Goal: Transaction & Acquisition: Purchase product/service

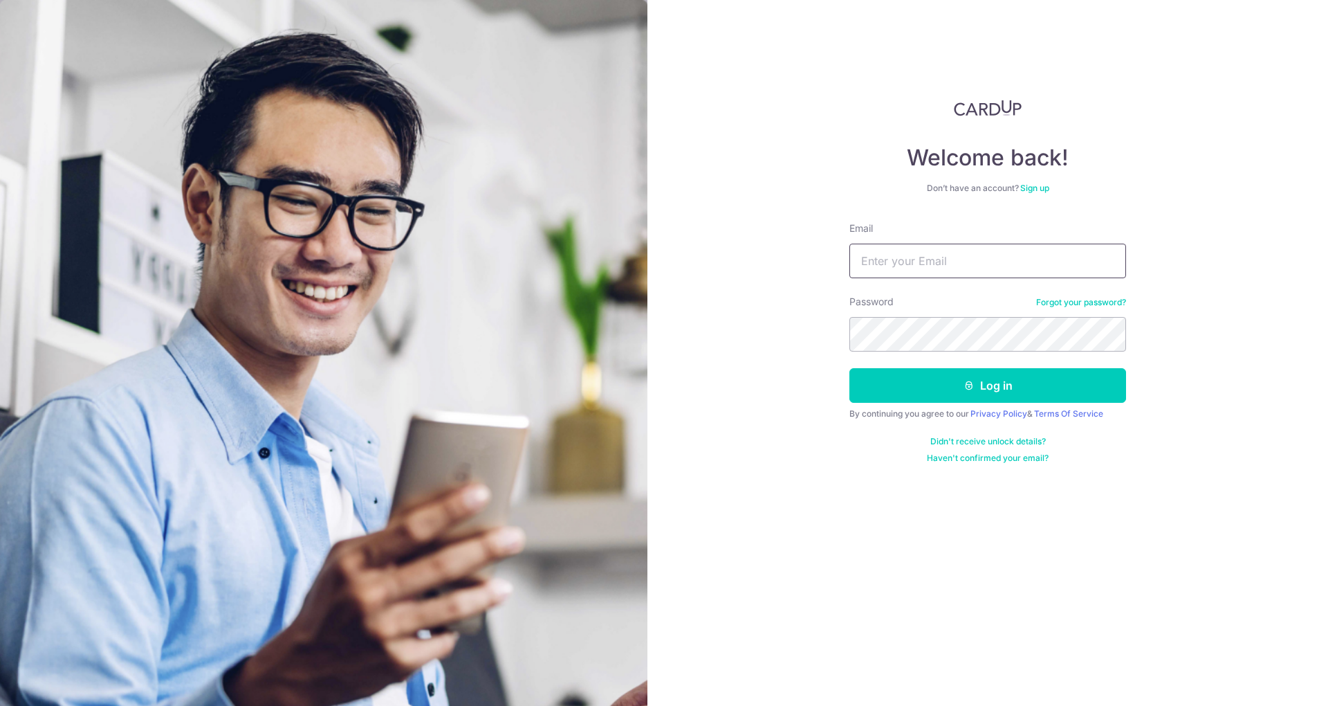
click at [936, 257] on input "Email" at bounding box center [987, 260] width 277 height 35
type input "mtanujaya@gmail.com"
click at [978, 391] on button "Log in" at bounding box center [987, 385] width 277 height 35
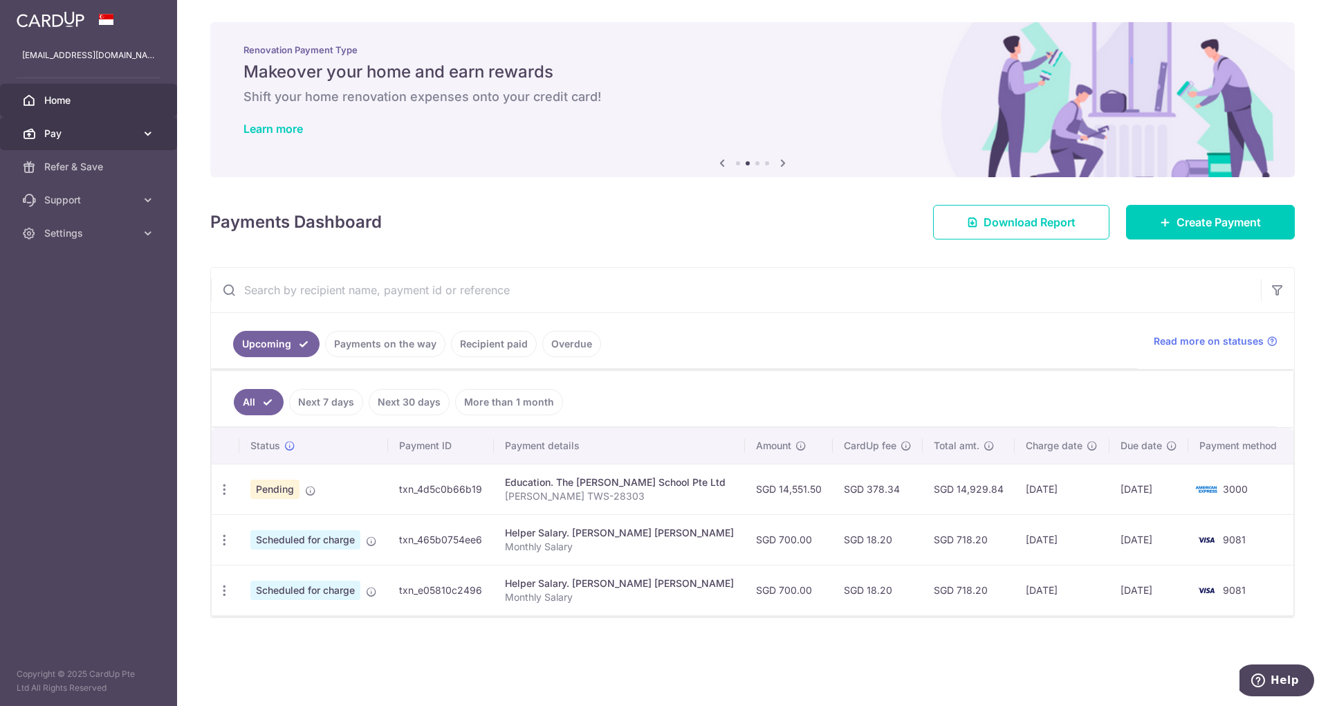
click at [157, 139] on link "Pay" at bounding box center [88, 133] width 177 height 33
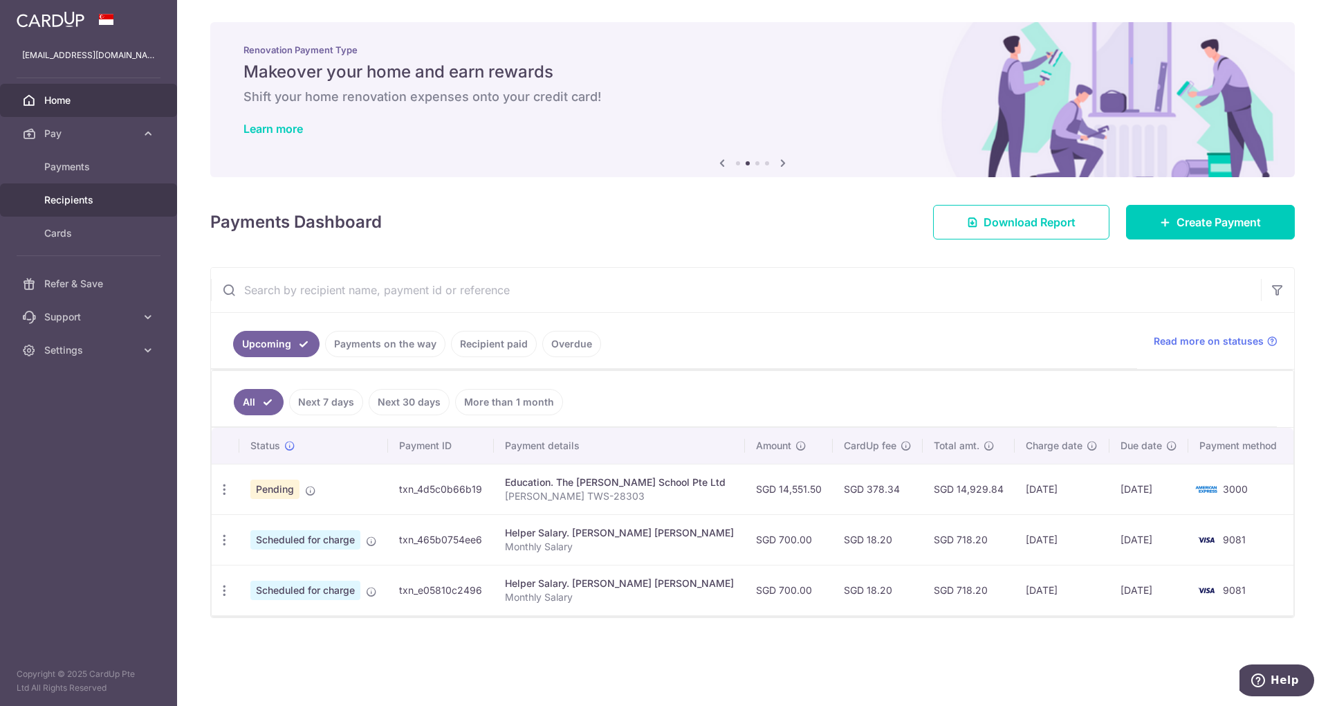
click at [92, 198] on span "Recipients" at bounding box center [89, 200] width 91 height 14
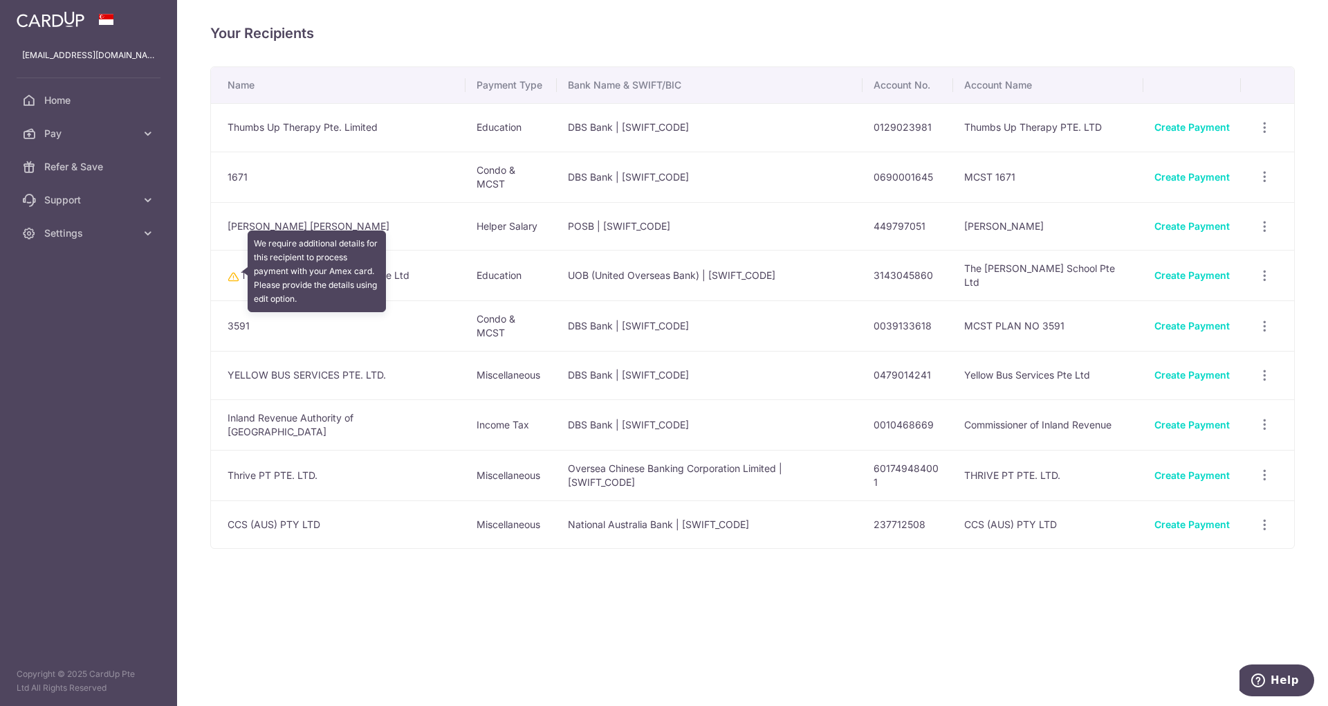
click at [231, 273] on icon at bounding box center [233, 276] width 11 height 11
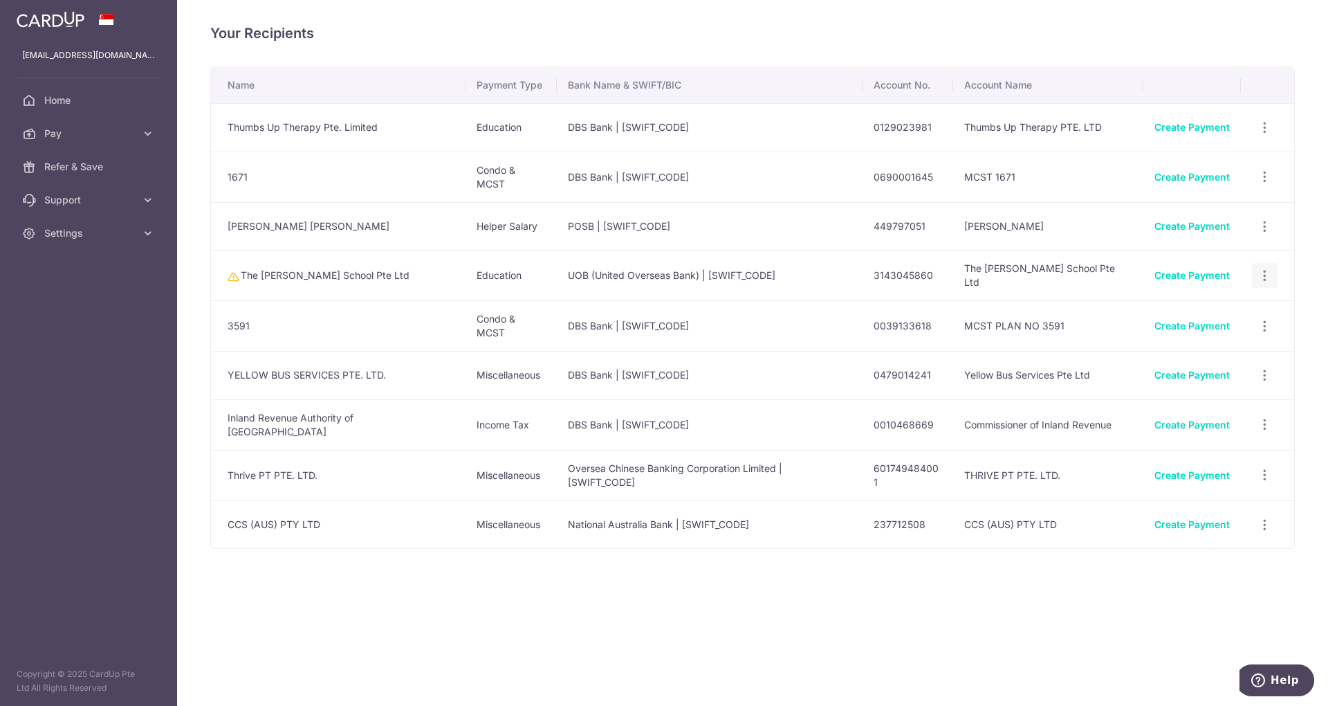
click at [1260, 279] on div "View/Edit Linked Payments" at bounding box center [1265, 276] width 26 height 26
click at [1264, 135] on icon "button" at bounding box center [1264, 127] width 15 height 15
click at [314, 279] on td "The Winstead School Pte Ltd" at bounding box center [338, 275] width 255 height 50
click at [1259, 278] on div "View/Edit Linked Payments" at bounding box center [1265, 276] width 26 height 26
click at [1265, 135] on icon "button" at bounding box center [1264, 127] width 15 height 15
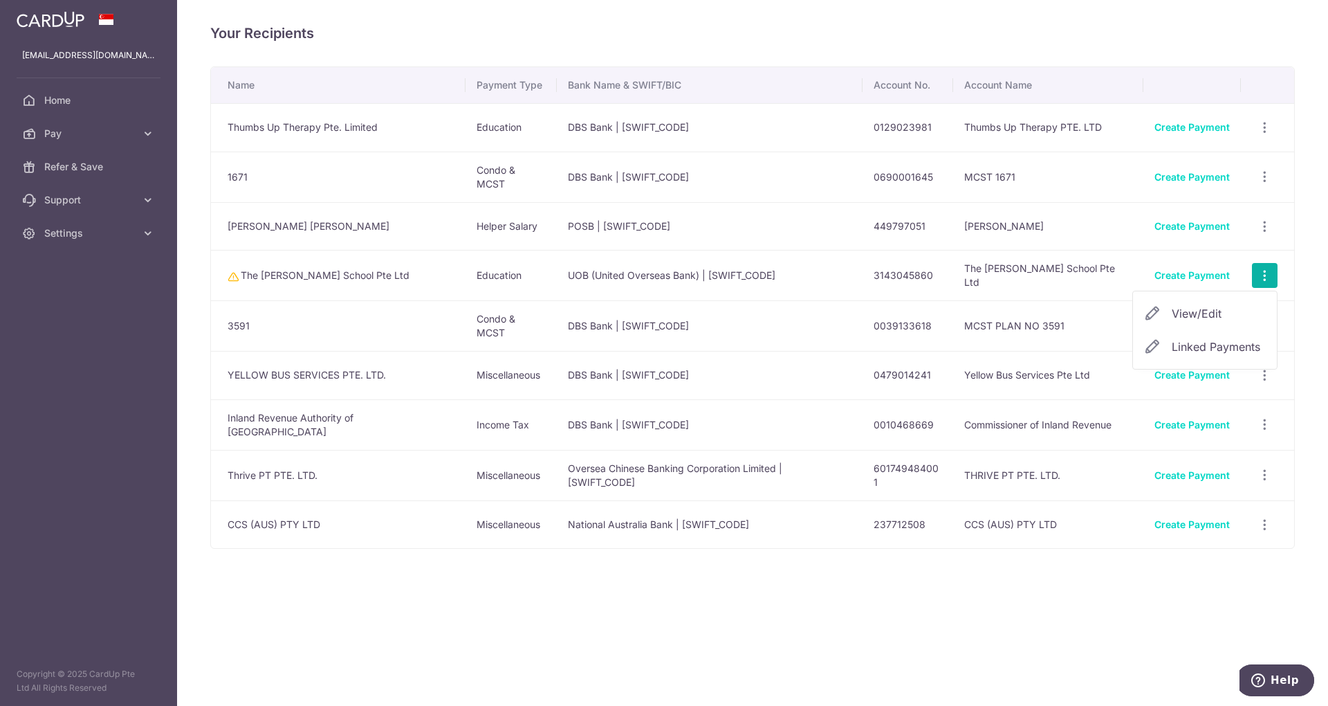
click at [1217, 306] on span "View/Edit" at bounding box center [1219, 313] width 94 height 17
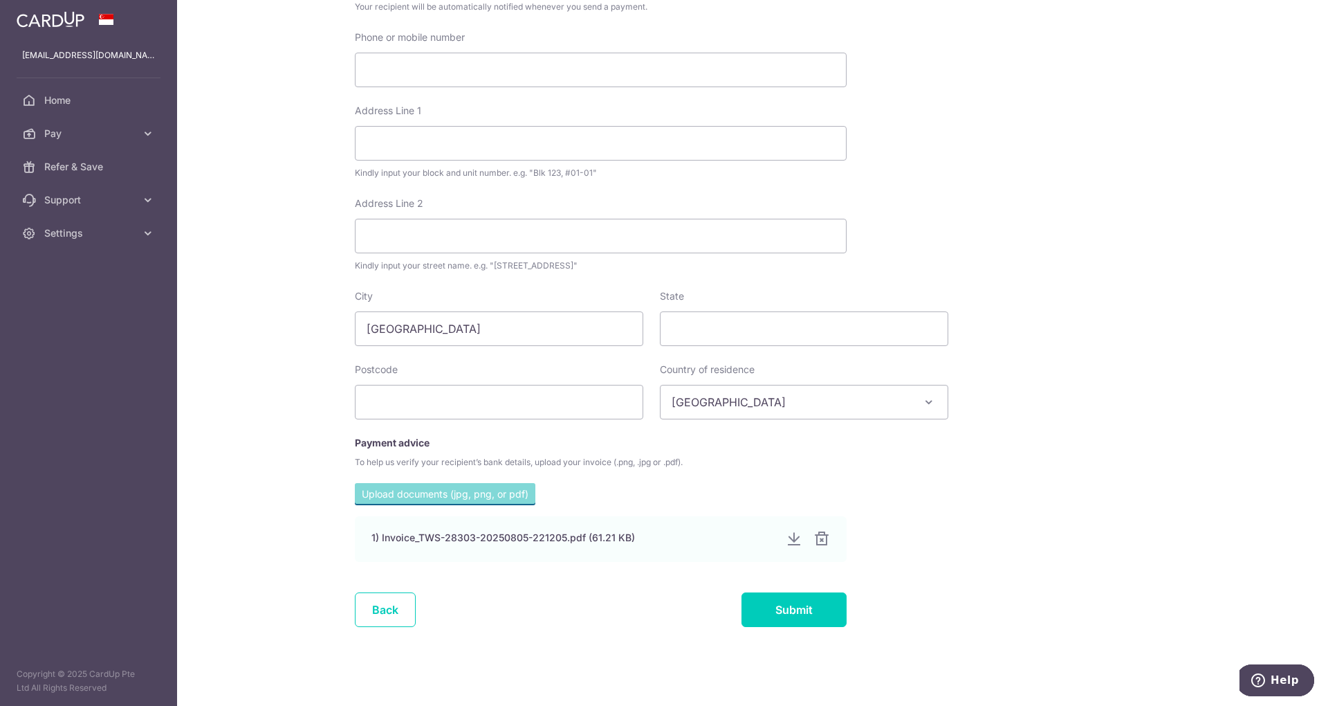
scroll to position [385, 0]
click at [95, 130] on span "Pay" at bounding box center [89, 134] width 91 height 14
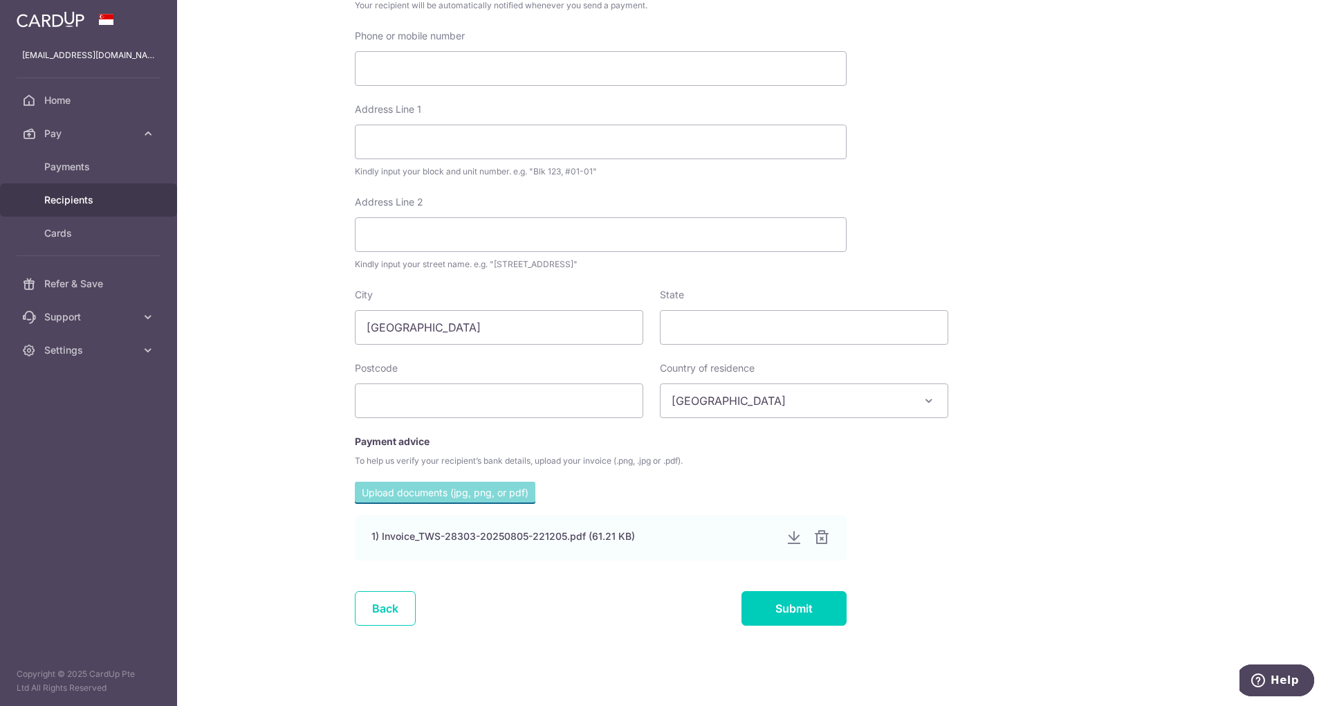
click at [77, 191] on link "Recipients" at bounding box center [88, 199] width 177 height 33
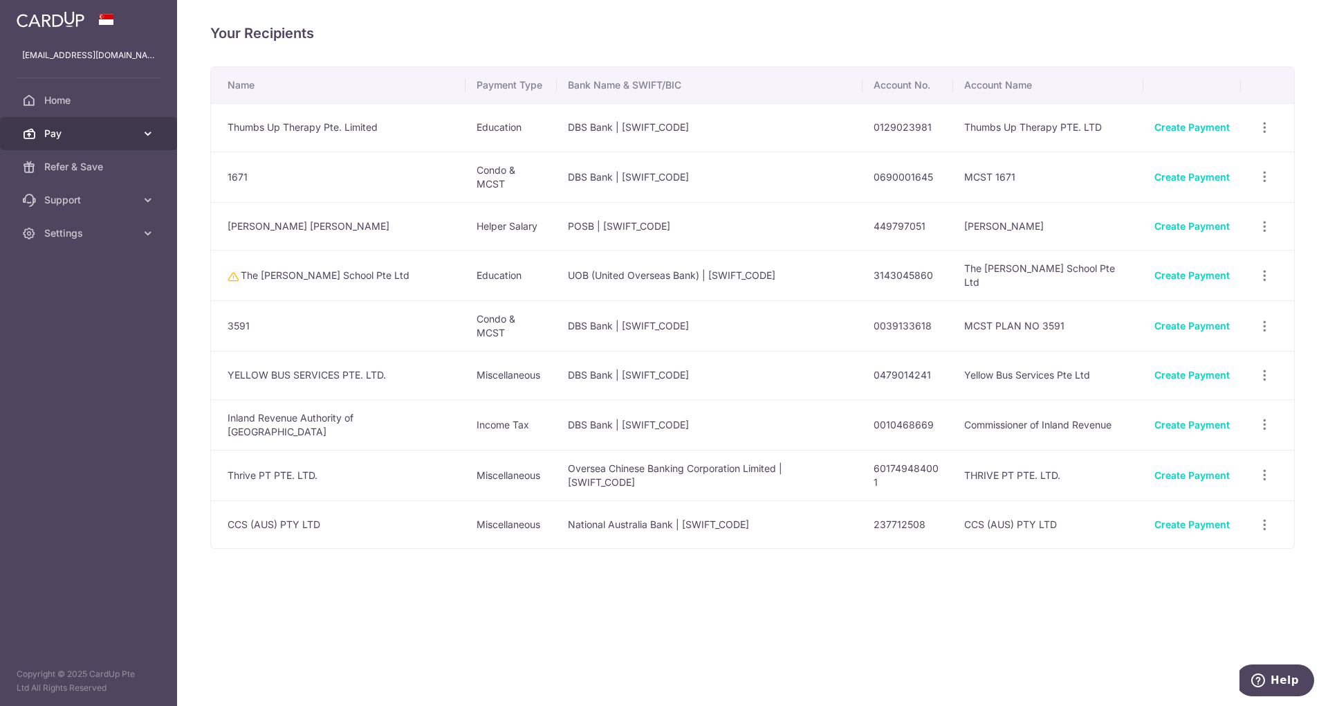
click at [73, 131] on span "Pay" at bounding box center [89, 134] width 91 height 14
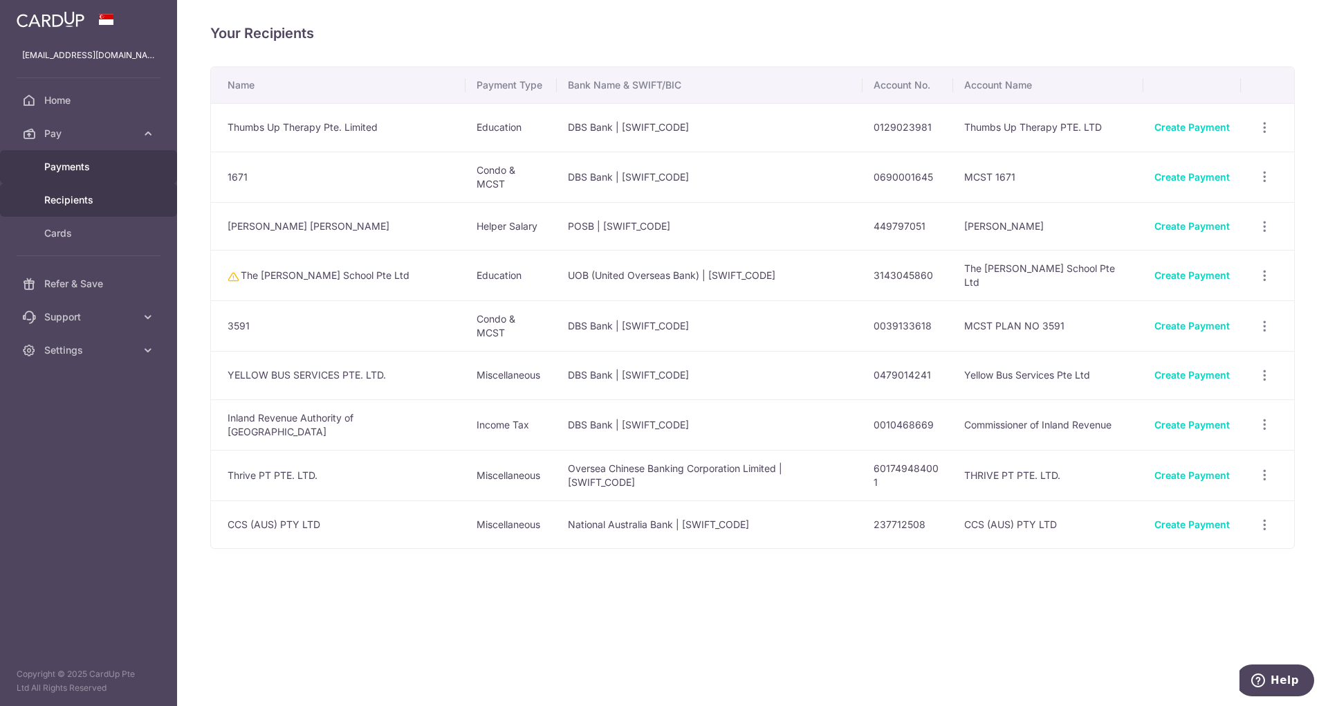
click at [68, 167] on span "Payments" at bounding box center [89, 167] width 91 height 14
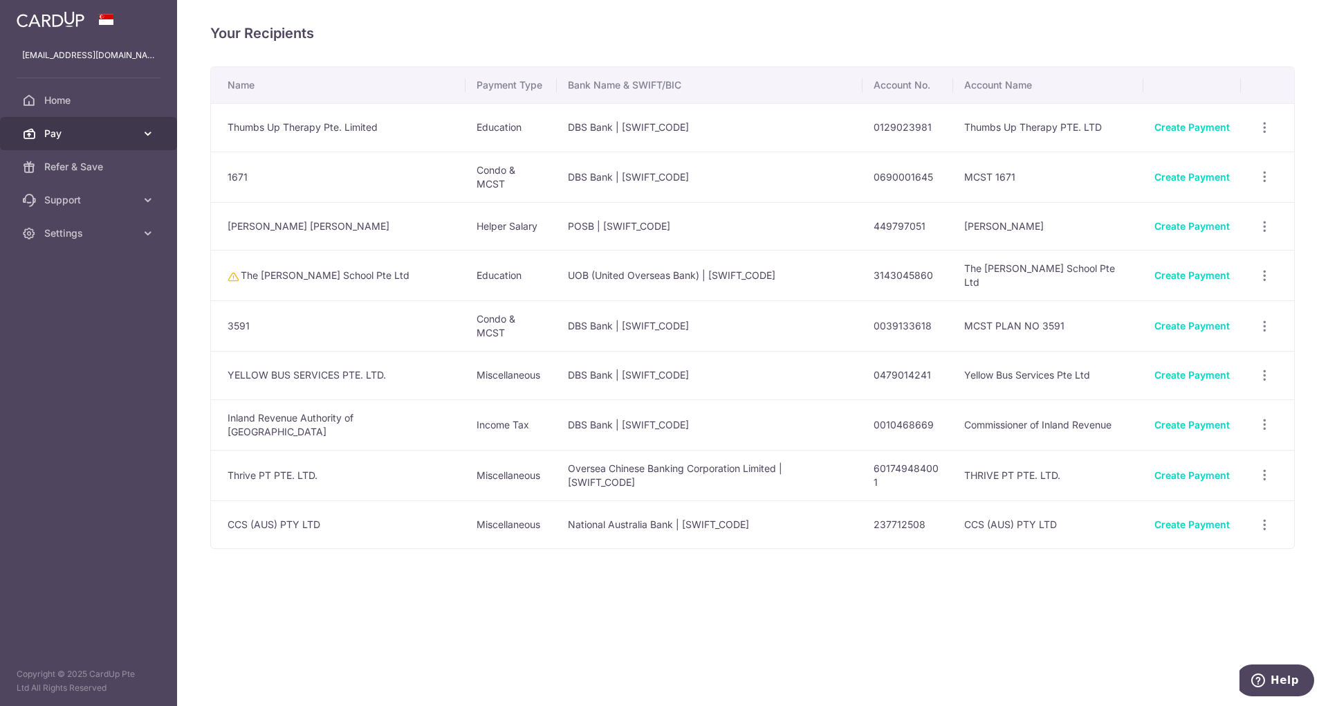
click at [142, 130] on icon at bounding box center [148, 134] width 14 height 14
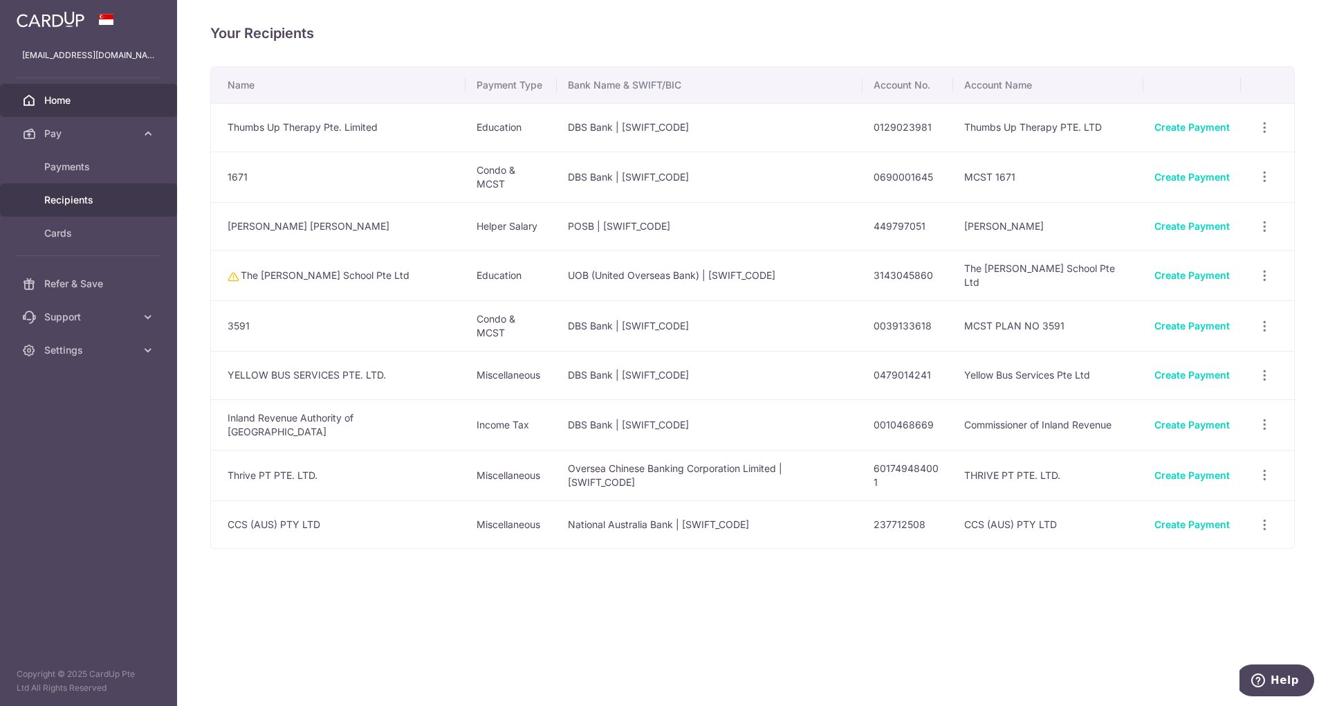
click at [75, 102] on span "Home" at bounding box center [89, 100] width 91 height 14
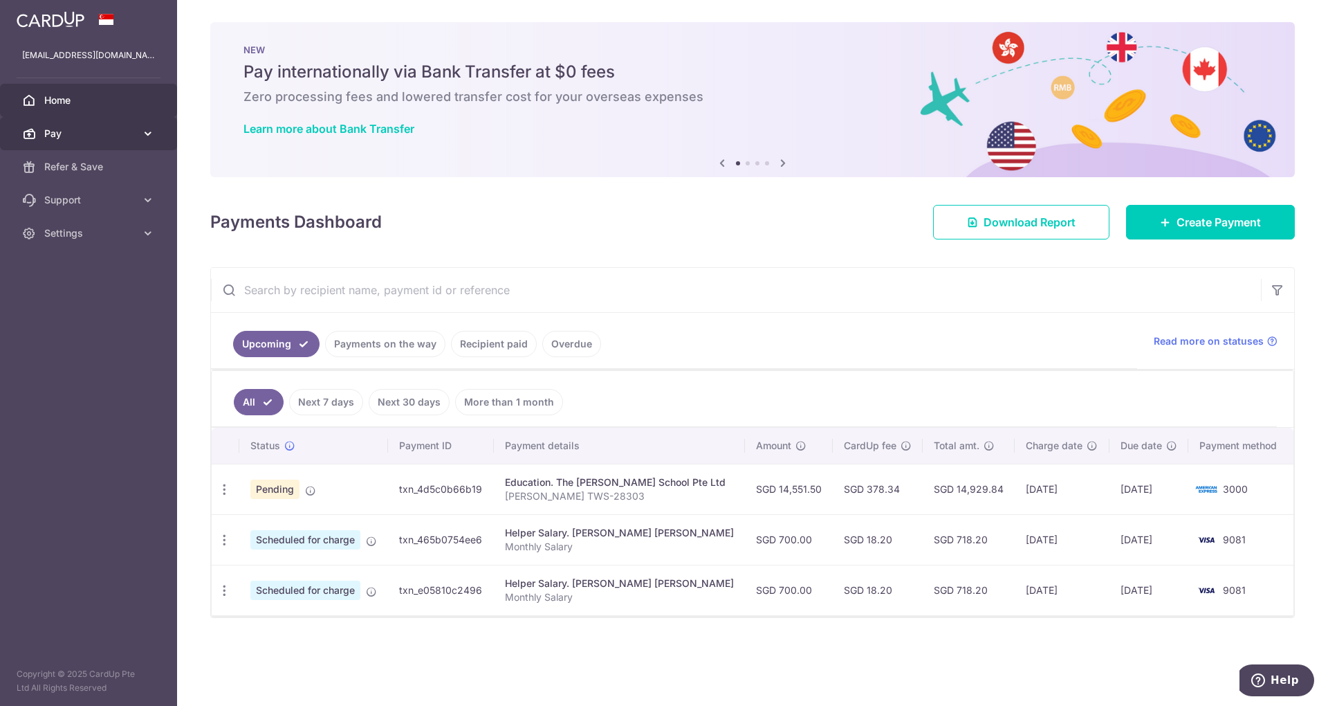
click at [151, 135] on icon at bounding box center [148, 134] width 14 height 14
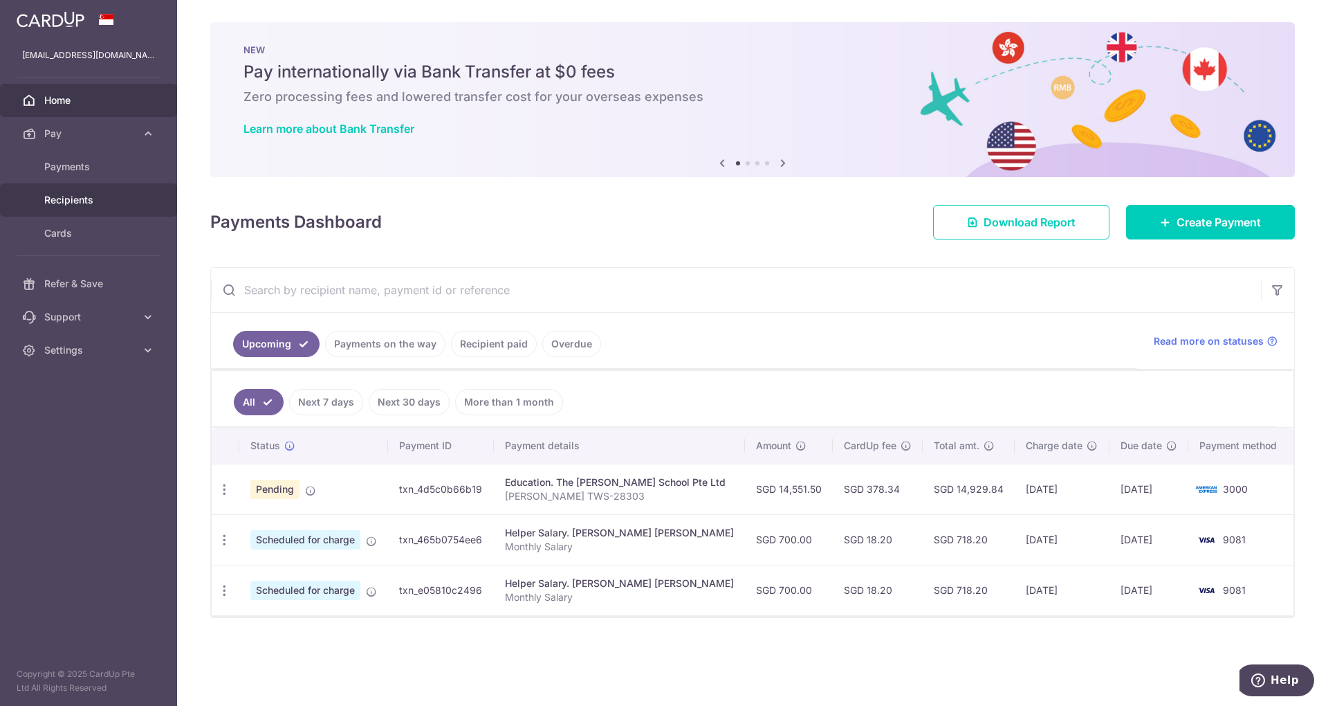
click at [64, 205] on span "Recipients" at bounding box center [89, 200] width 91 height 14
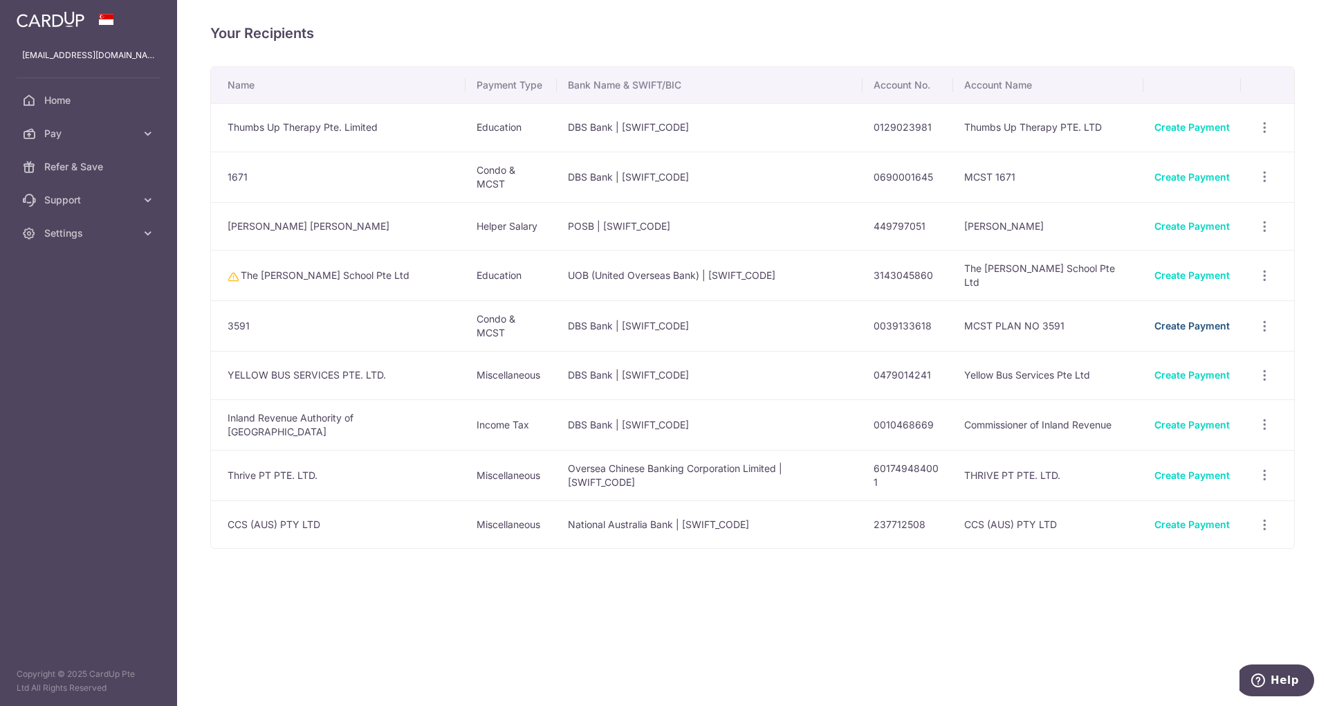
click at [1185, 320] on link "Create Payment" at bounding box center [1191, 326] width 75 height 12
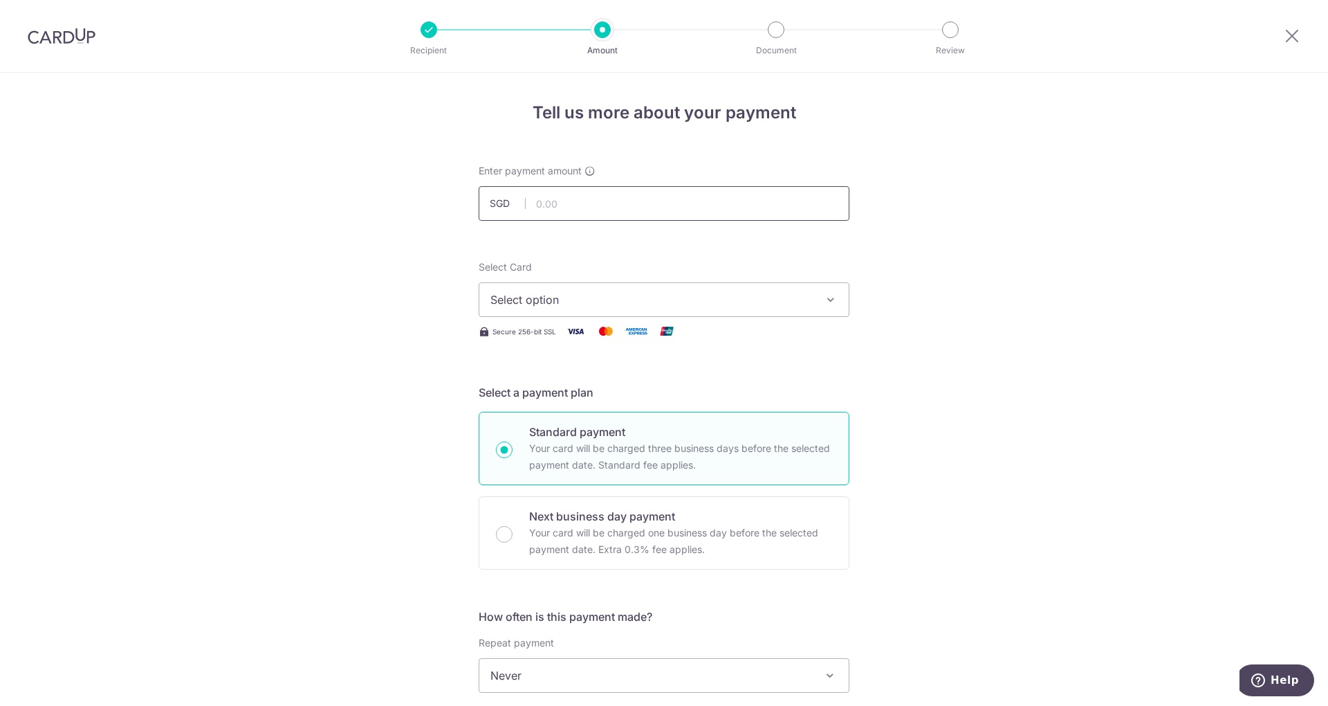
click at [735, 210] on input "text" at bounding box center [664, 203] width 371 height 35
type input "2,025.07"
click at [953, 286] on div "Tell us more about your payment Enter payment amount SGD 2,025.07 2025.07 Selec…" at bounding box center [664, 698] width 1328 height 1251
click at [750, 300] on span "Select option" at bounding box center [651, 299] width 322 height 17
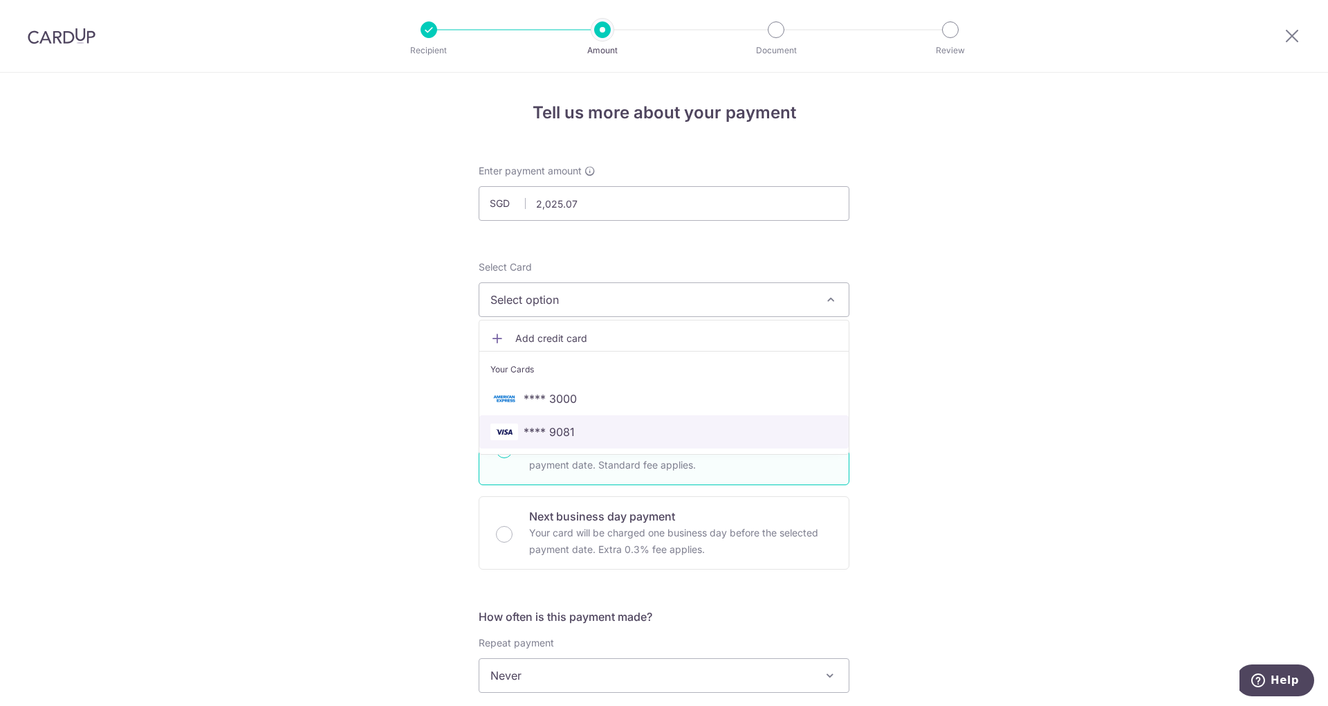
click at [552, 426] on span "**** 9081" at bounding box center [549, 431] width 51 height 17
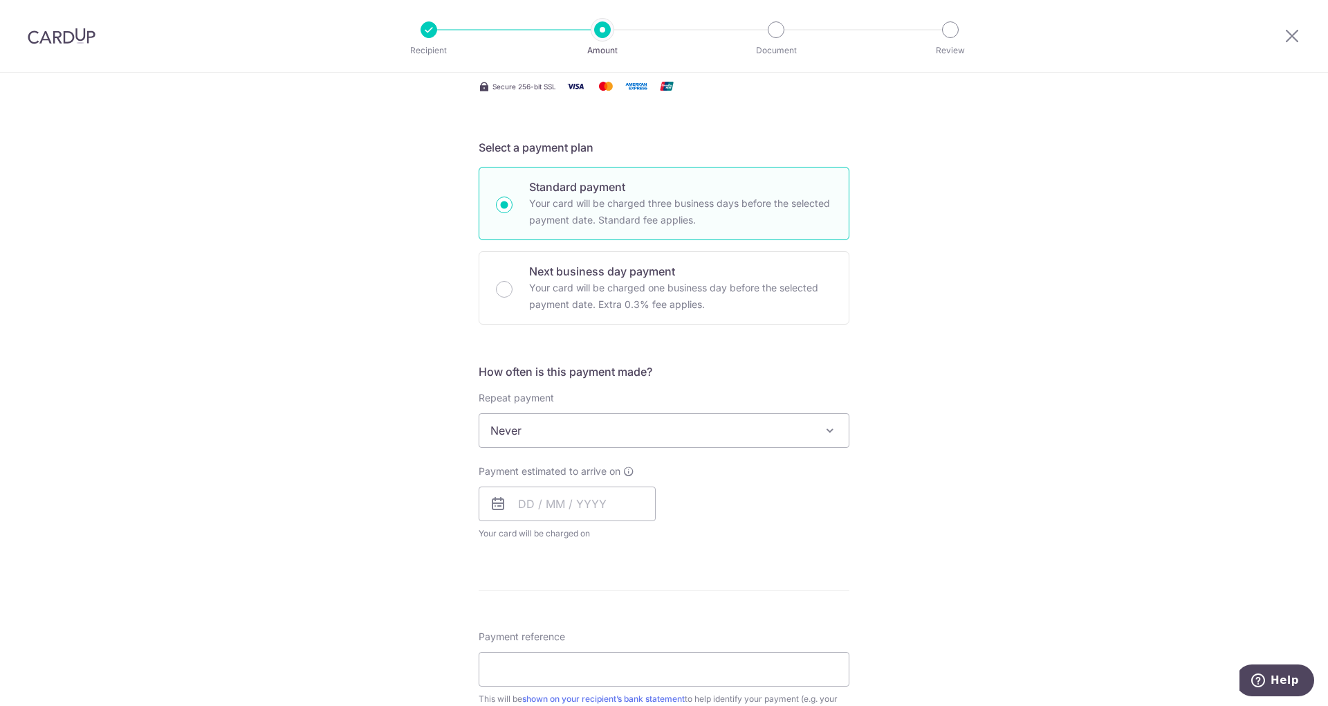
scroll to position [257, 0]
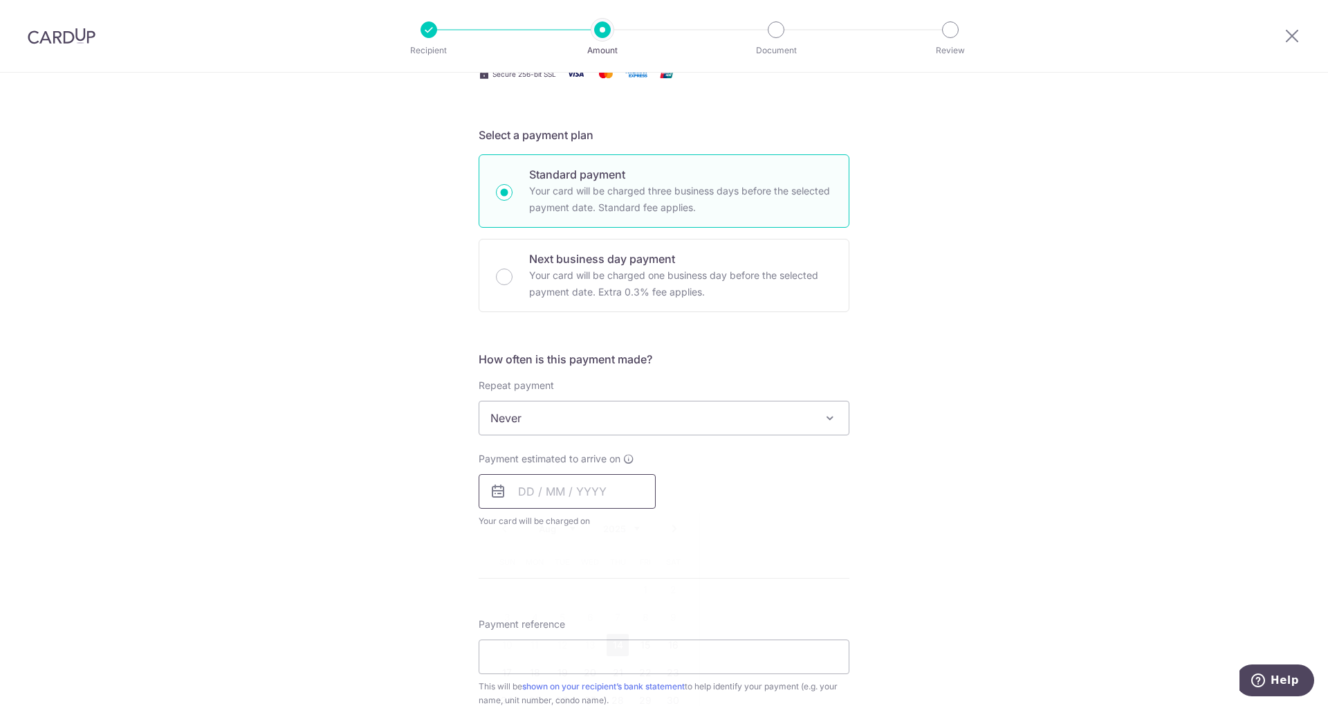
click at [548, 491] on input "text" at bounding box center [567, 491] width 177 height 35
click at [1087, 472] on div "Tell us more about your payment Enter payment amount SGD 2,025.07 2025.07 Selec…" at bounding box center [664, 440] width 1328 height 1251
click at [535, 497] on input "text" at bounding box center [567, 491] width 177 height 35
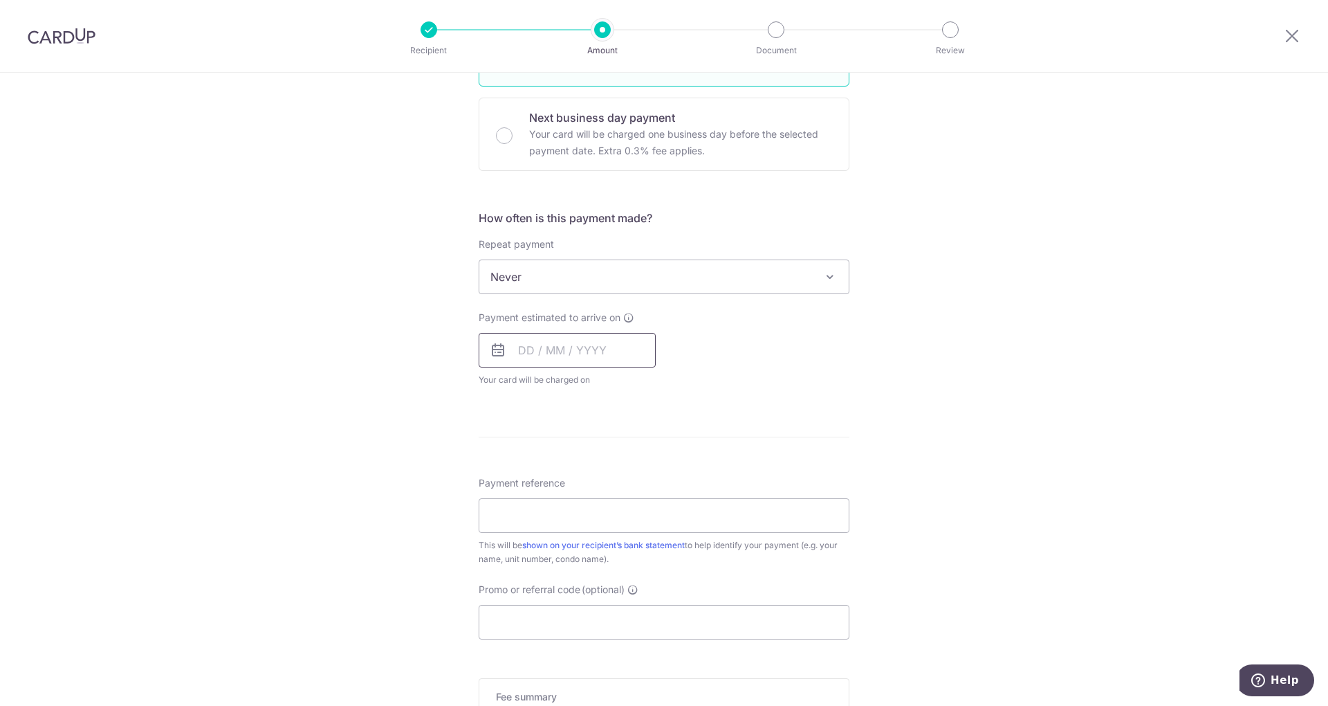
scroll to position [437, 0]
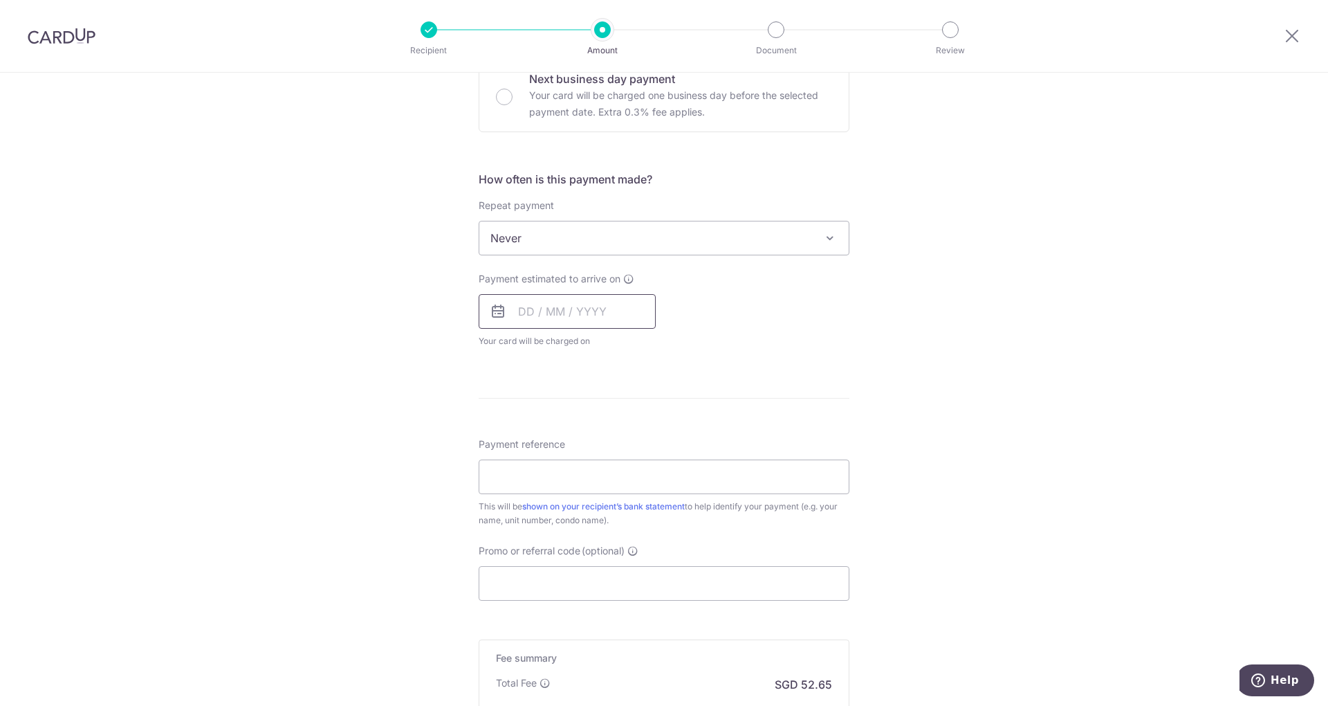
click at [551, 306] on input "text" at bounding box center [567, 311] width 177 height 35
click at [527, 308] on input "text" at bounding box center [567, 311] width 177 height 35
click at [525, 308] on input "text" at bounding box center [567, 311] width 177 height 35
click at [612, 306] on input "text" at bounding box center [567, 311] width 177 height 35
click at [564, 314] on input "text" at bounding box center [567, 311] width 177 height 35
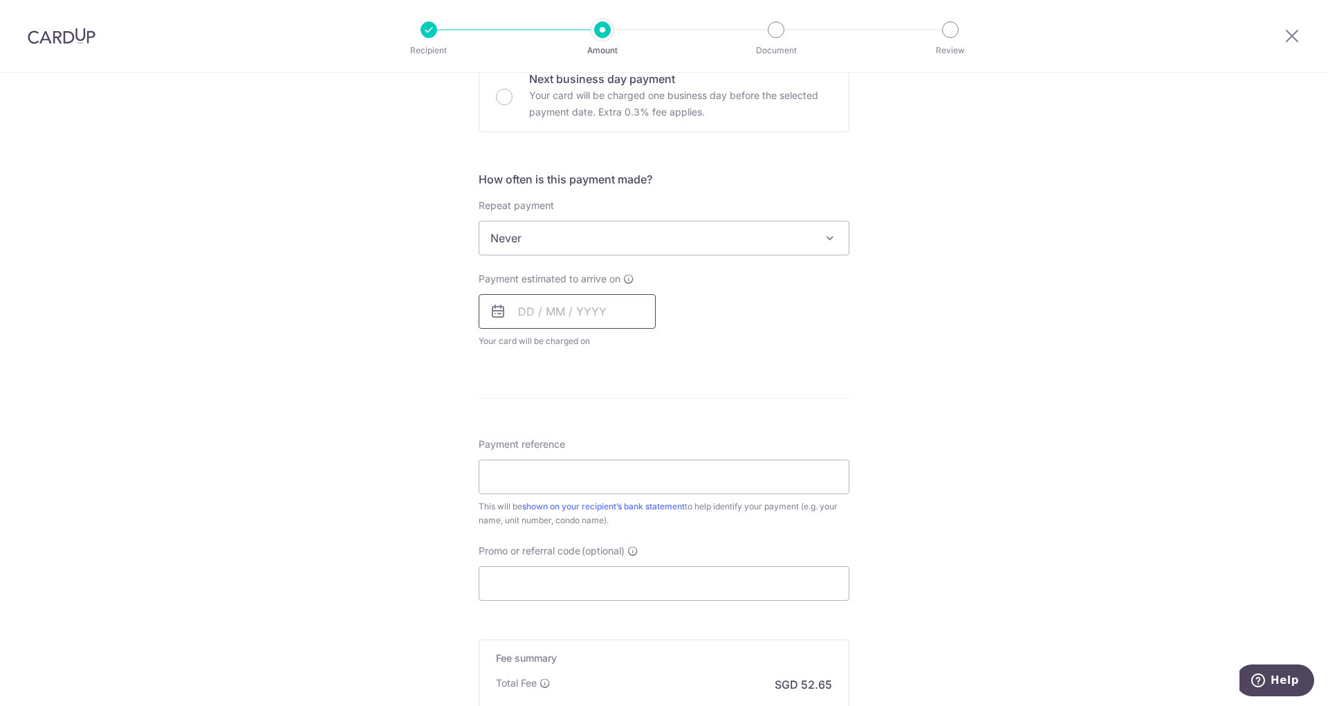
click at [564, 314] on input "text" at bounding box center [567, 311] width 177 height 35
click at [530, 315] on input "text" at bounding box center [567, 311] width 177 height 35
click at [1064, 361] on div "Tell us more about your payment Enter payment amount SGD 2,025.07 2025.07 Selec…" at bounding box center [664, 260] width 1328 height 1251
click at [545, 302] on input "text" at bounding box center [567, 311] width 177 height 35
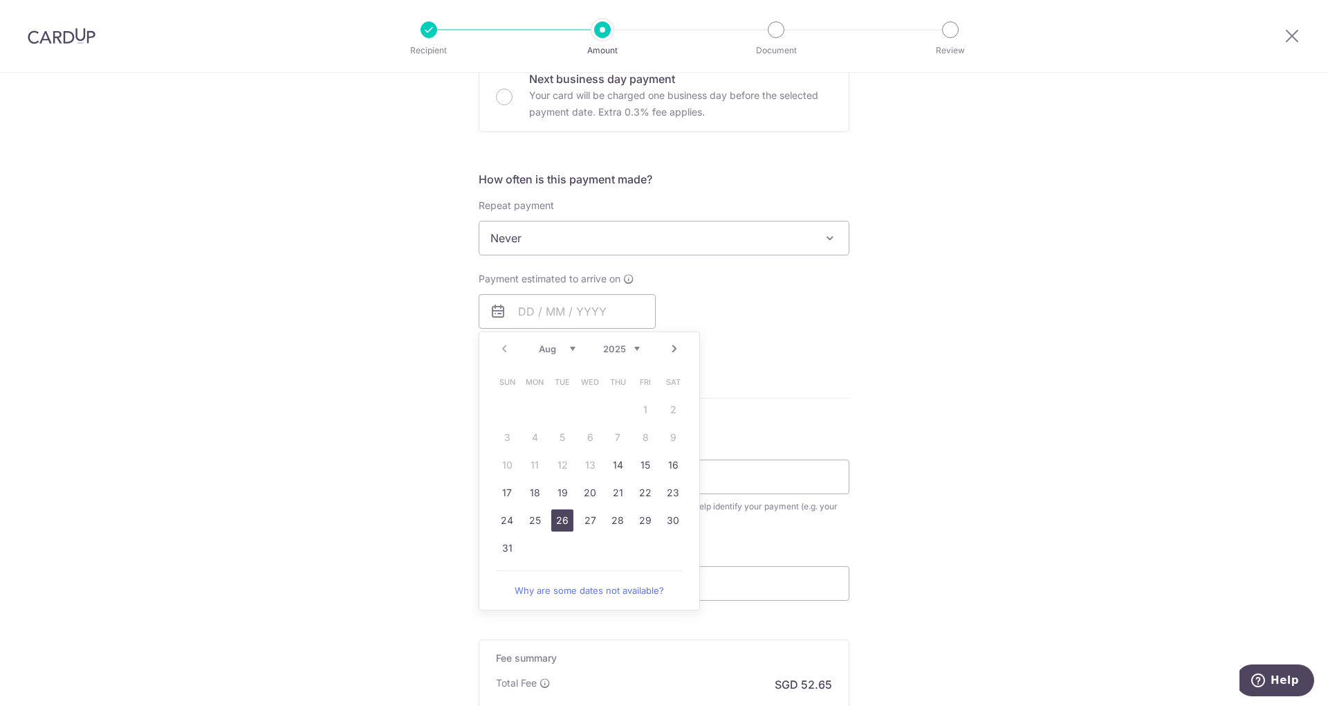
click at [562, 517] on link "26" at bounding box center [562, 520] width 22 height 22
click at [707, 297] on div "Payment estimated to arrive on 26/08/2025 Prev Next Aug Sep Oct Nov Dec 2025 20…" at bounding box center [663, 310] width 387 height 76
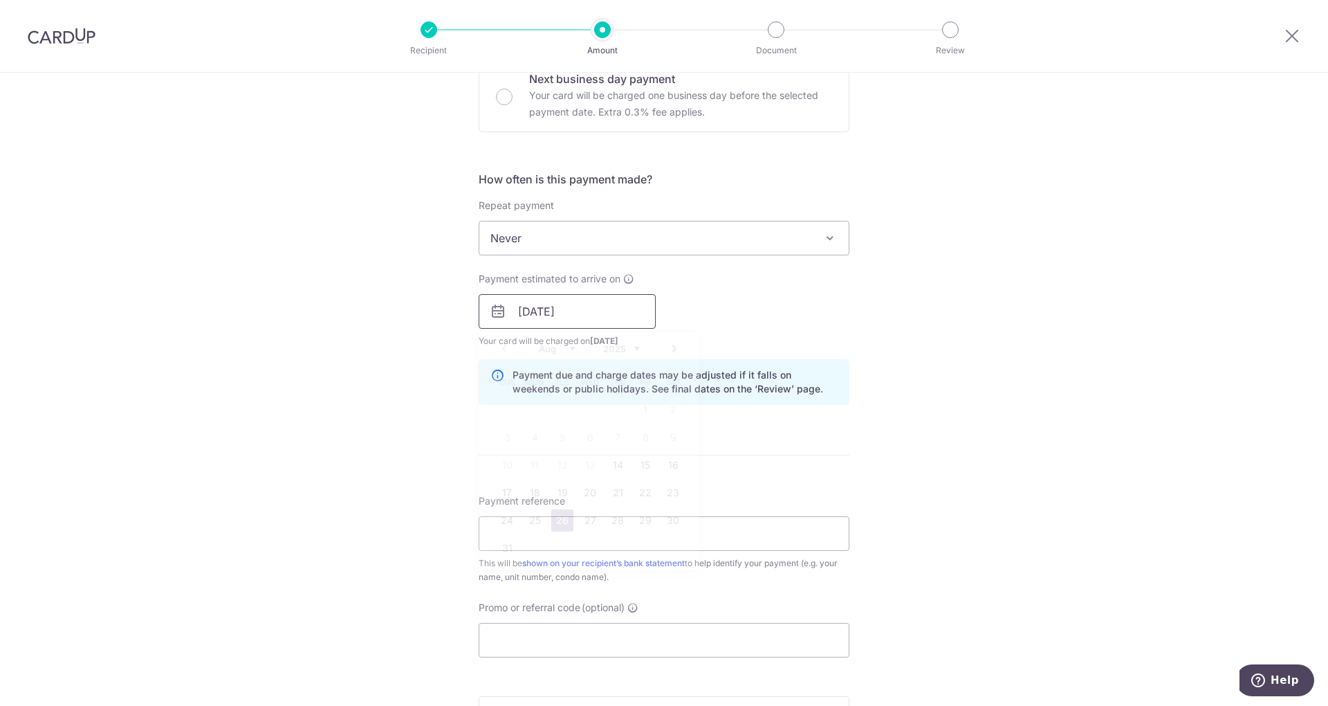
click at [581, 320] on input "26/08/2025" at bounding box center [567, 311] width 177 height 35
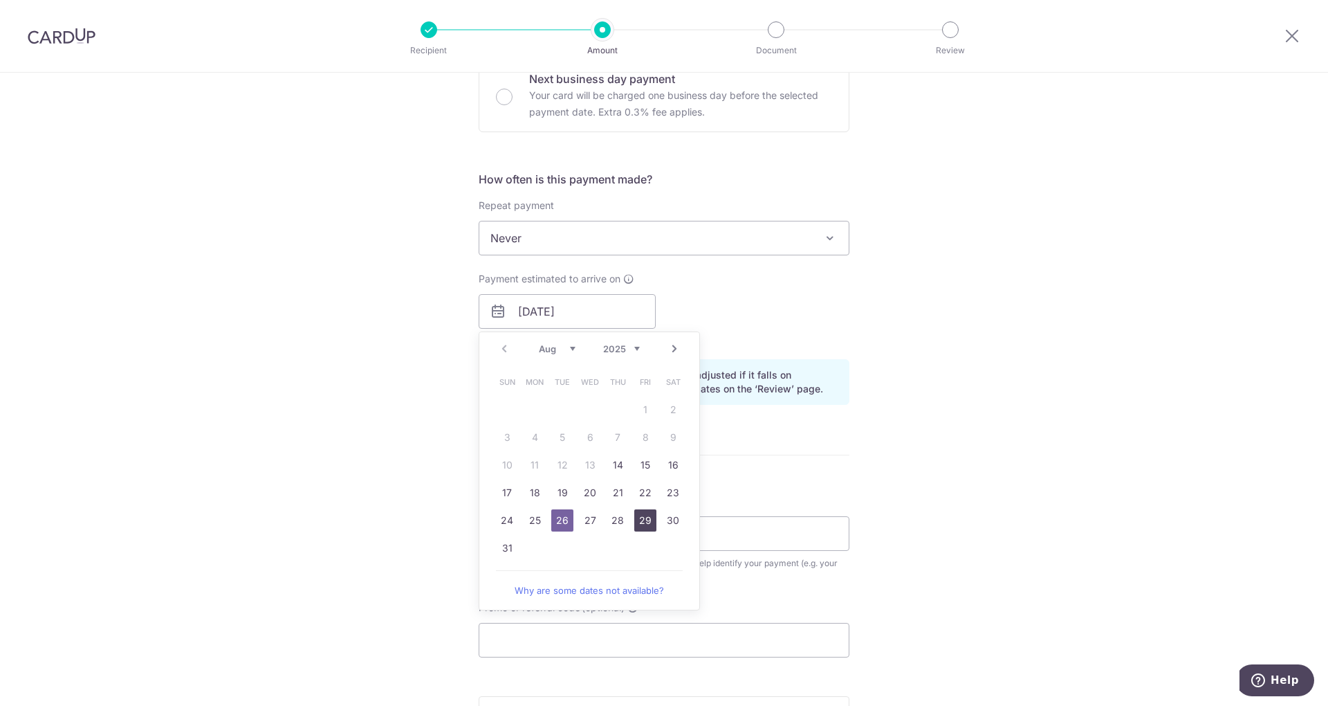
click at [634, 514] on link "29" at bounding box center [645, 520] width 22 height 22
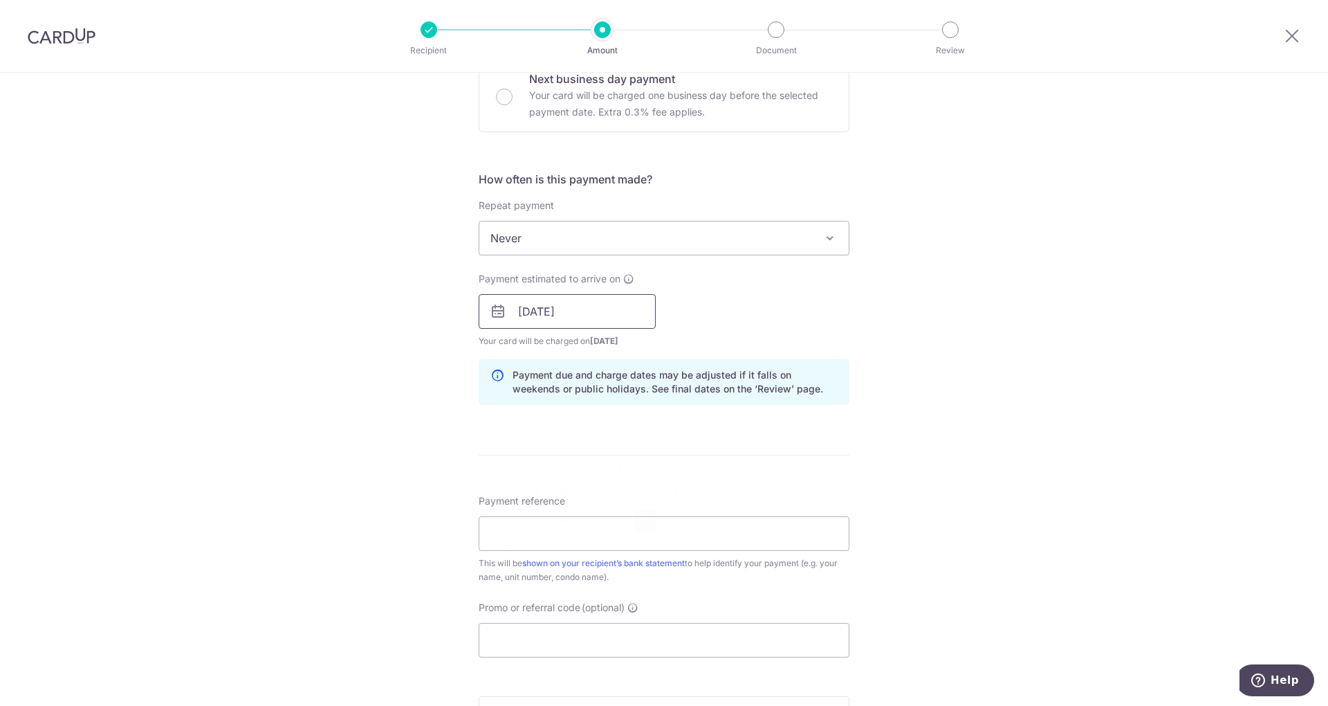
click at [605, 307] on input "29/08/2025" at bounding box center [567, 311] width 177 height 35
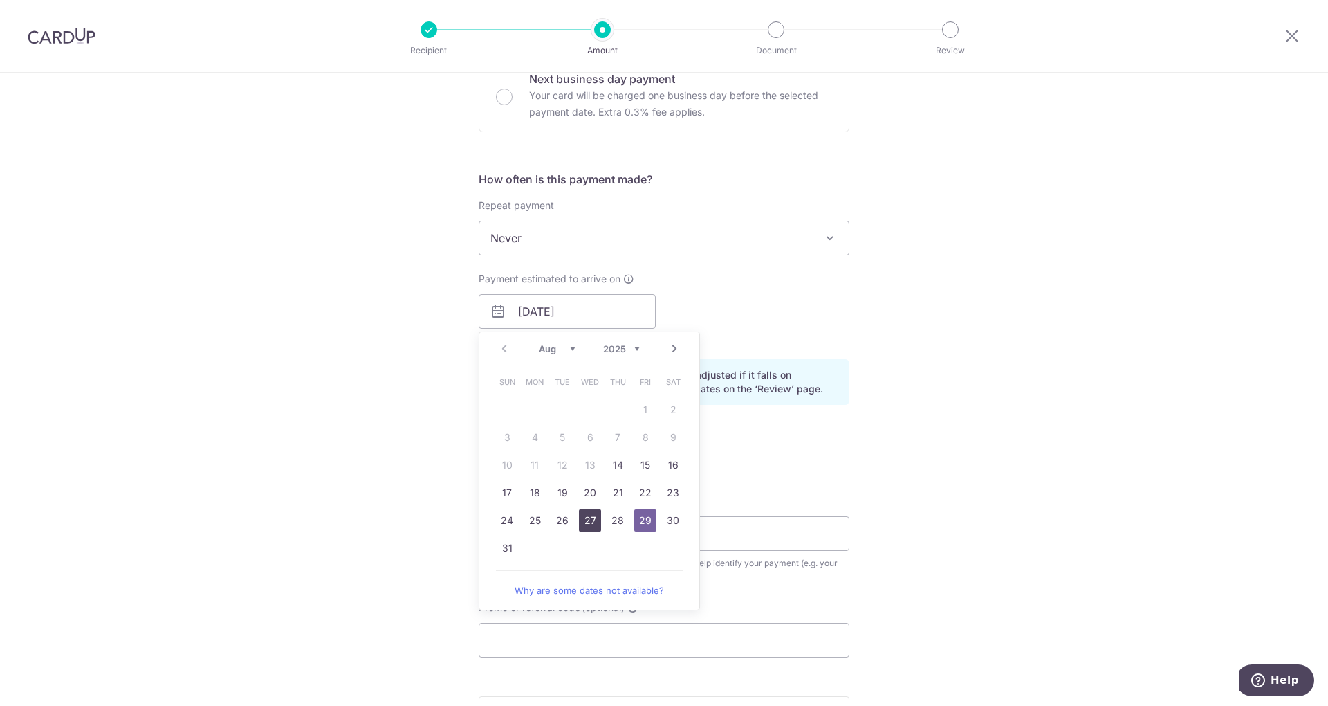
click at [586, 517] on link "27" at bounding box center [590, 520] width 22 height 22
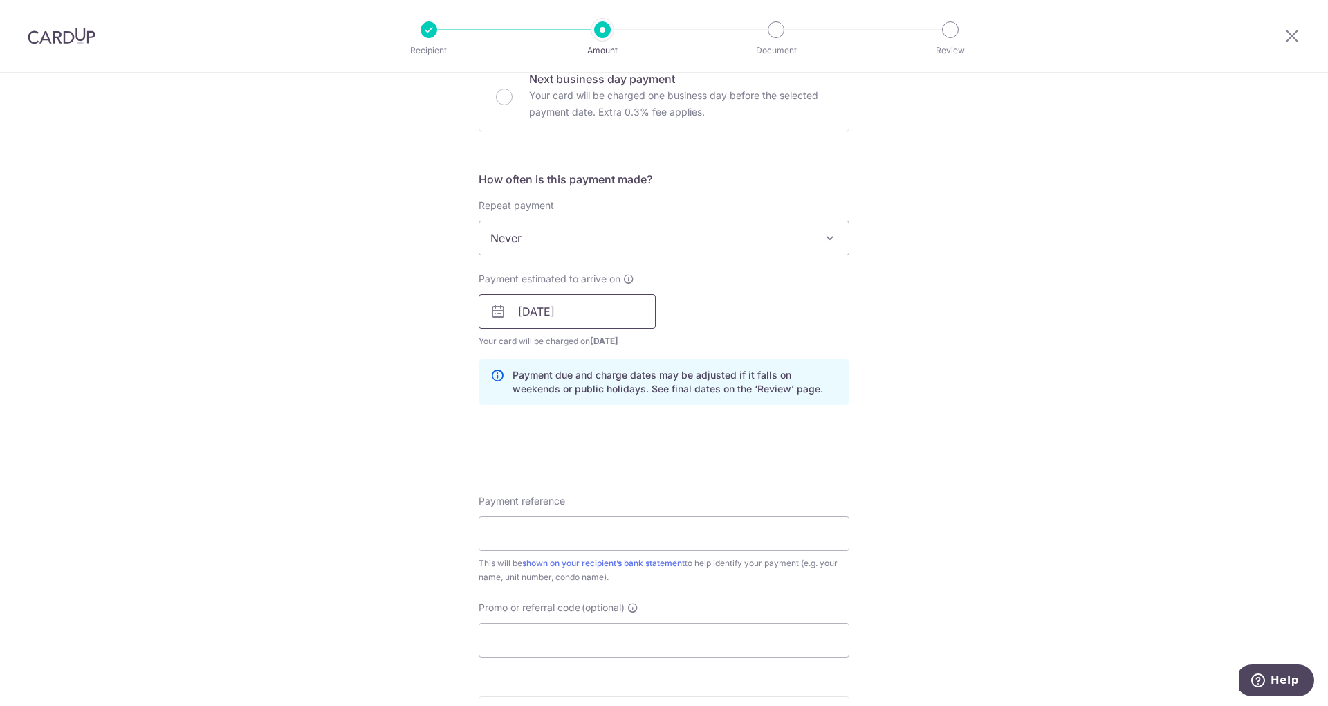
click at [575, 319] on input "27/08/2025" at bounding box center [567, 311] width 177 height 35
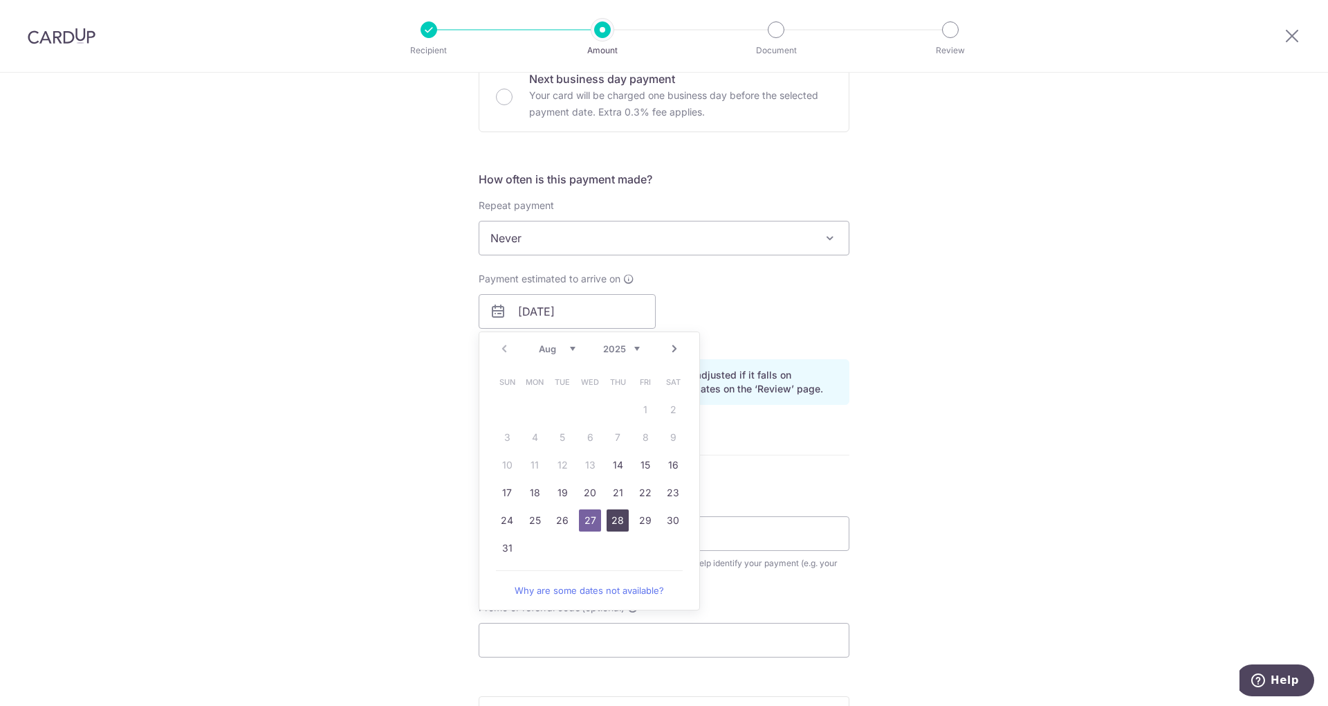
click at [610, 522] on link "28" at bounding box center [618, 520] width 22 height 22
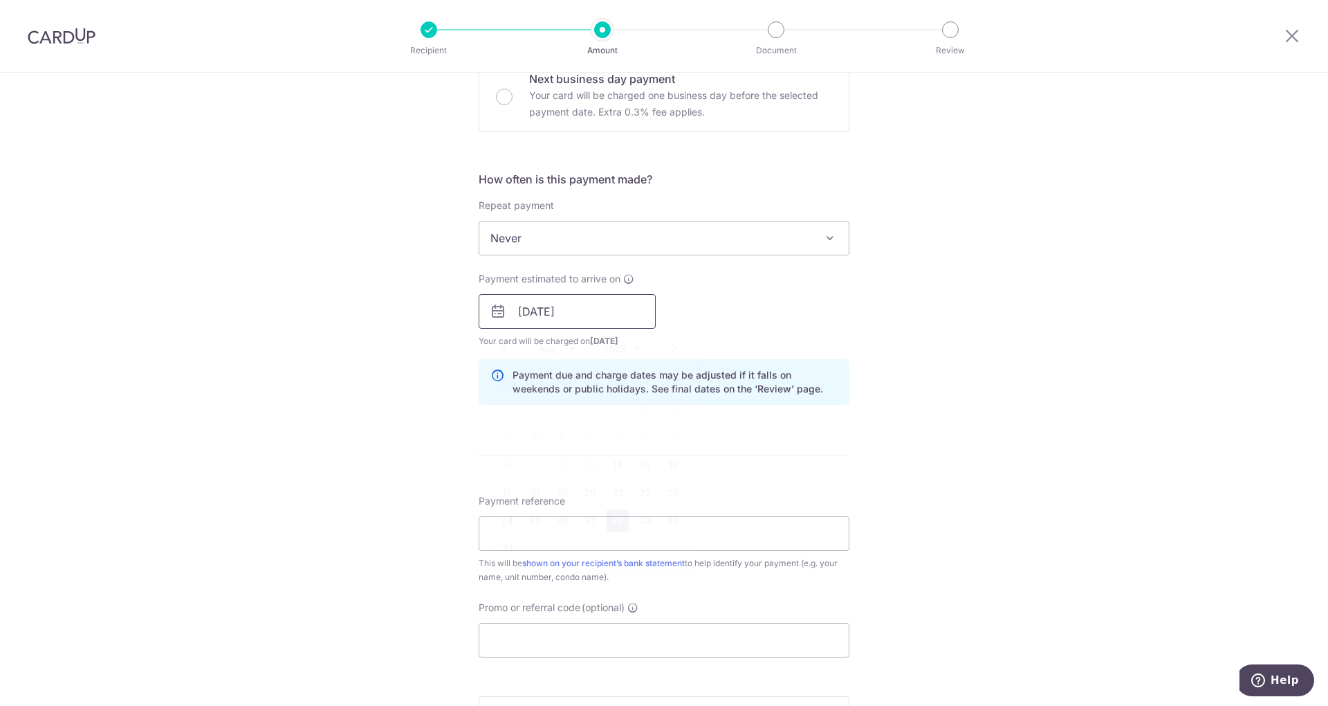
click at [582, 320] on input "28/08/2025" at bounding box center [567, 311] width 177 height 35
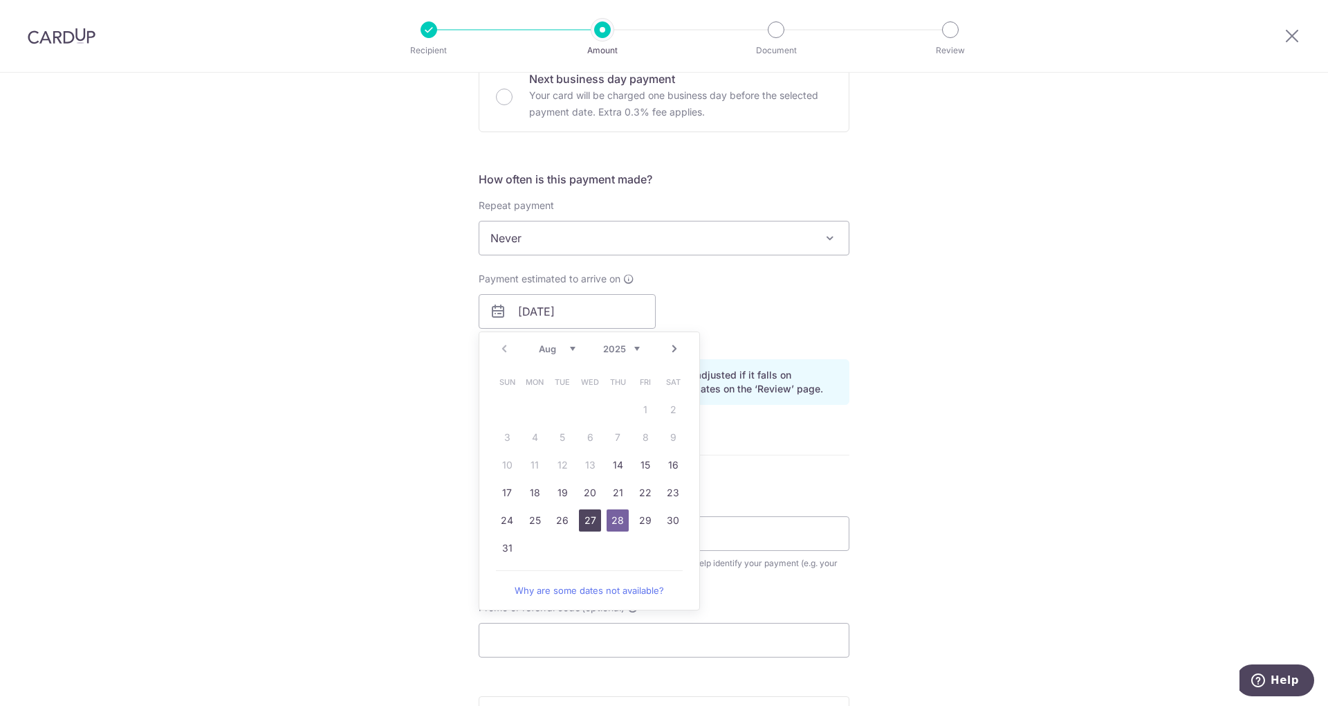
click at [587, 516] on link "27" at bounding box center [590, 520] width 22 height 22
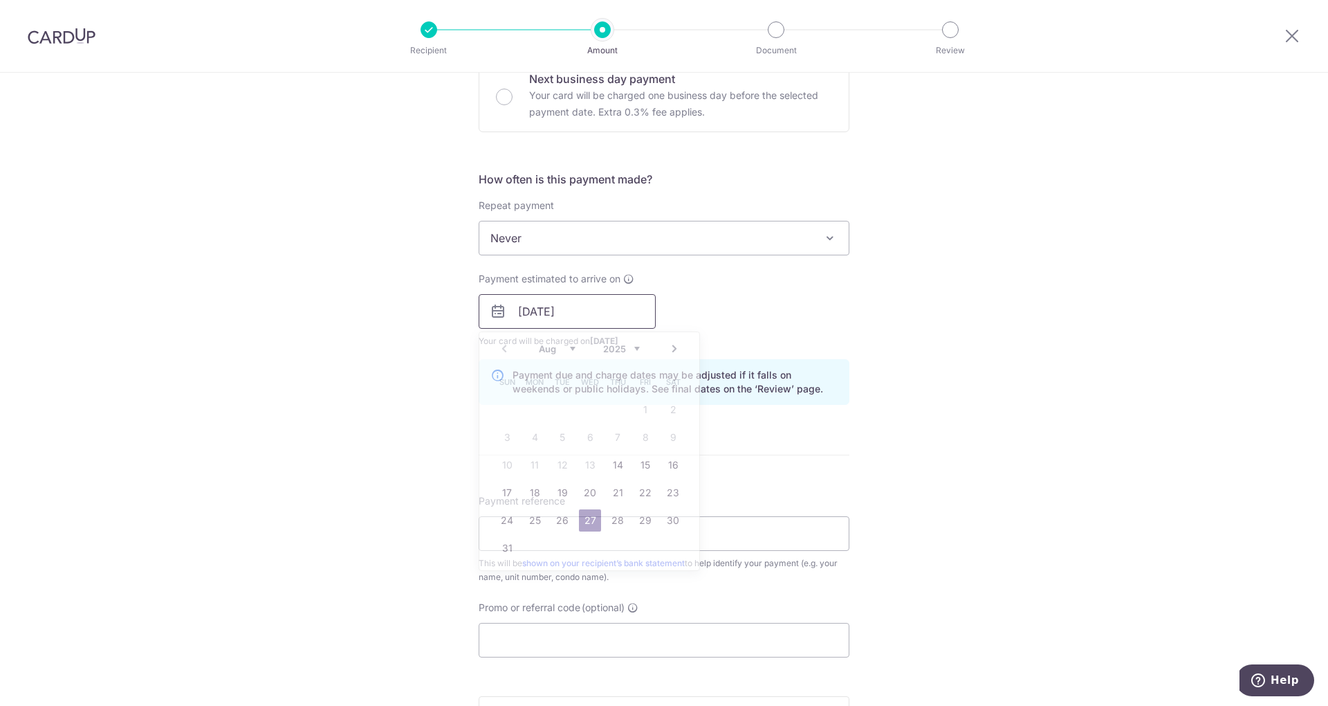
click at [584, 315] on input "27/08/2025" at bounding box center [567, 311] width 177 height 35
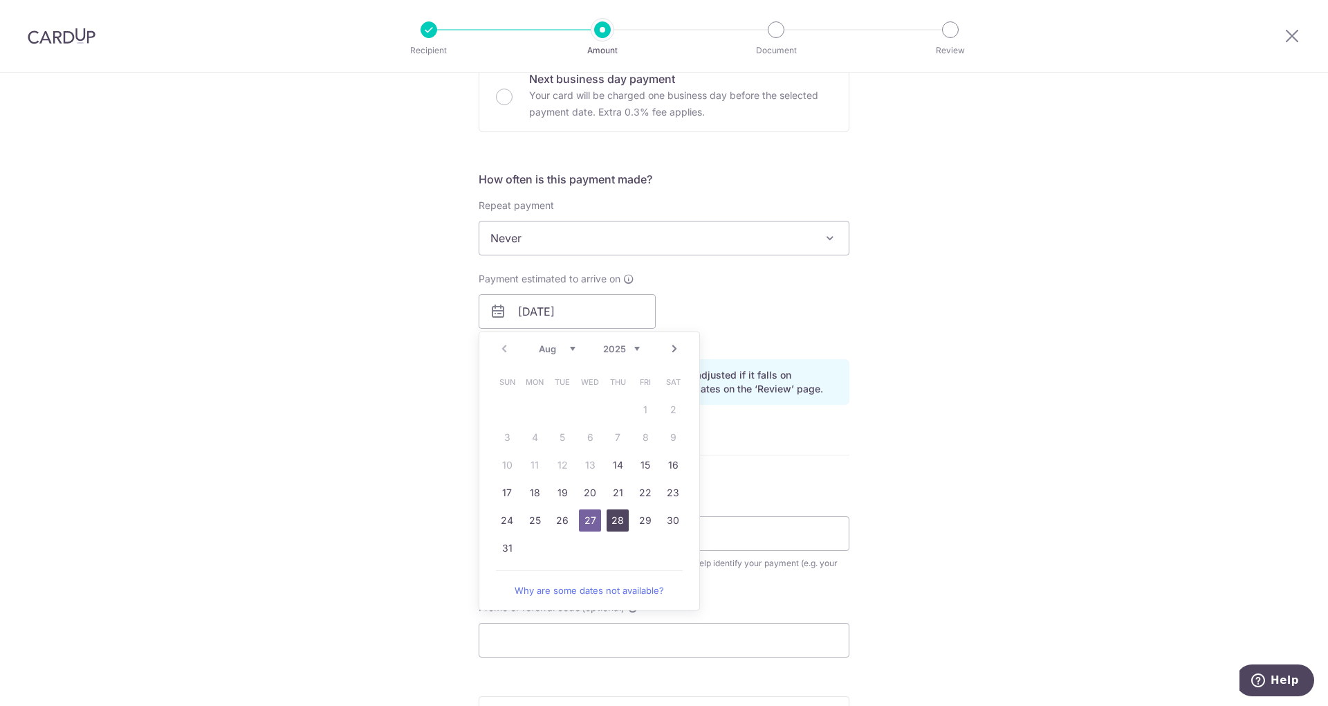
click at [619, 518] on link "28" at bounding box center [618, 520] width 22 height 22
type input "28/08/2025"
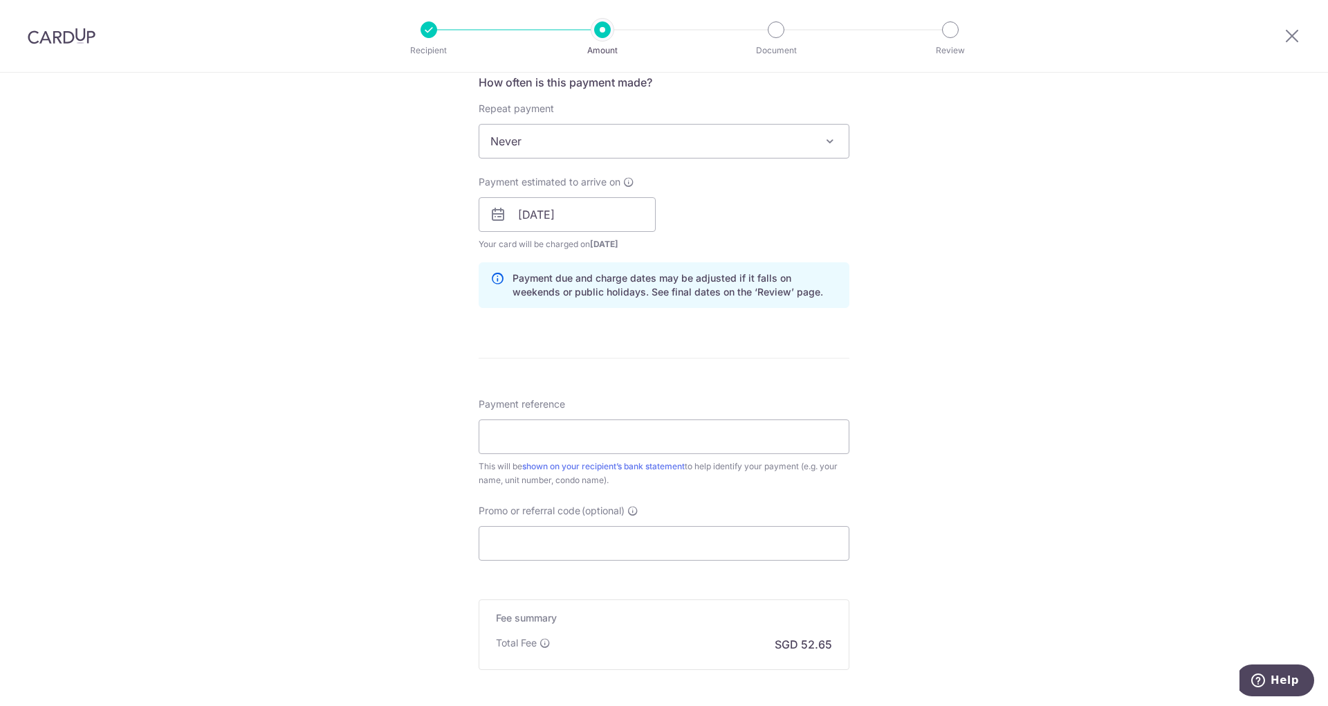
scroll to position [540, 0]
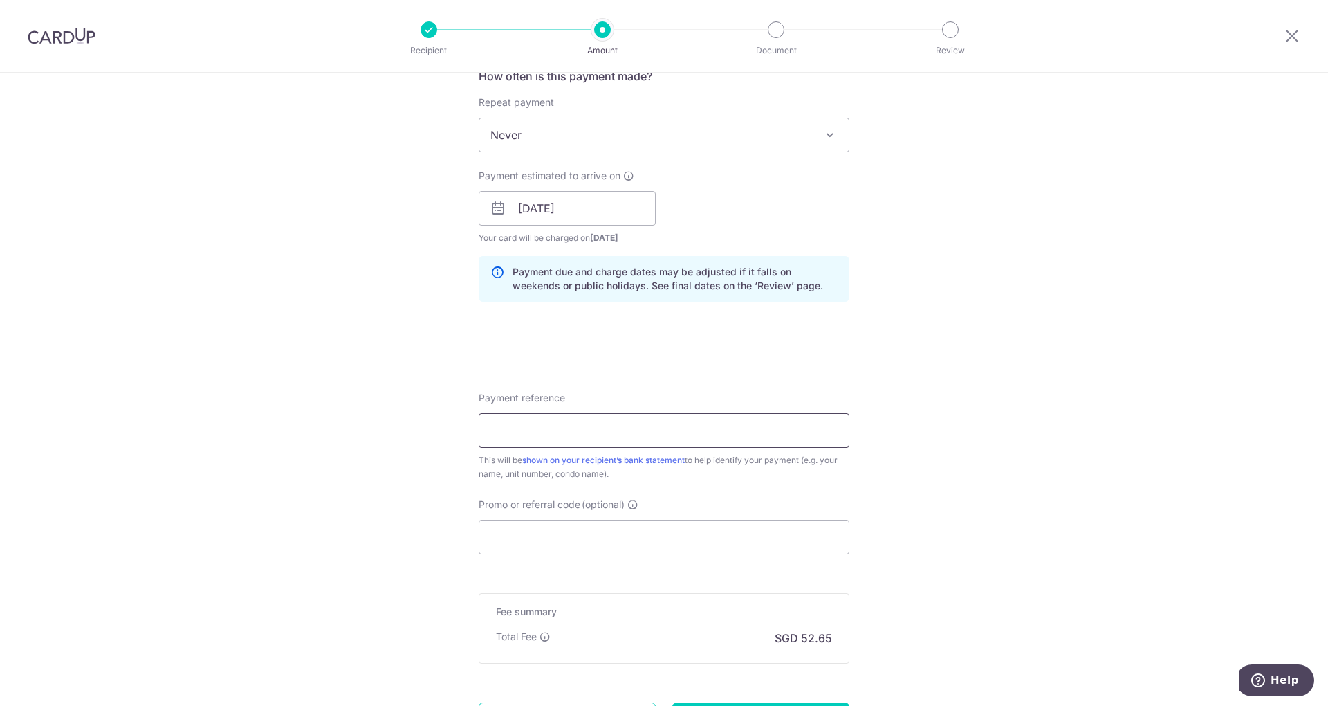
click at [655, 413] on input "Payment reference" at bounding box center [664, 430] width 371 height 35
type input "1107TBW"
click at [894, 477] on div "Tell us more about your payment Enter payment amount SGD 2,025.07 2025.07 Selec…" at bounding box center [664, 186] width 1328 height 1308
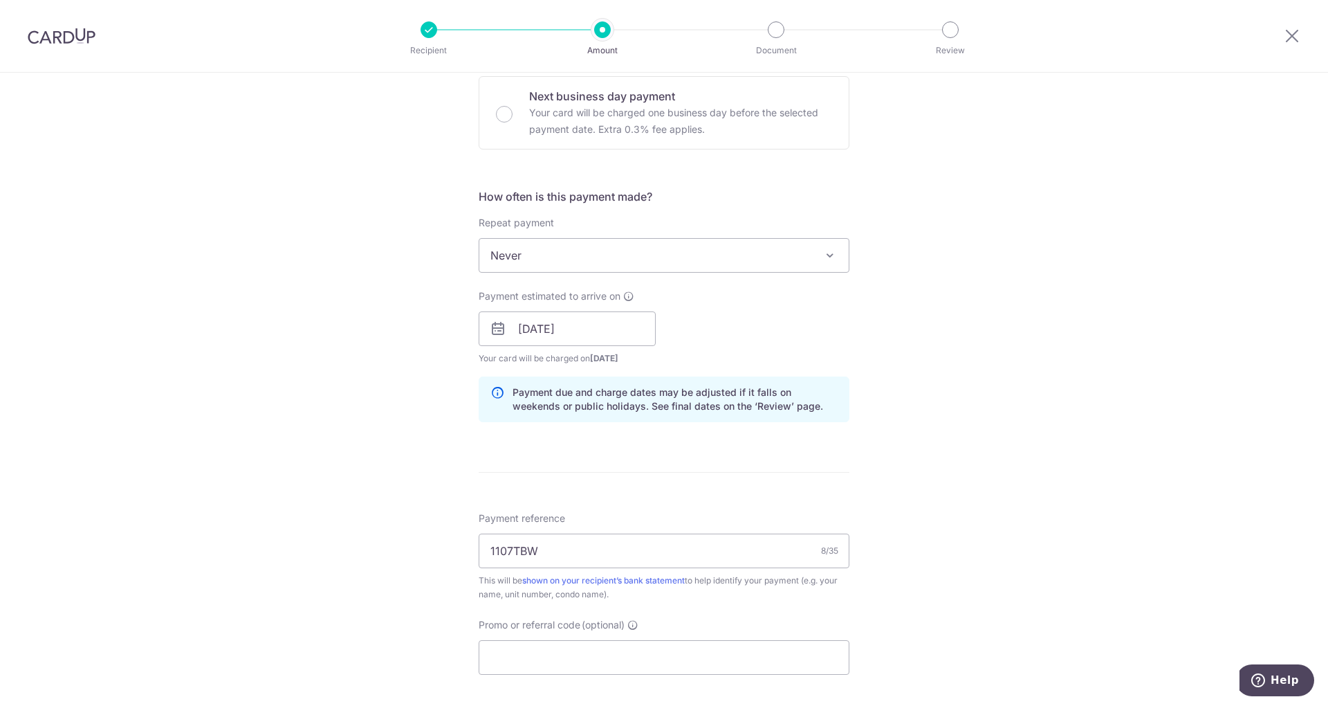
scroll to position [434, 0]
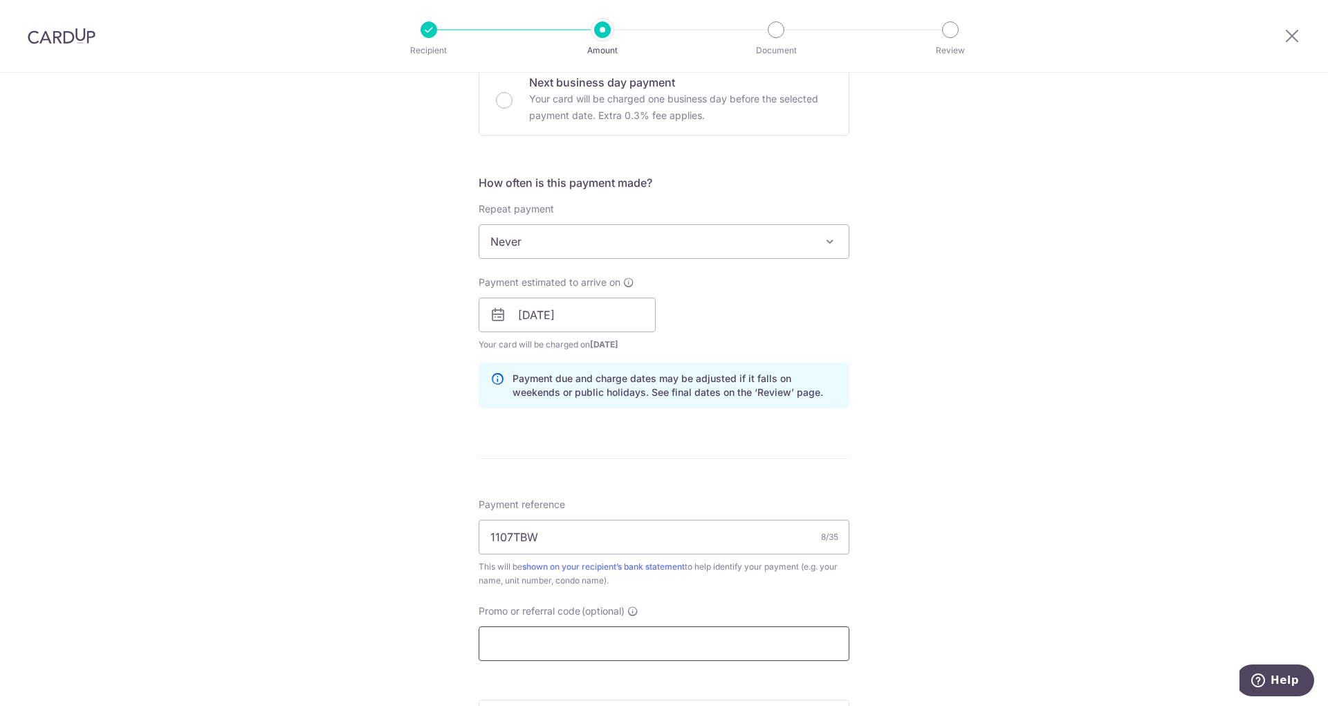
click at [570, 646] on input "Promo or referral code (optional)" at bounding box center [664, 643] width 371 height 35
paste input "OFF225"
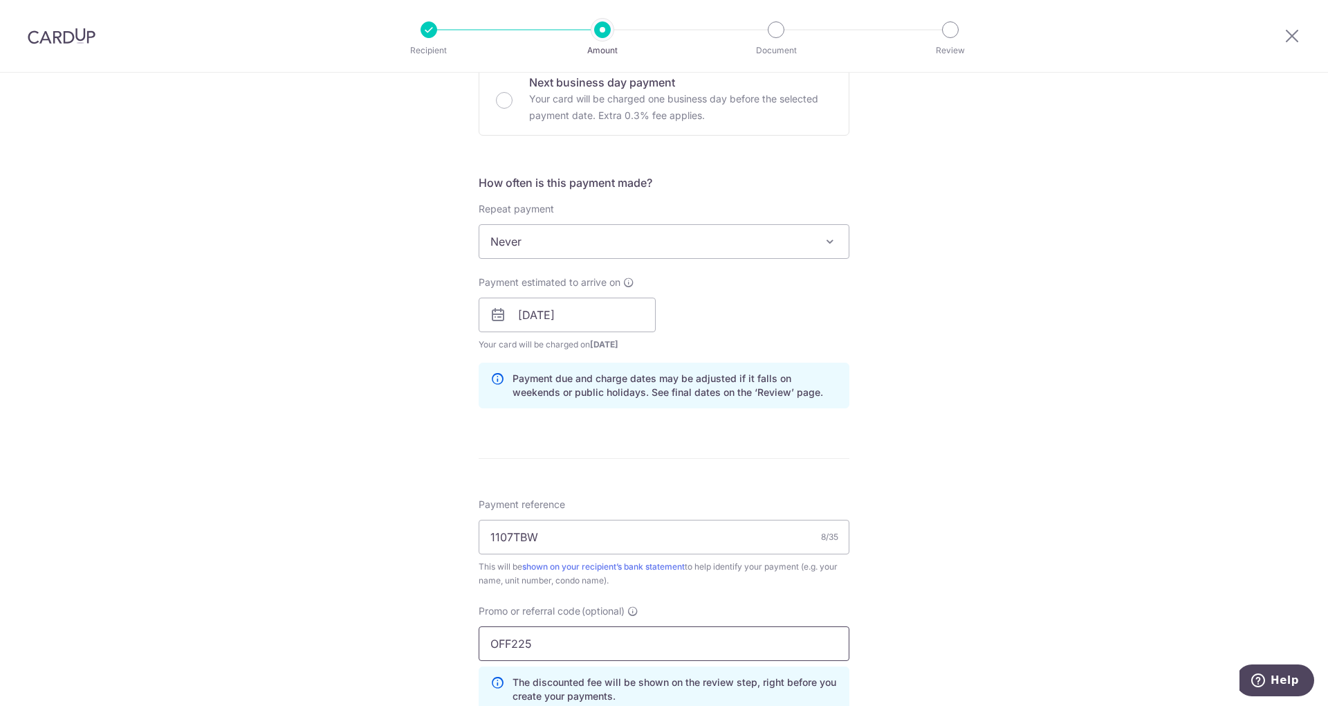
type input "OFF225"
drag, startPoint x: 1318, startPoint y: 455, endPoint x: 1315, endPoint y: 551, distance: 95.5
click at [1315, 551] on div "Tell us more about your payment Enter payment amount SGD 2,025.07 2025.07 Selec…" at bounding box center [664, 324] width 1328 height 1370
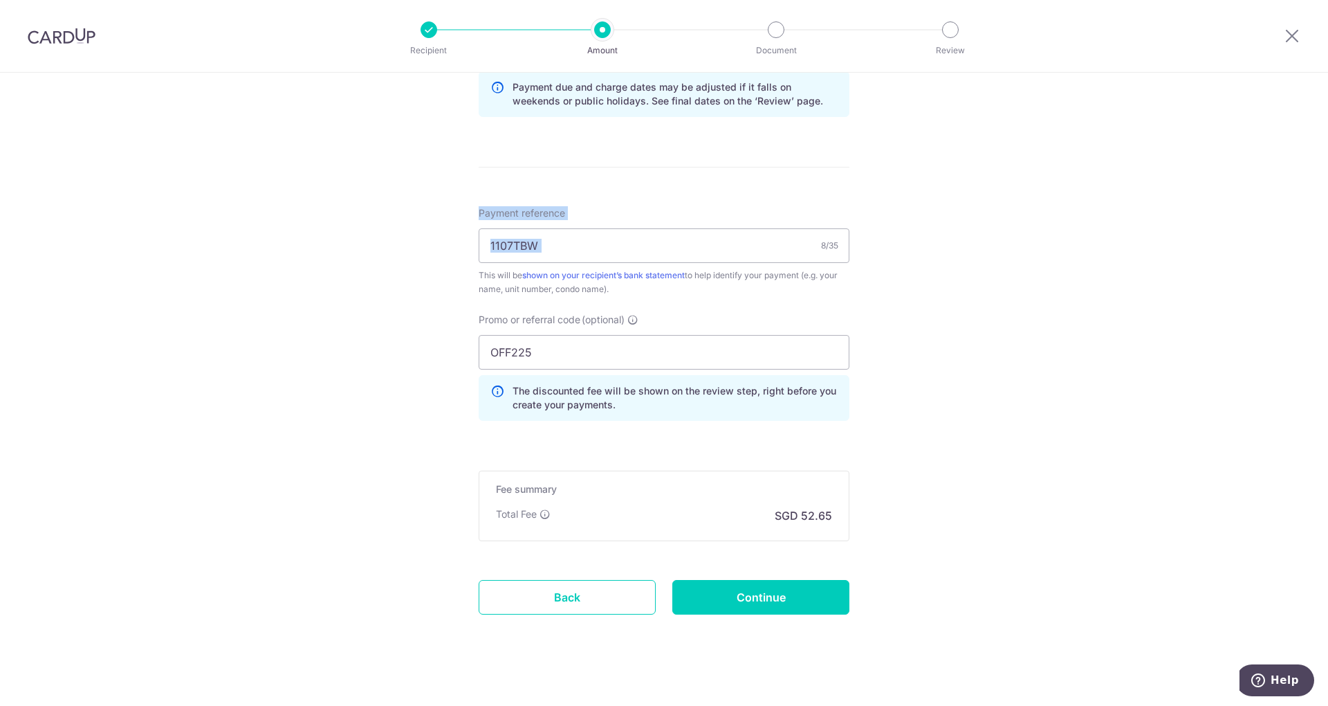
scroll to position [733, 0]
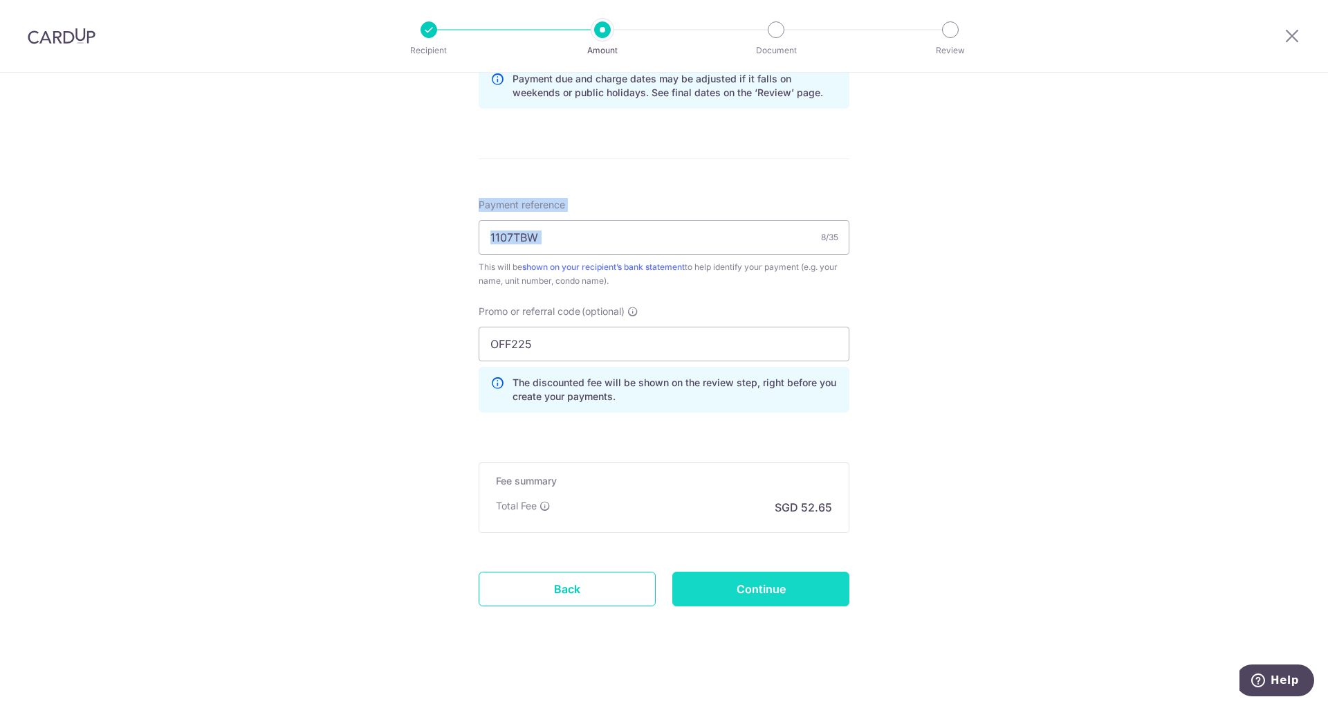
click at [769, 585] on input "Continue" at bounding box center [760, 588] width 177 height 35
type input "Create Schedule"
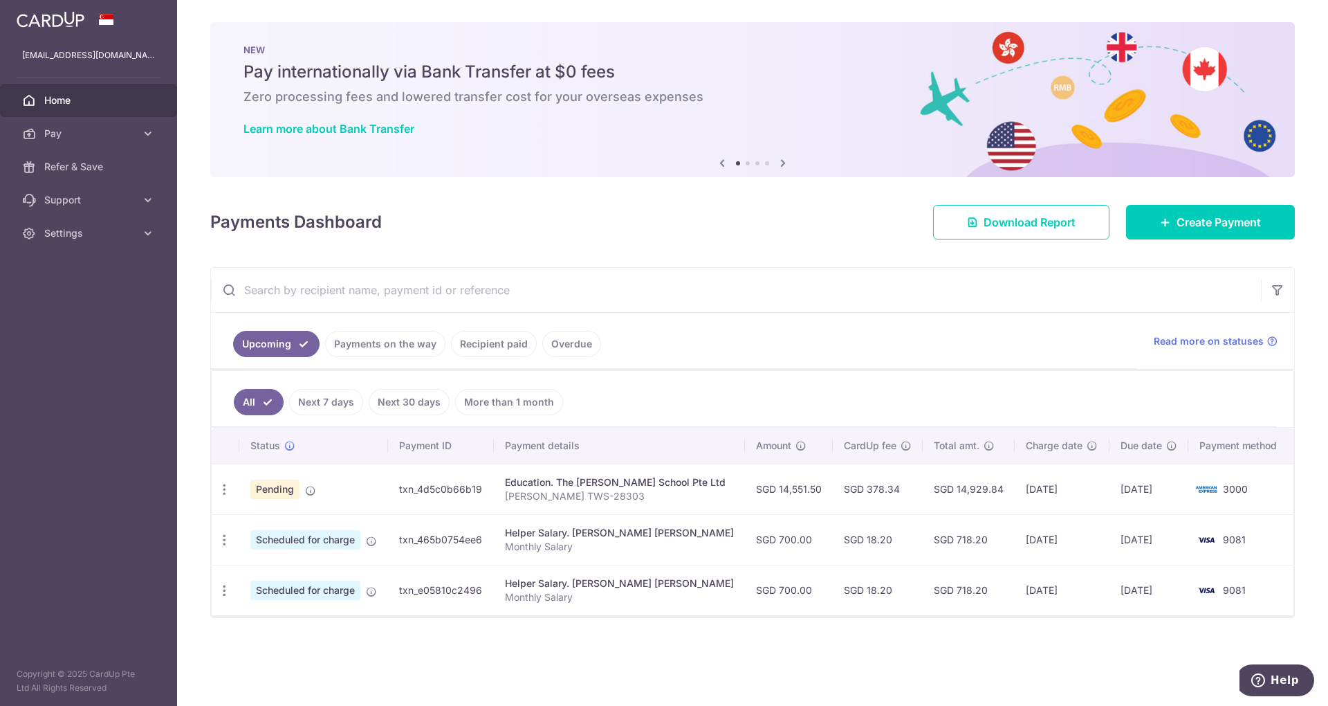
click at [780, 160] on icon at bounding box center [783, 162] width 17 height 17
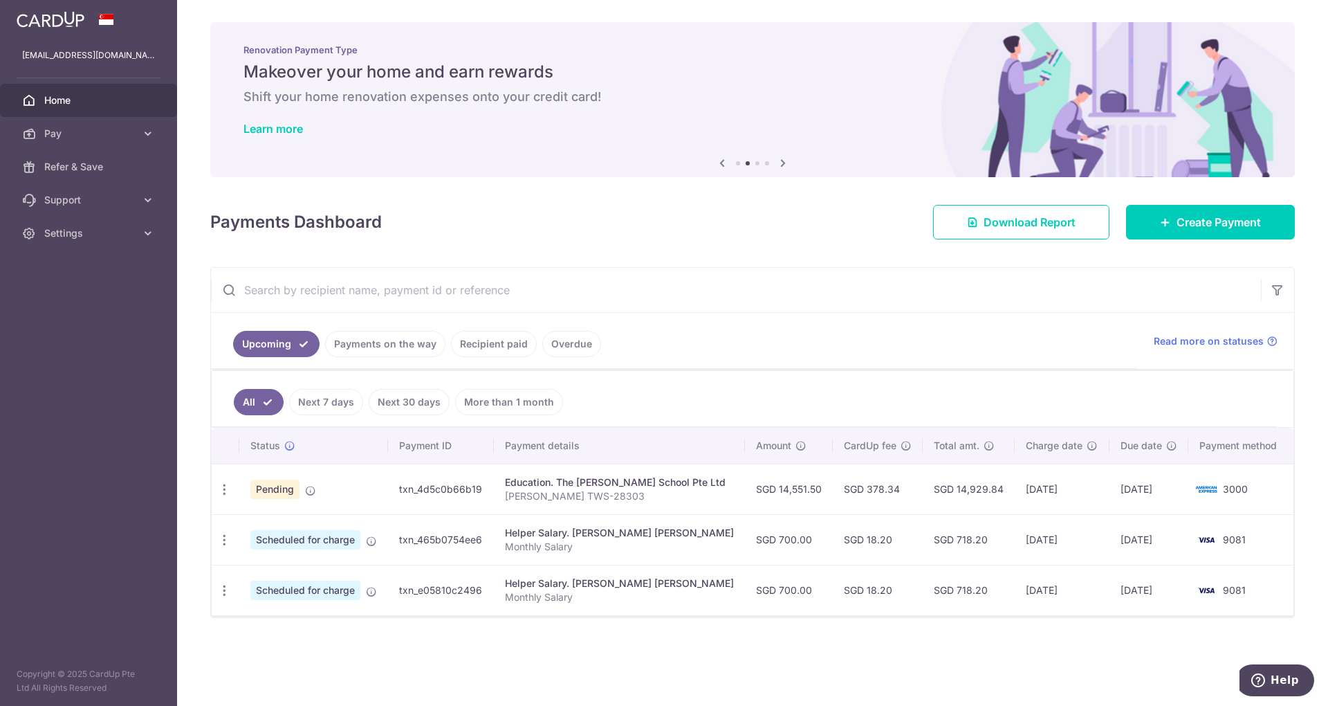
click at [780, 160] on icon at bounding box center [783, 162] width 17 height 17
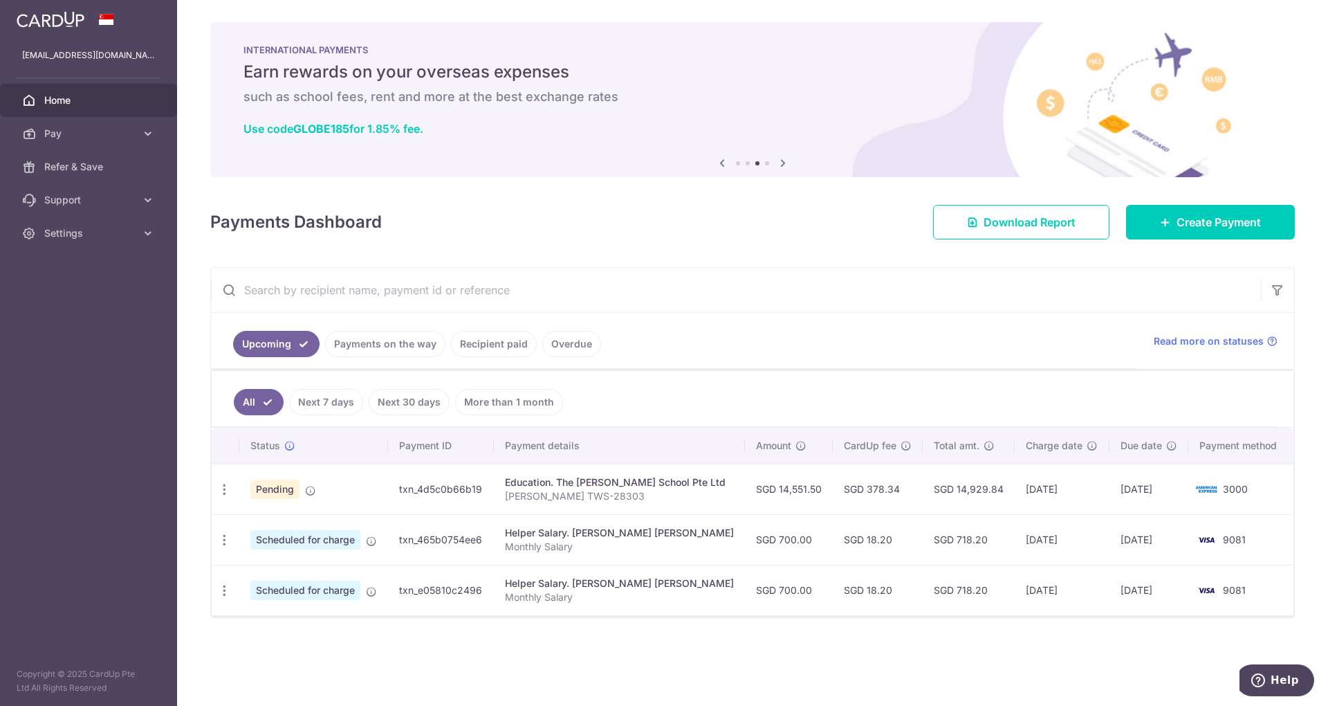
click at [780, 160] on icon at bounding box center [783, 162] width 17 height 17
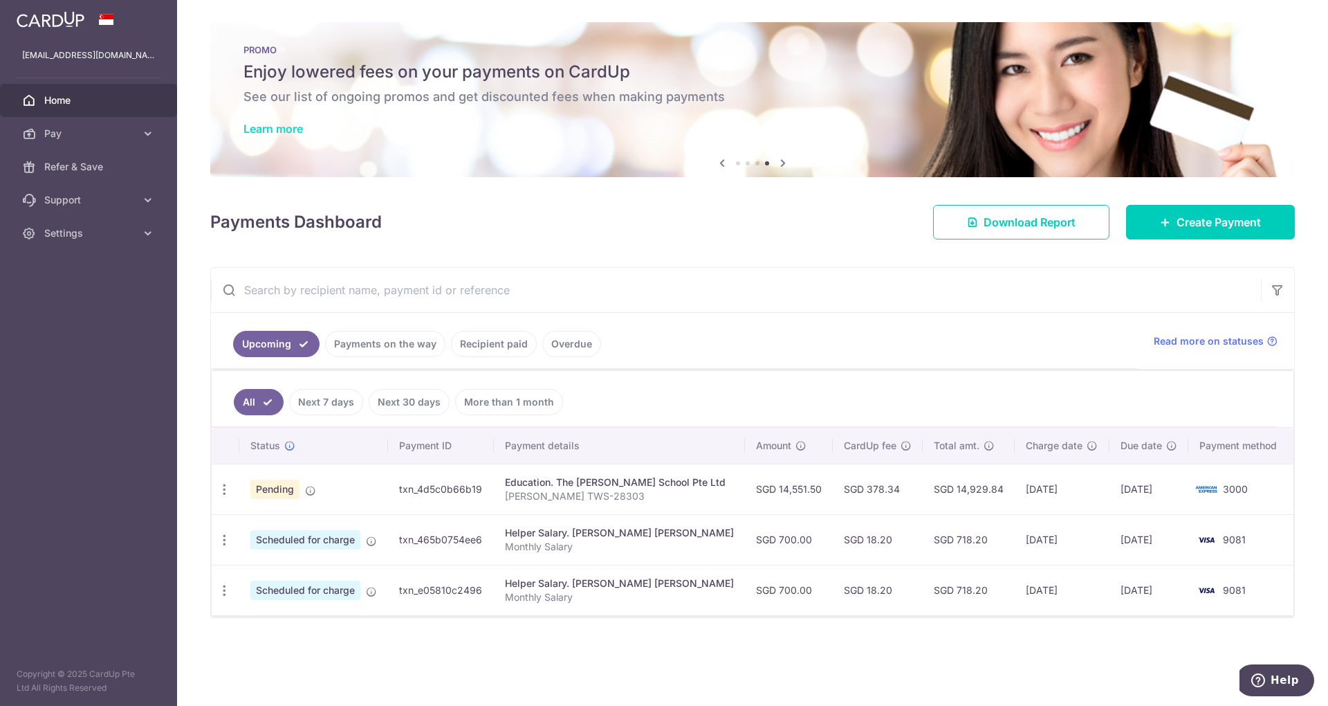
click at [275, 127] on link "Learn more" at bounding box center [272, 129] width 59 height 14
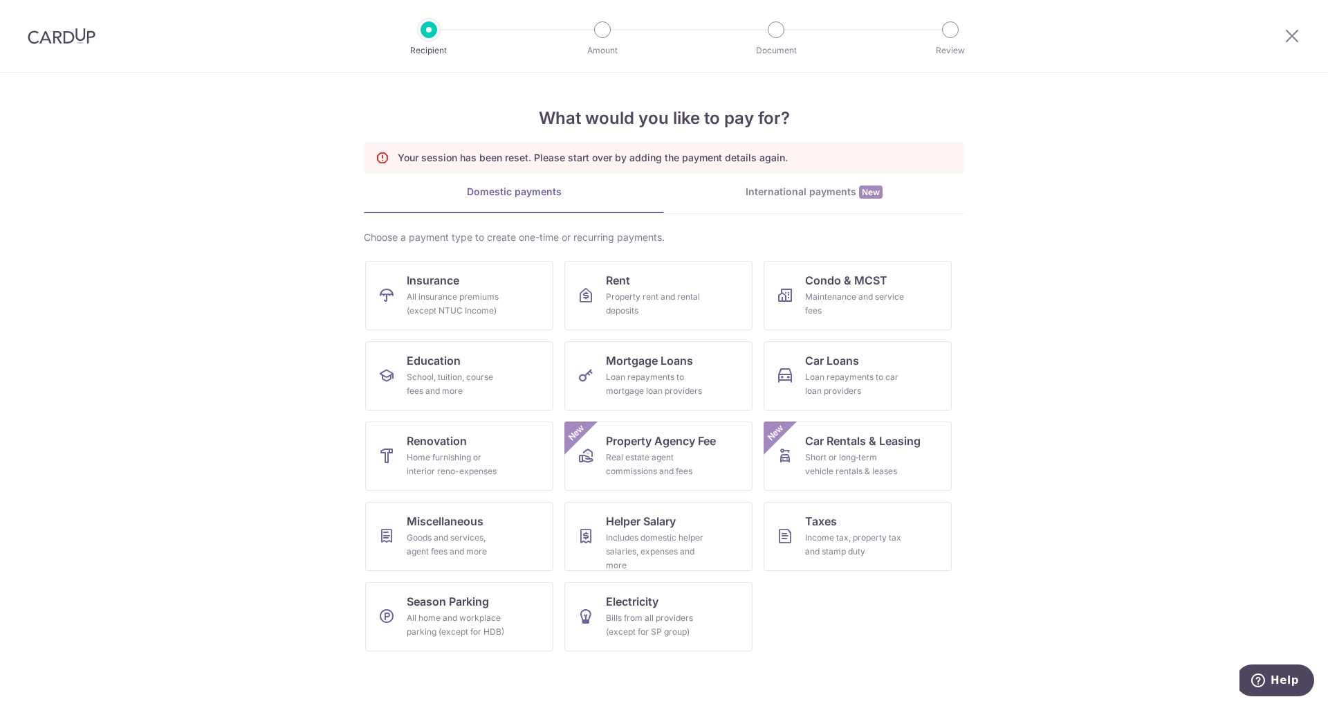
click at [73, 40] on img at bounding box center [62, 36] width 68 height 17
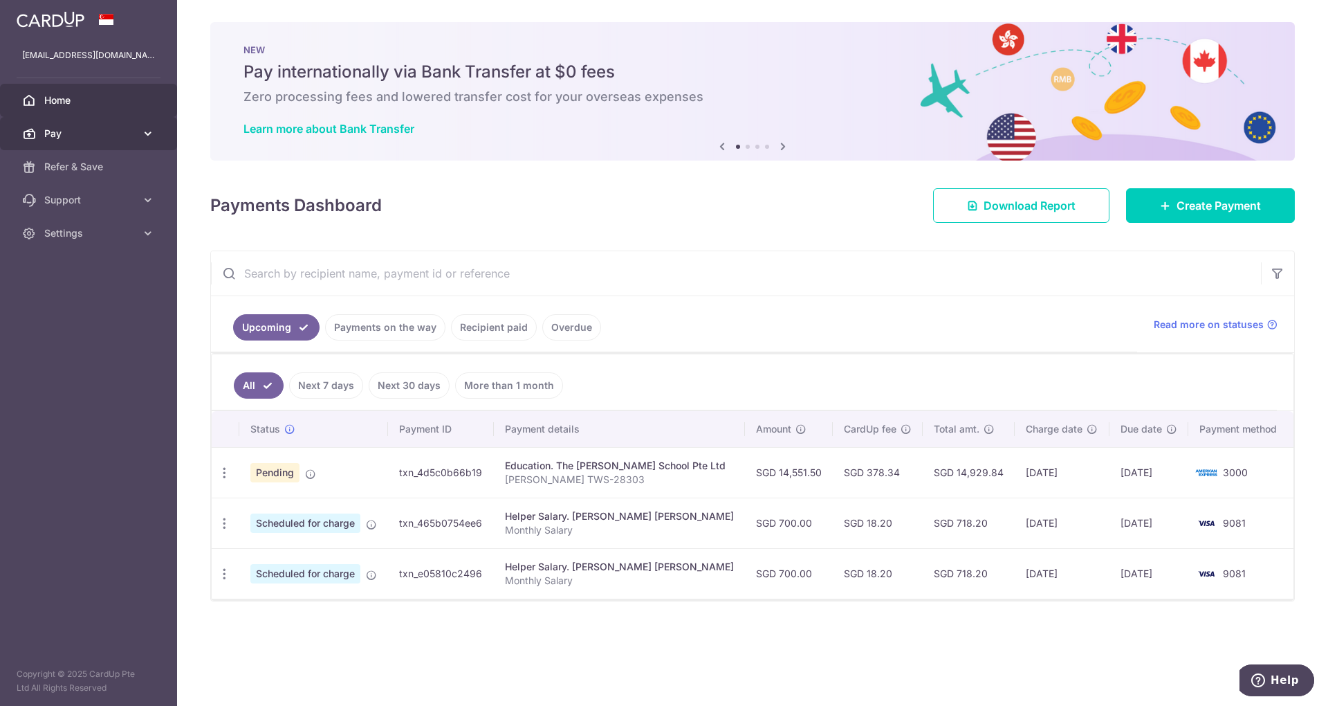
click at [130, 141] on link "Pay" at bounding box center [88, 133] width 177 height 33
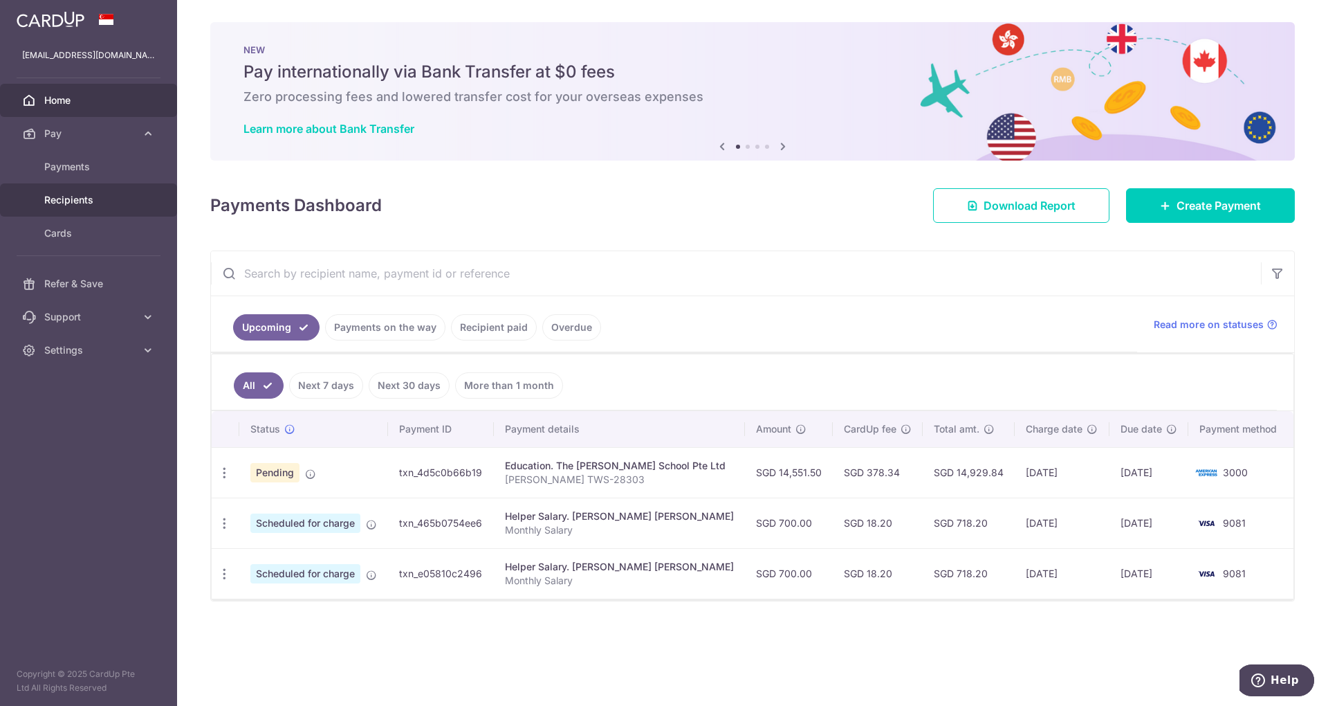
click at [116, 196] on span "Recipients" at bounding box center [89, 200] width 91 height 14
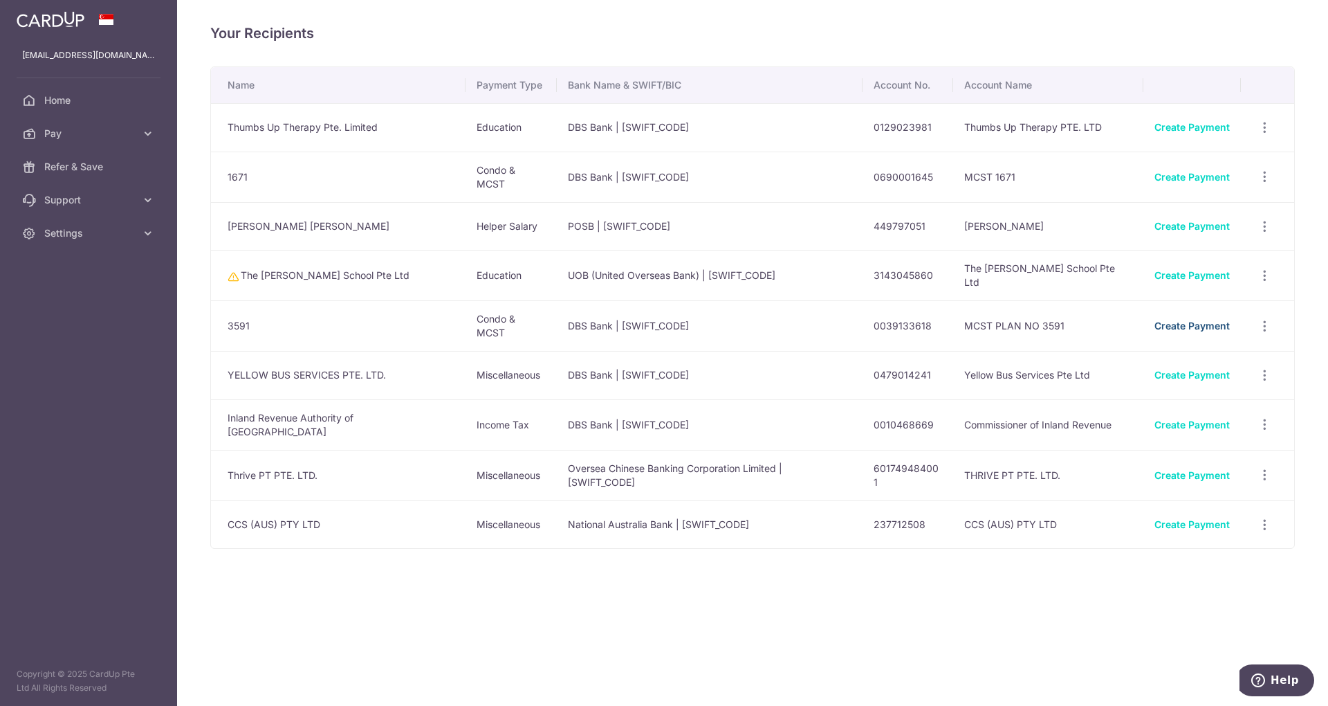
click at [1188, 322] on link "Create Payment" at bounding box center [1191, 326] width 75 height 12
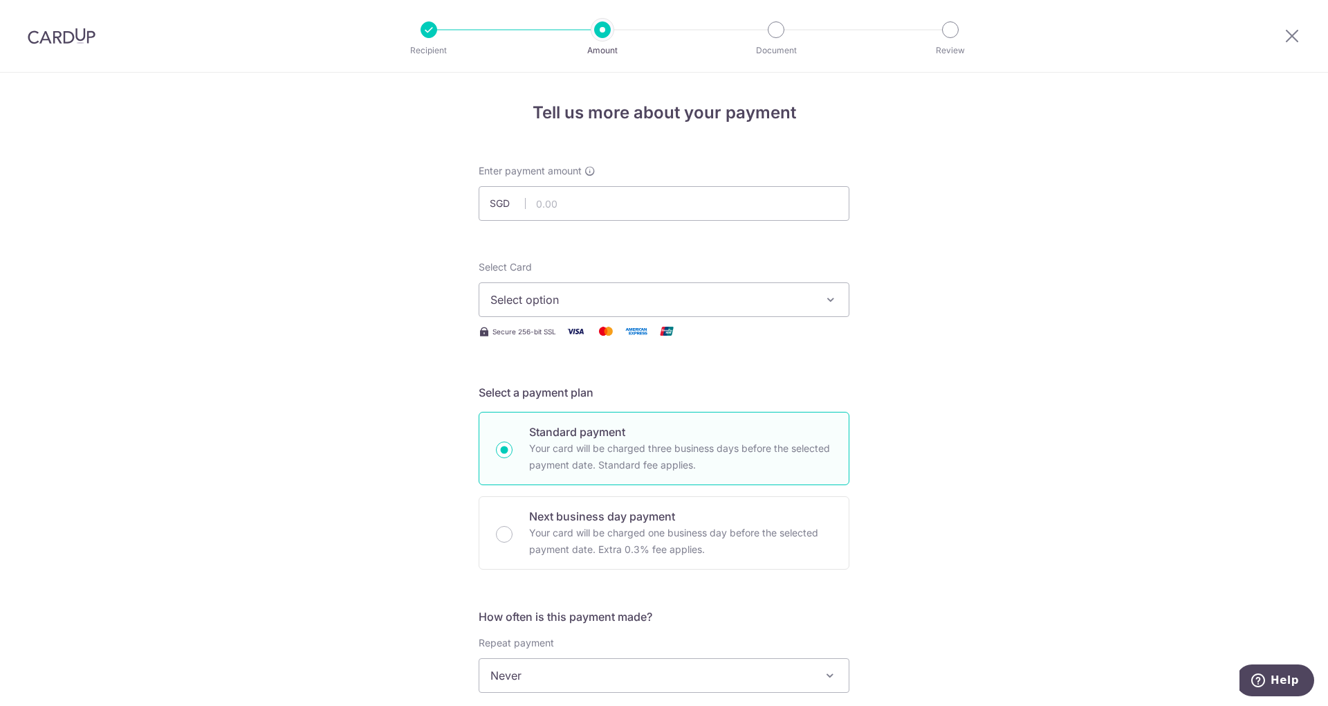
click at [693, 298] on span "Select option" at bounding box center [651, 299] width 322 height 17
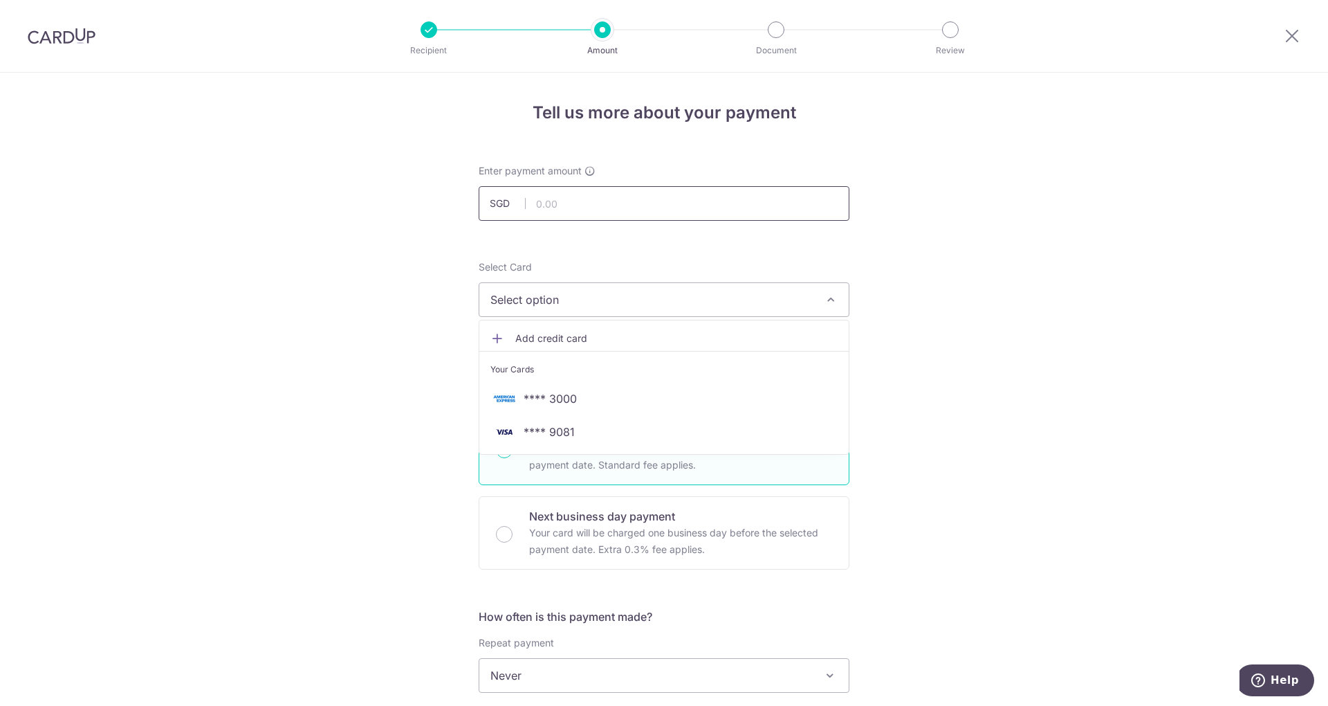
click at [562, 202] on input "text" at bounding box center [664, 203] width 371 height 35
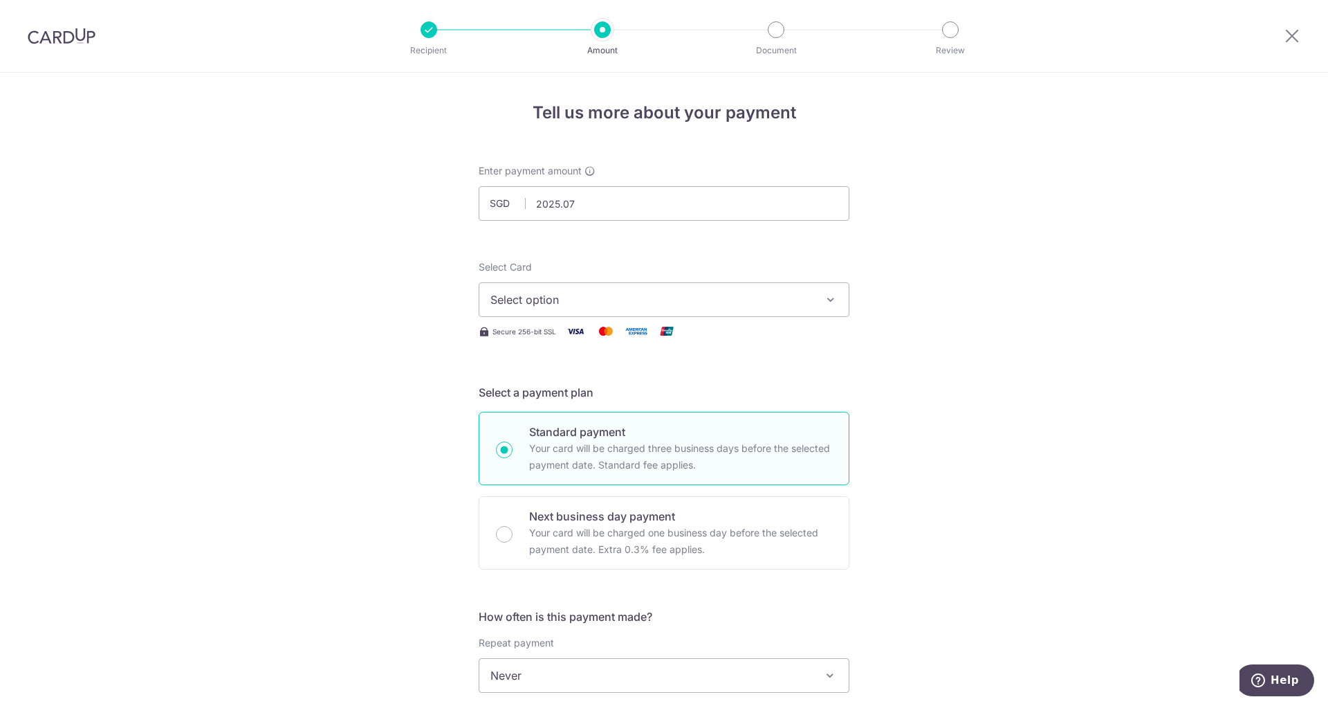
type input "2,025.07"
click at [1004, 246] on div "Tell us more about your payment Enter payment amount SGD 2,025.07 2025.07 Selec…" at bounding box center [664, 698] width 1328 height 1251
click at [721, 303] on span "Select option" at bounding box center [651, 299] width 322 height 17
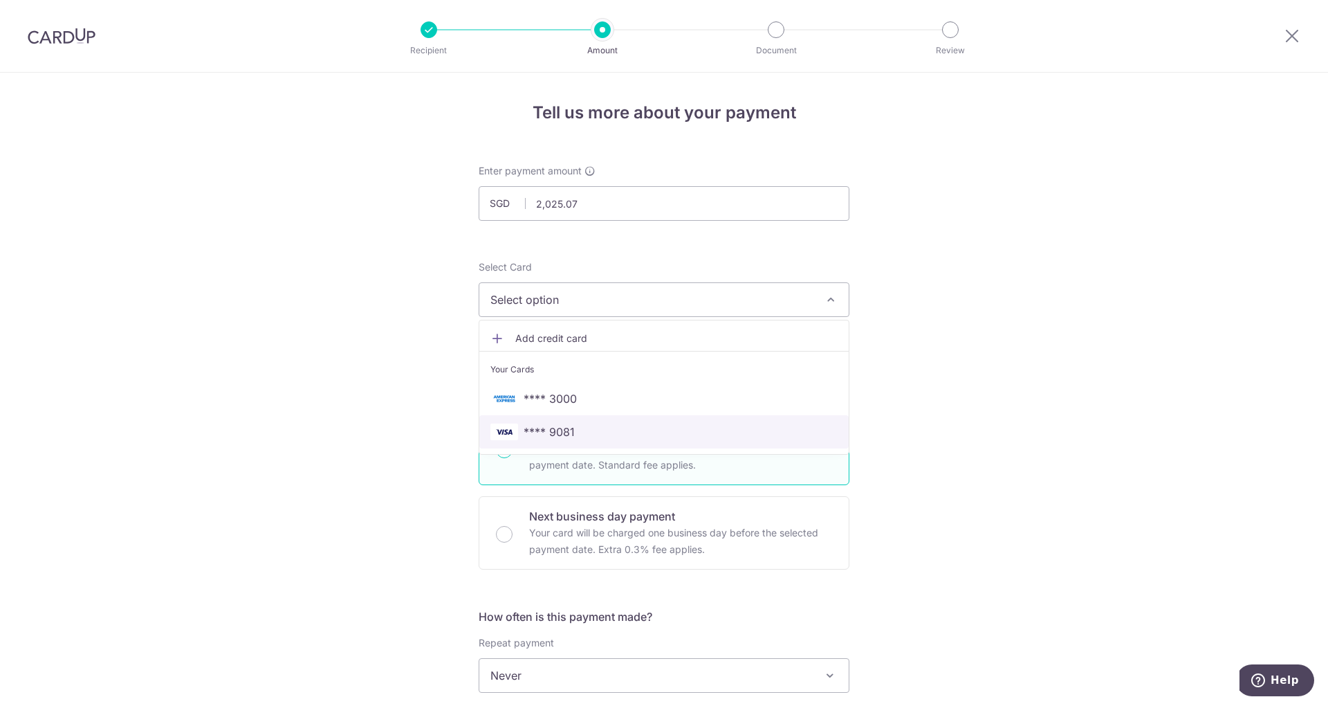
click at [553, 431] on span "**** 9081" at bounding box center [549, 431] width 51 height 17
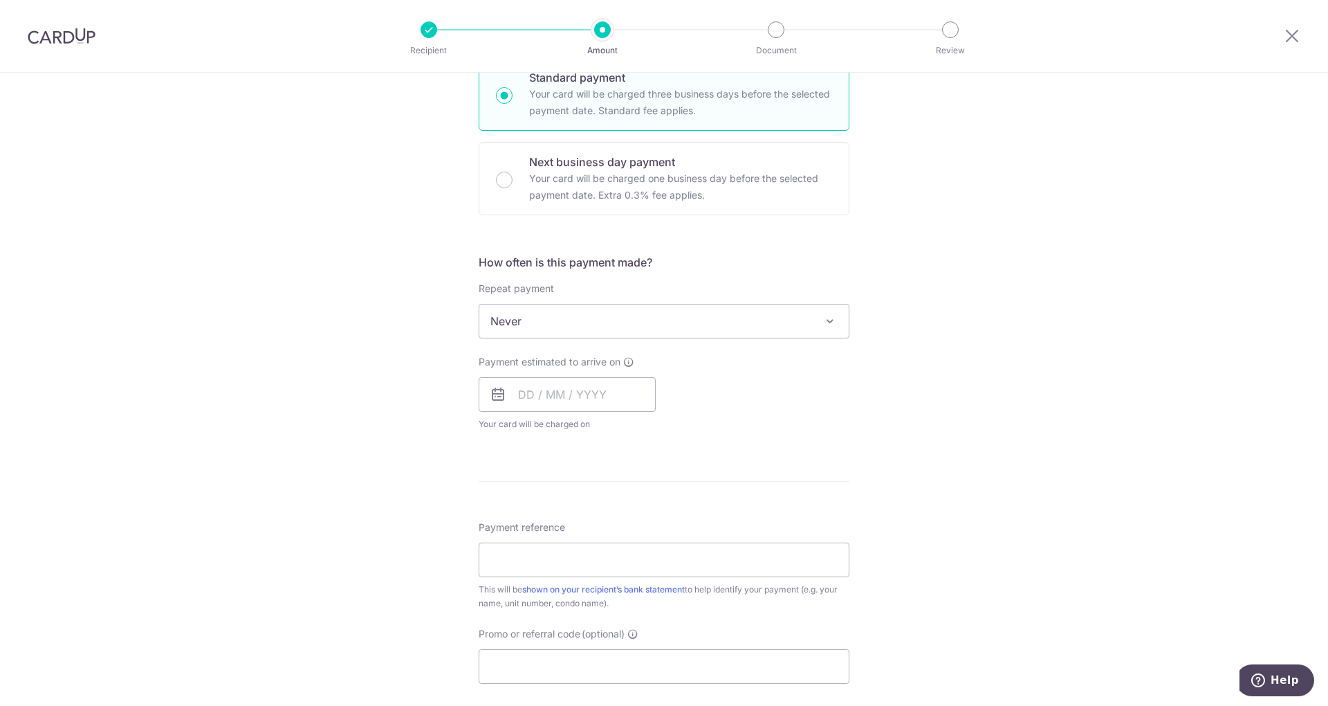
scroll to position [363, 0]
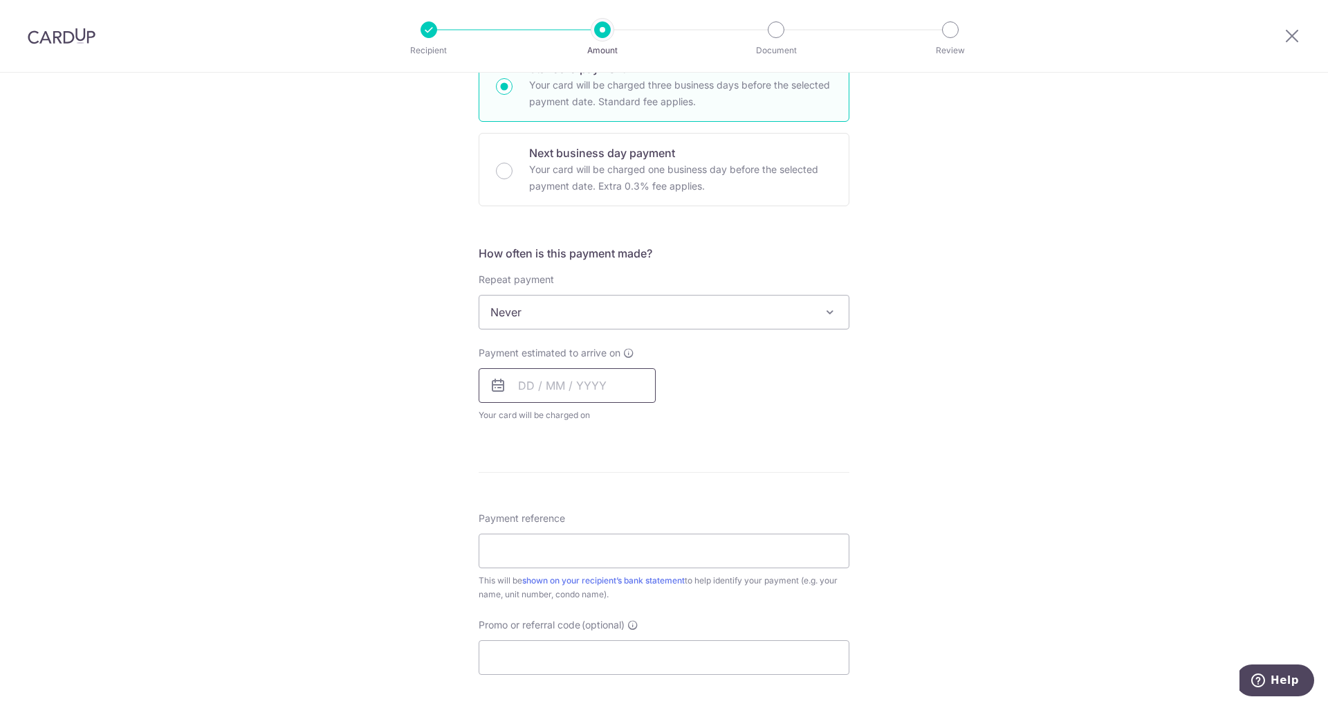
click at [575, 383] on input "text" at bounding box center [567, 385] width 177 height 35
click at [897, 474] on div "Tell us more about your payment Enter payment amount SGD 2,025.07 2025.07 Selec…" at bounding box center [664, 334] width 1328 height 1251
click at [520, 379] on input "text" at bounding box center [567, 385] width 177 height 35
click at [619, 587] on link "28" at bounding box center [618, 594] width 22 height 22
type input "[DATE]"
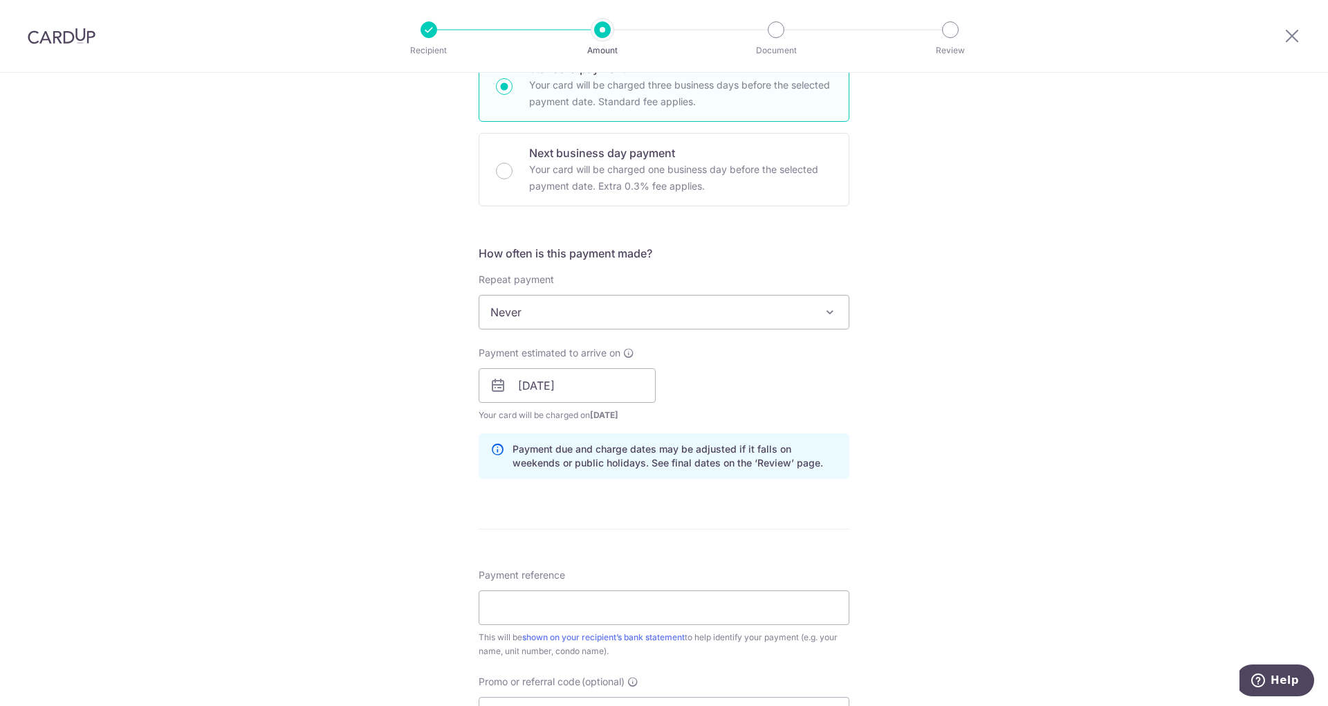
scroll to position [651, 0]
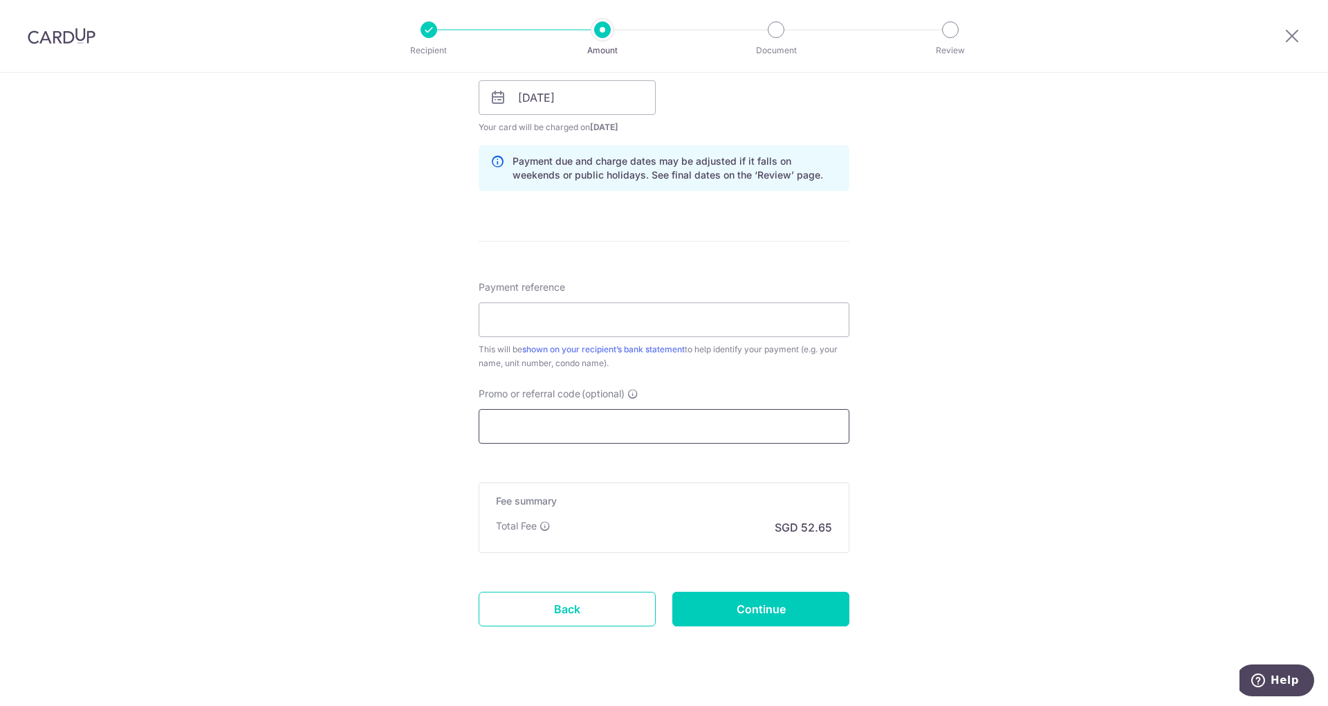
click at [591, 433] on input "Promo or referral code (optional)" at bounding box center [664, 426] width 371 height 35
paste input "OFF225"
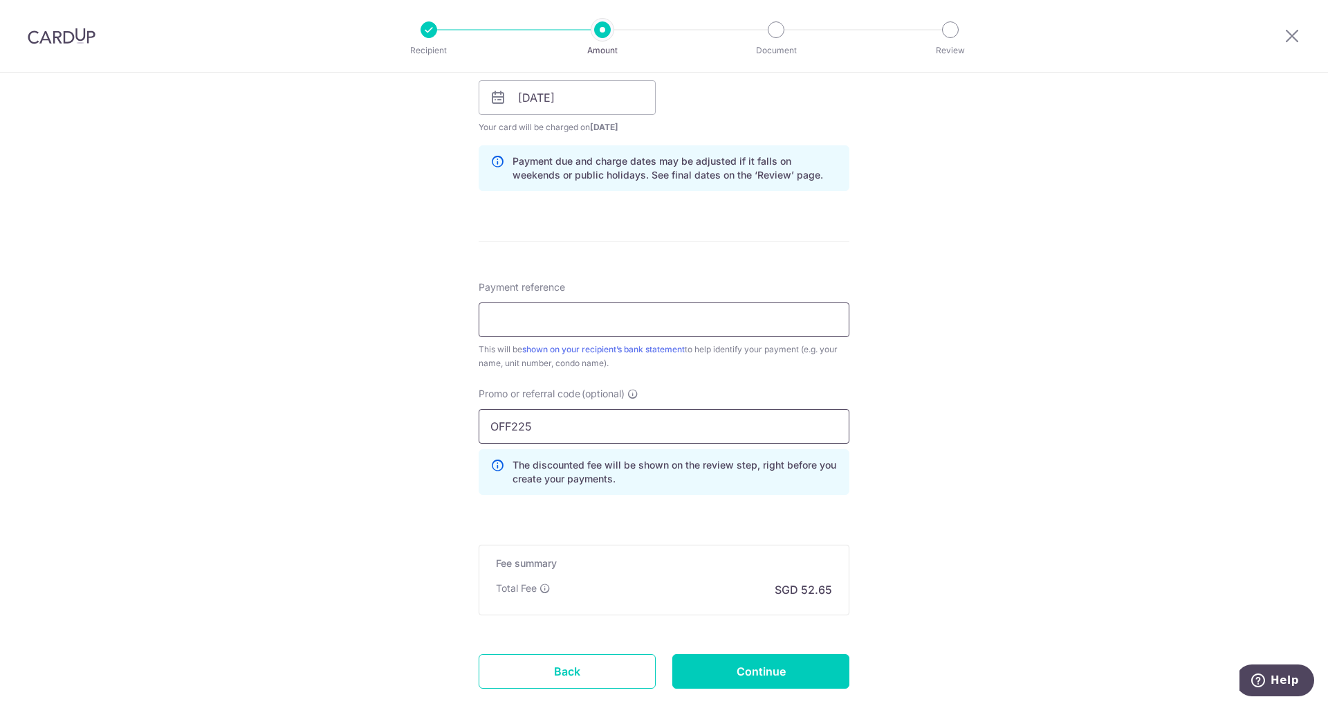
type input "OFF225"
click at [530, 314] on input "Payment reference" at bounding box center [664, 319] width 371 height 35
type input "1107TBW"
click at [746, 669] on input "Continue" at bounding box center [760, 671] width 177 height 35
type input "Create Schedule"
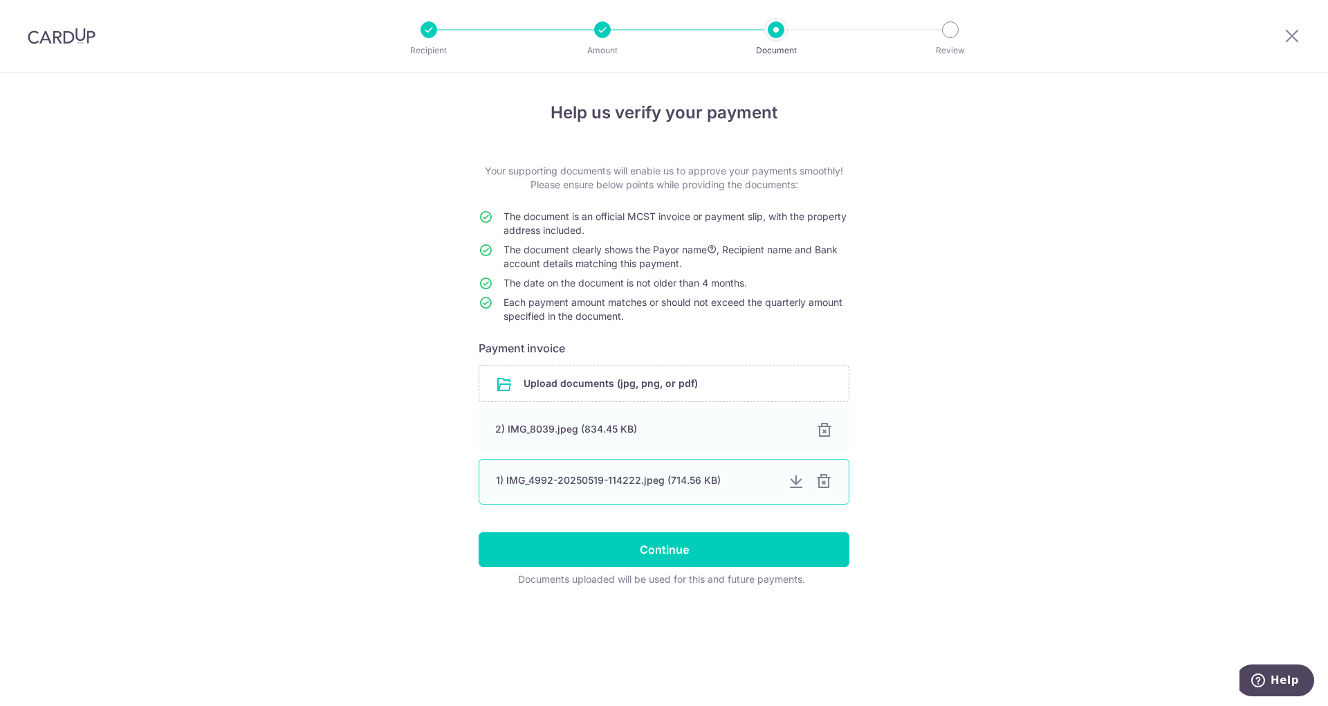
click at [822, 486] on div at bounding box center [823, 481] width 17 height 17
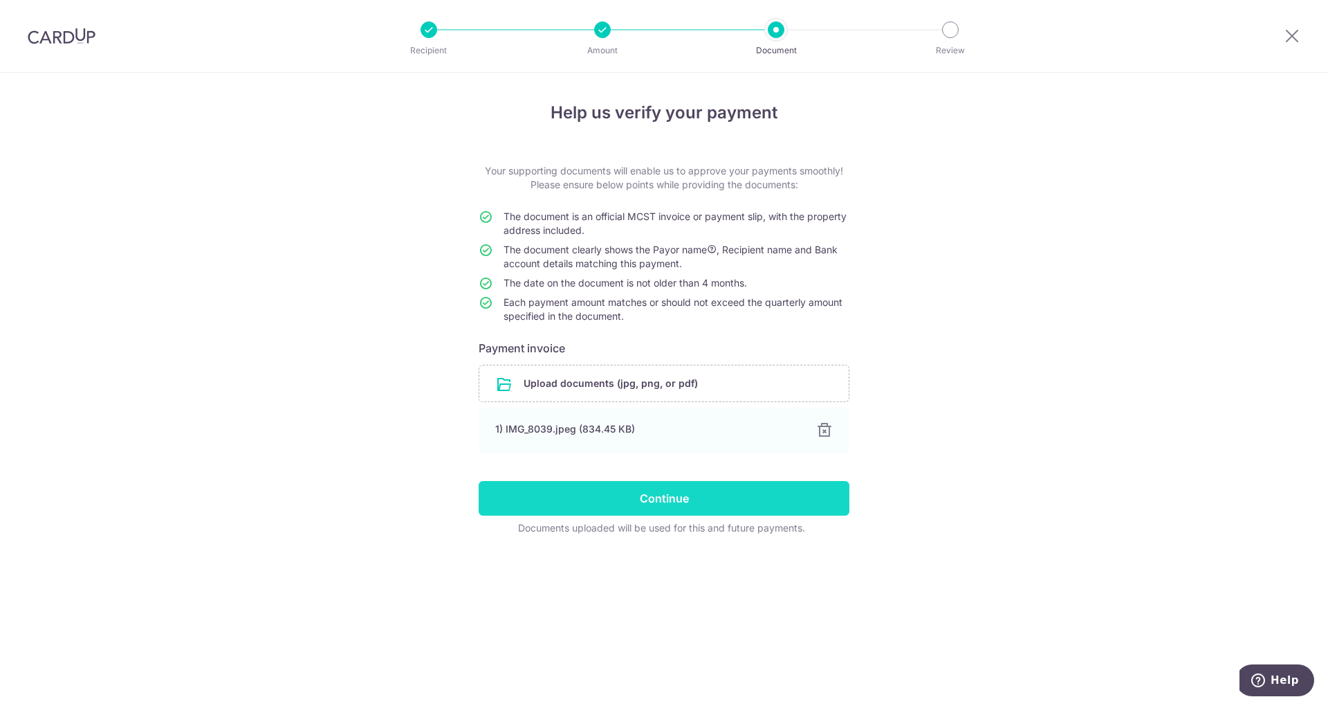
click at [681, 501] on input "Continue" at bounding box center [664, 498] width 371 height 35
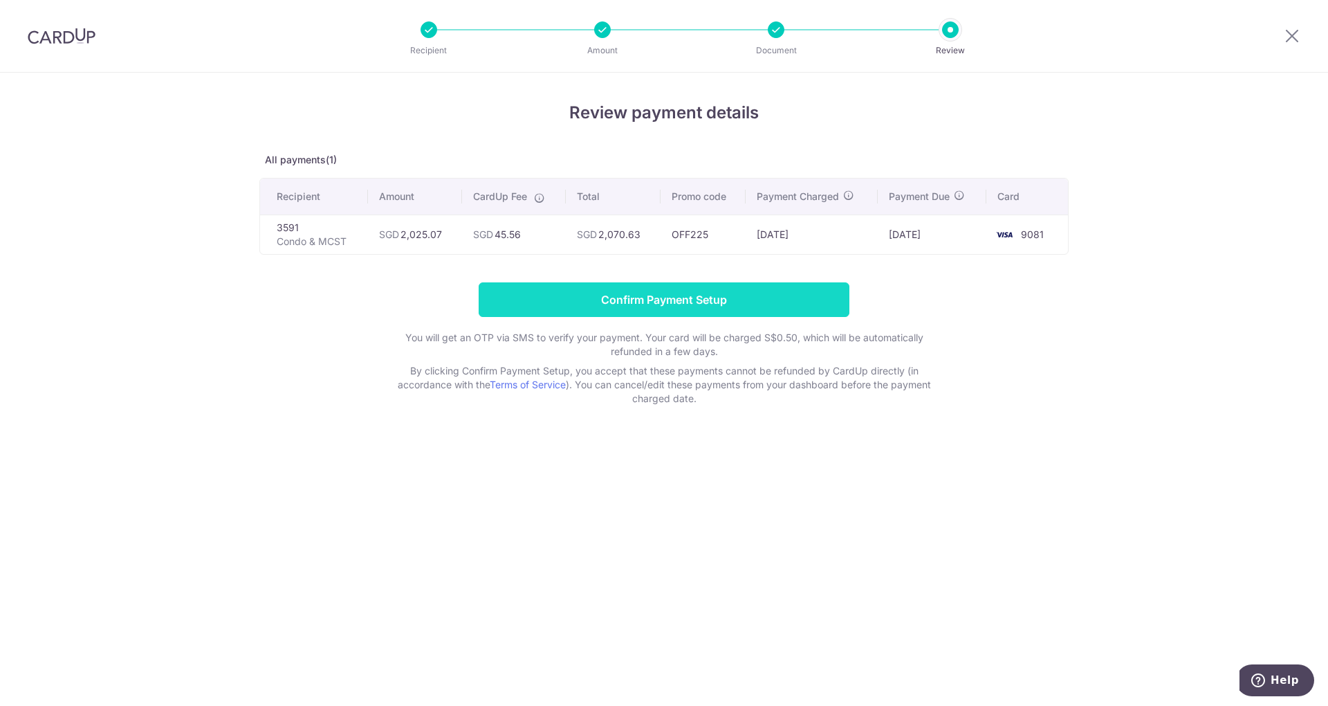
click at [666, 308] on input "Confirm Payment Setup" at bounding box center [664, 299] width 371 height 35
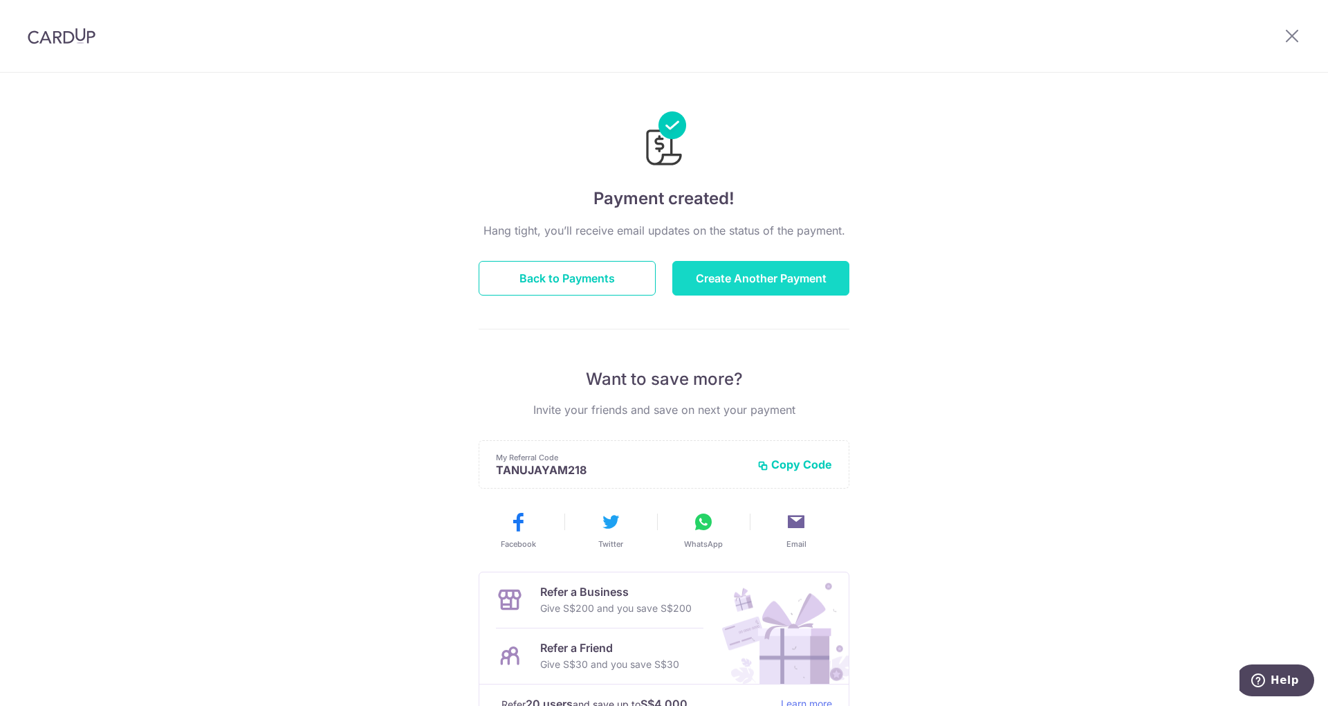
click at [768, 282] on button "Create Another Payment" at bounding box center [760, 278] width 177 height 35
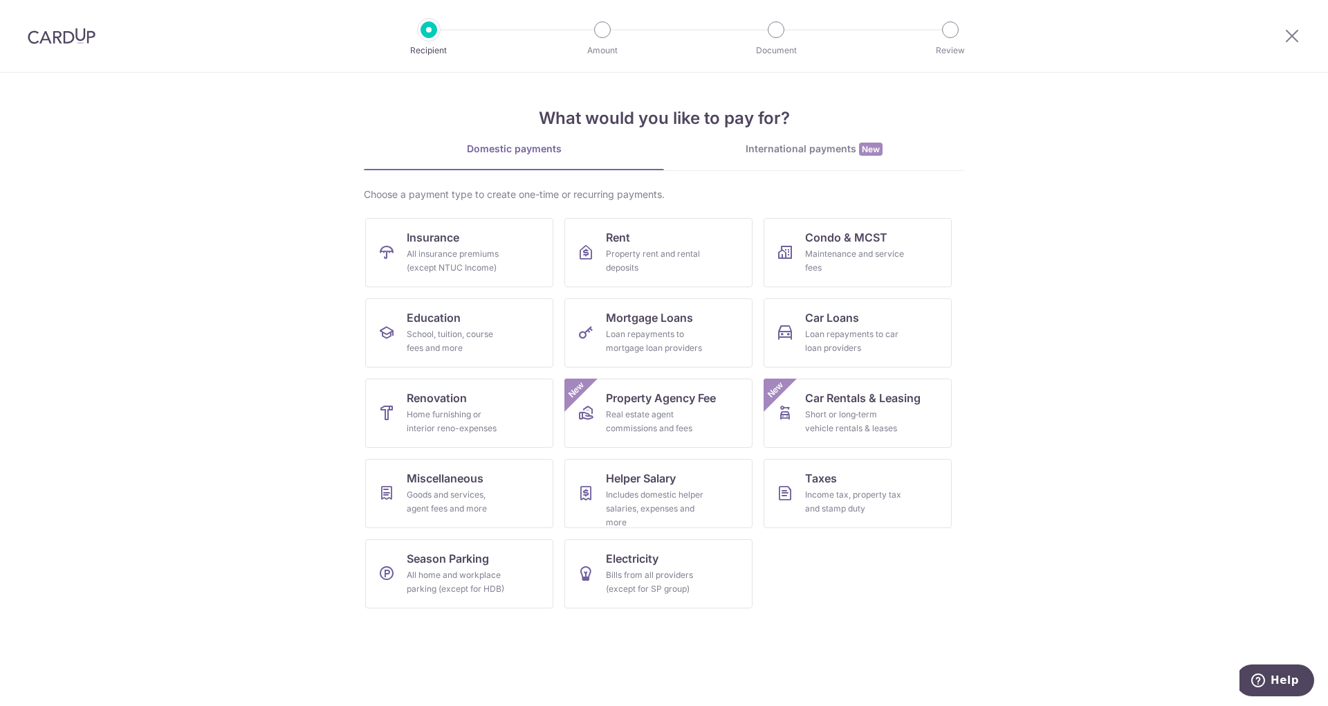
click at [58, 43] on img at bounding box center [62, 36] width 68 height 17
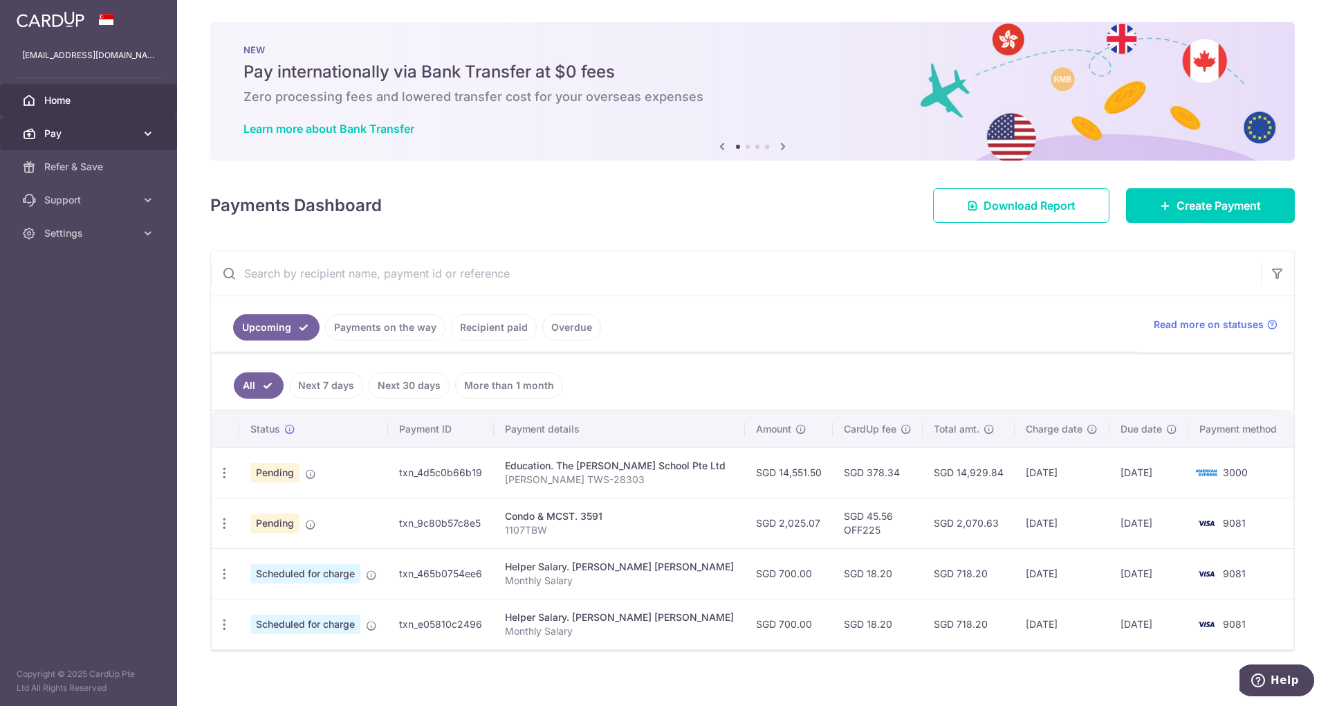
click at [134, 127] on span "Pay" at bounding box center [89, 134] width 91 height 14
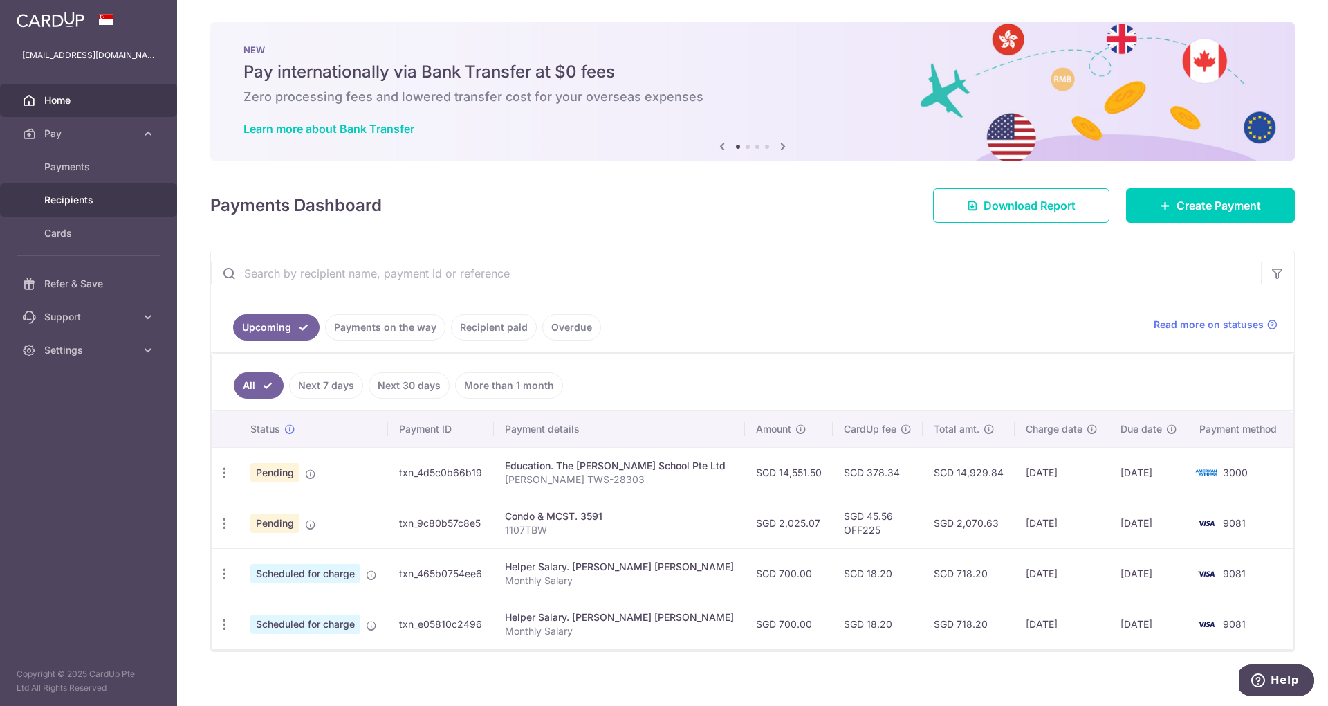
click at [86, 191] on link "Recipients" at bounding box center [88, 199] width 177 height 33
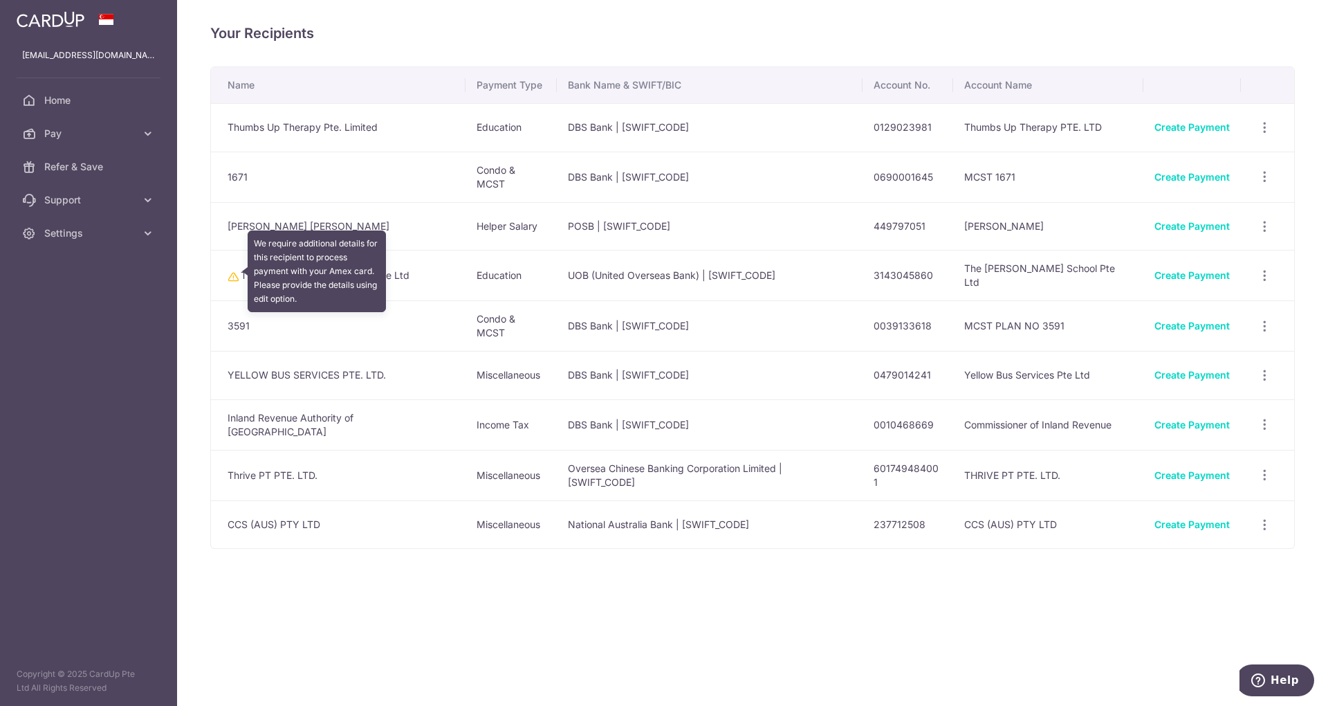
click at [230, 271] on icon at bounding box center [233, 276] width 11 height 11
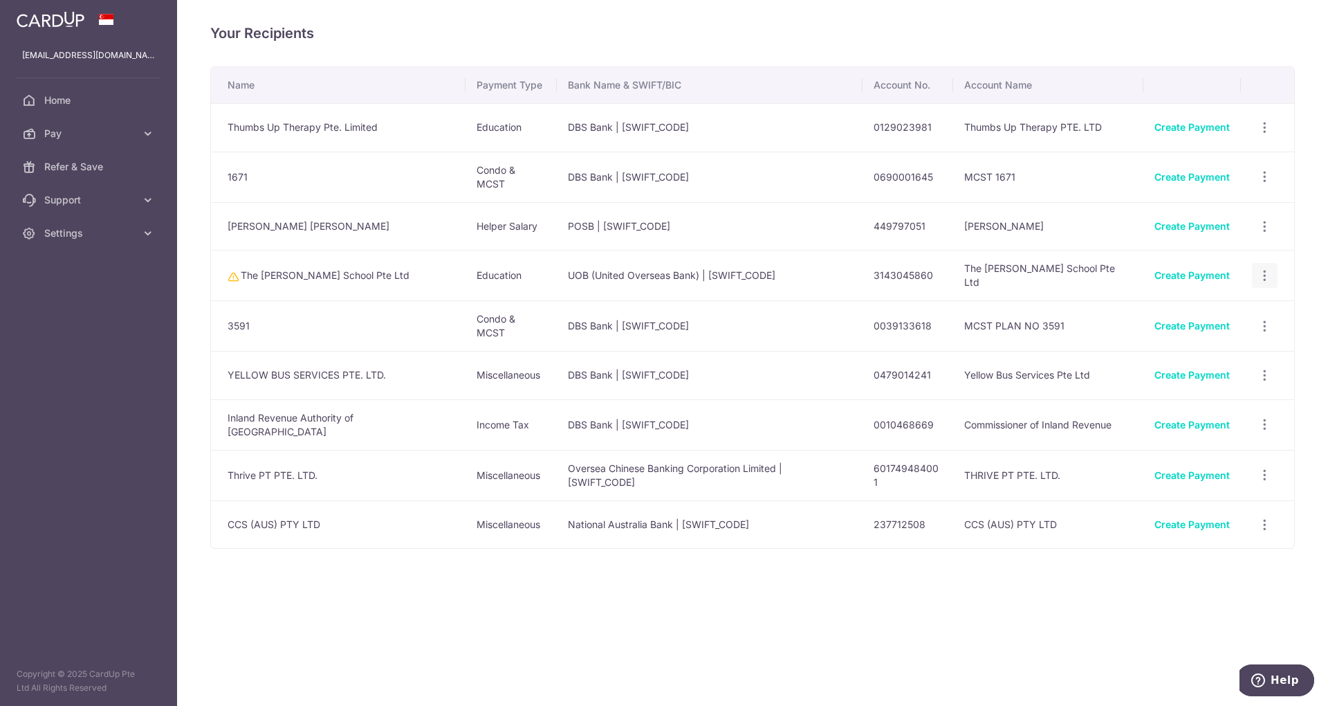
click at [1254, 273] on div "View/Edit Linked Payments" at bounding box center [1265, 276] width 26 height 26
click at [1264, 135] on icon "button" at bounding box center [1264, 127] width 15 height 15
click at [1188, 305] on span "View/Edit" at bounding box center [1219, 313] width 94 height 17
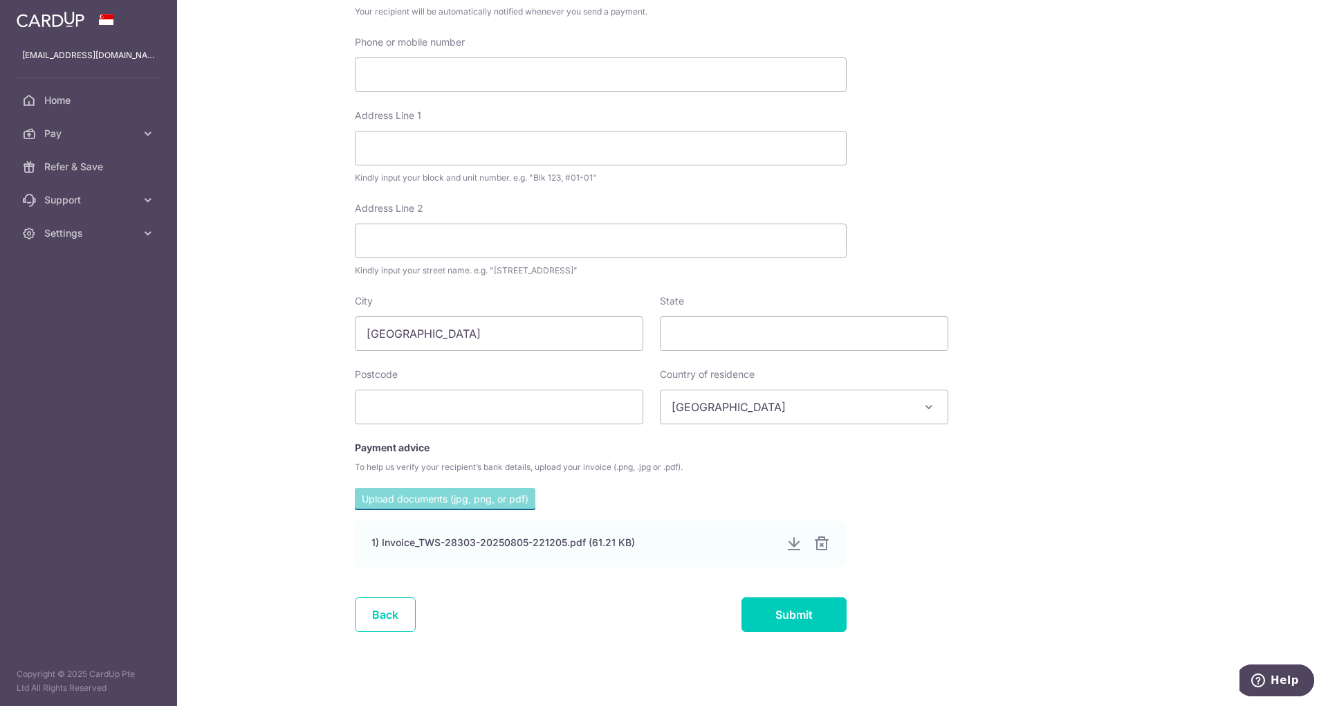
scroll to position [385, 0]
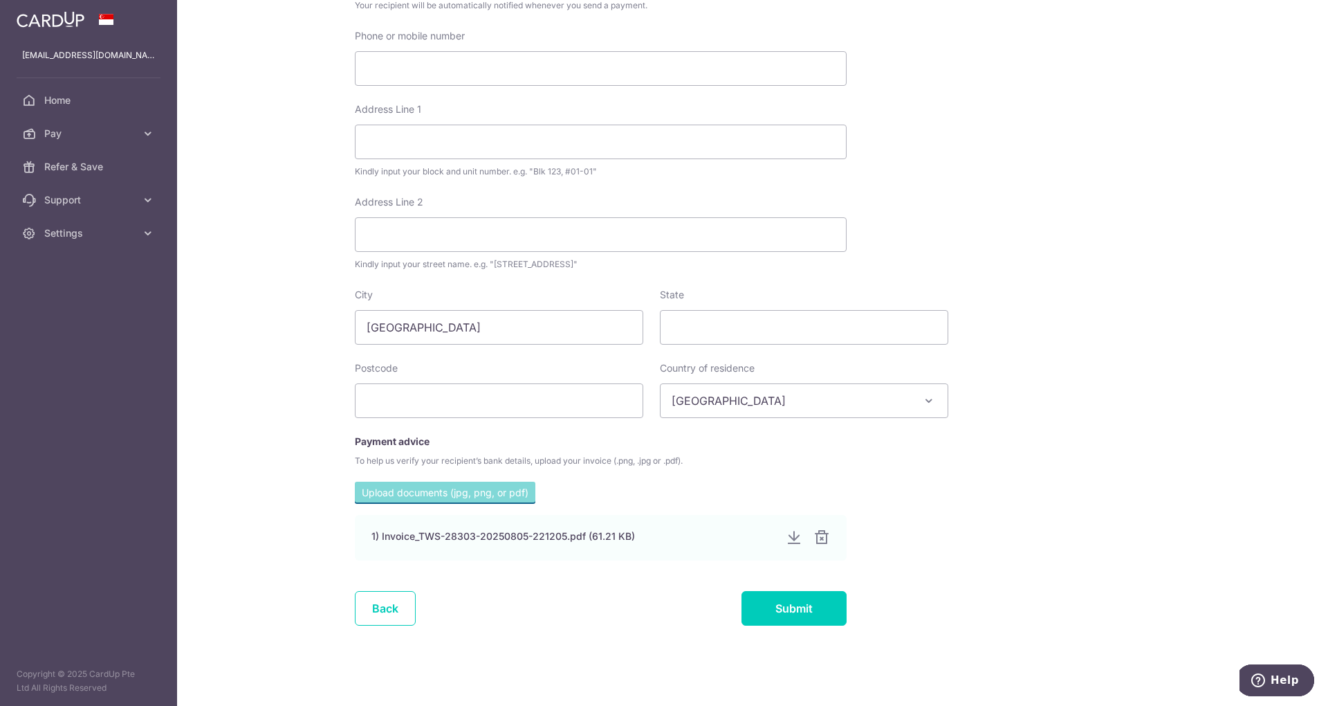
drag, startPoint x: 1316, startPoint y: 428, endPoint x: 1327, endPoint y: 356, distance: 72.8
click at [1327, 356] on div "My recipients The Winstead School Pte Ltd The Winstead School Pte Ltd Account D…" at bounding box center [752, 353] width 1151 height 706
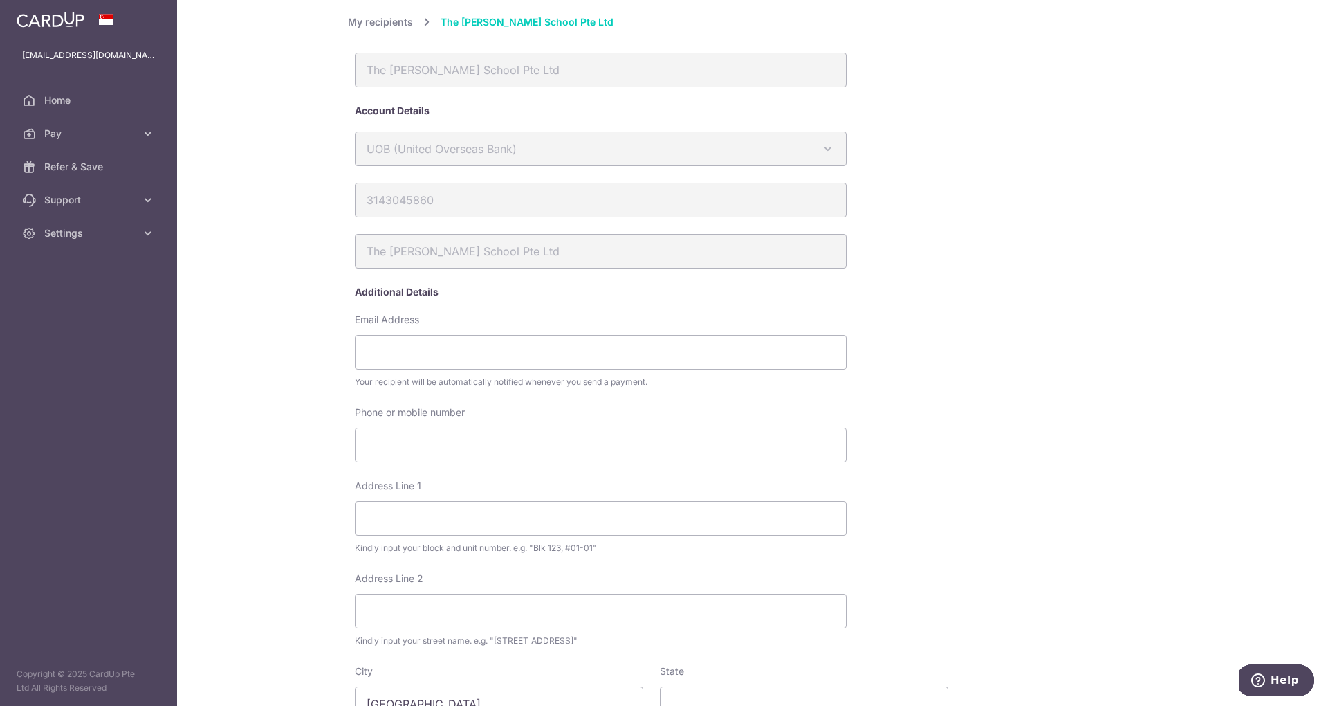
scroll to position [0, 0]
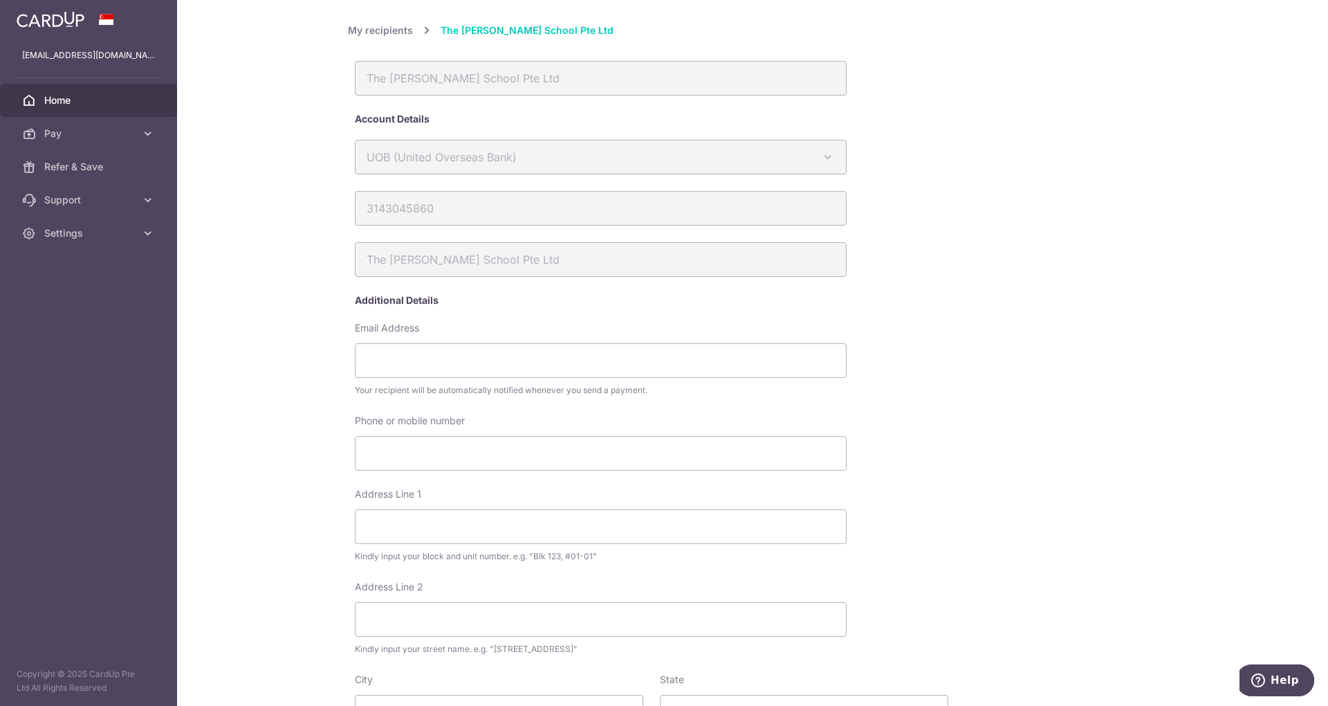
click at [68, 92] on link "Home" at bounding box center [88, 100] width 177 height 33
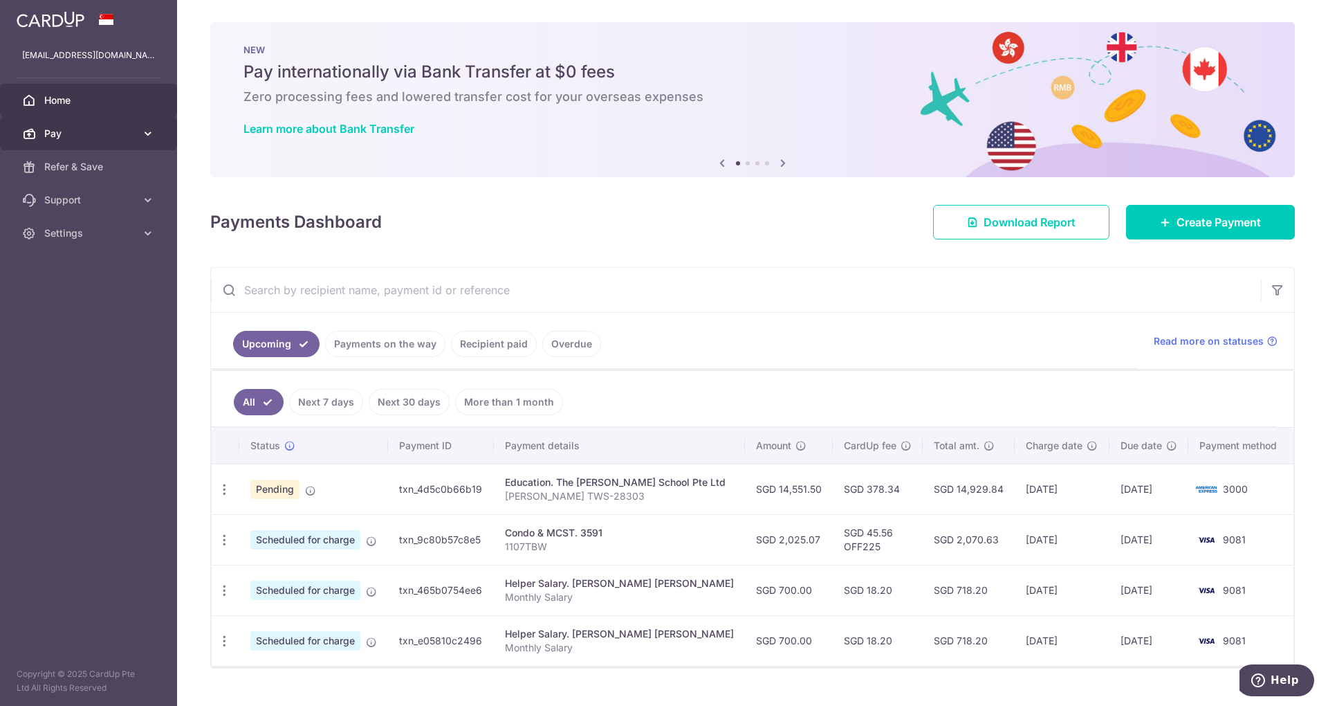
click at [145, 141] on link "Pay" at bounding box center [88, 133] width 177 height 33
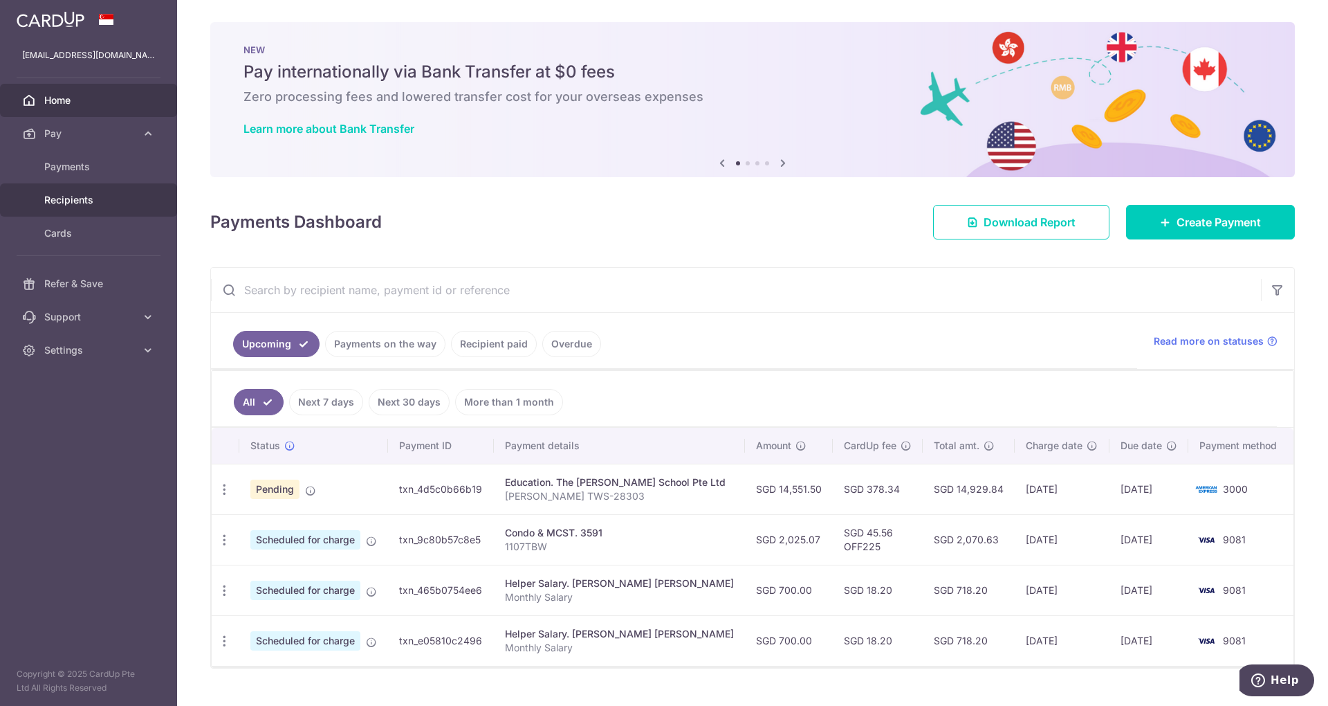
click at [80, 203] on span "Recipients" at bounding box center [89, 200] width 91 height 14
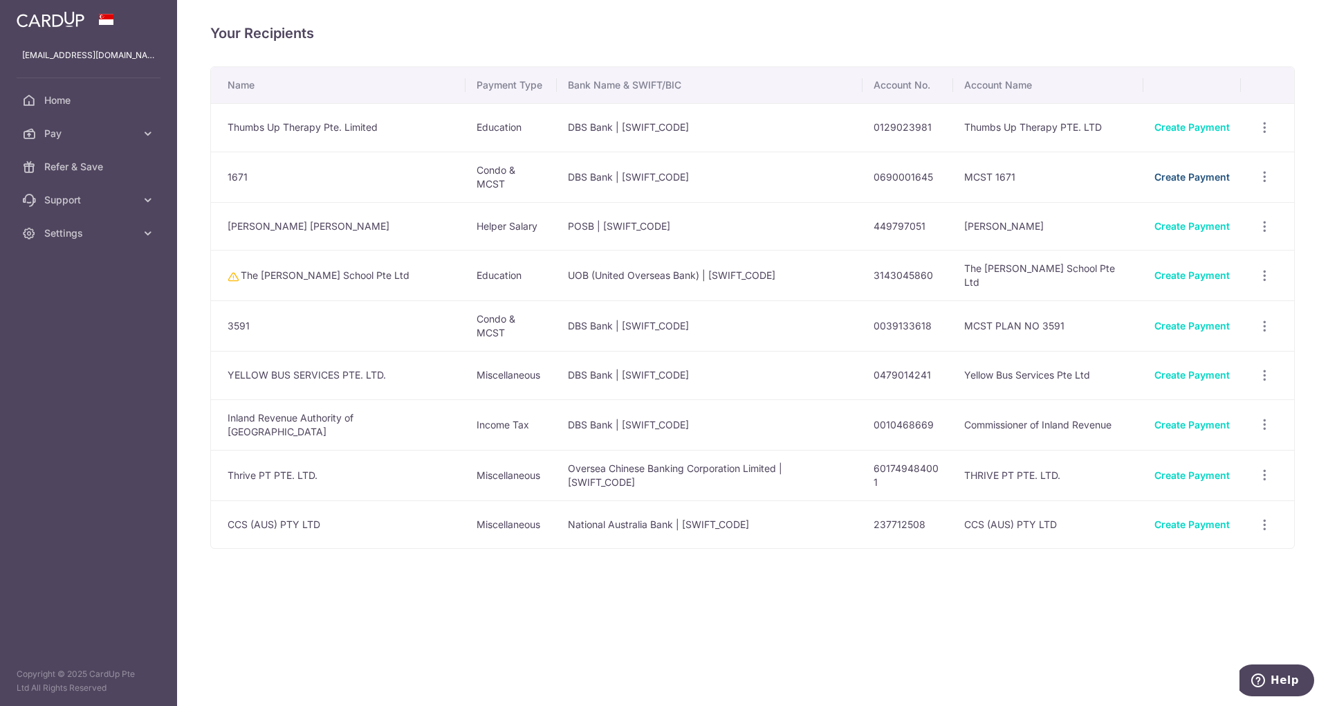
click at [1170, 177] on link "Create Payment" at bounding box center [1191, 177] width 75 height 12
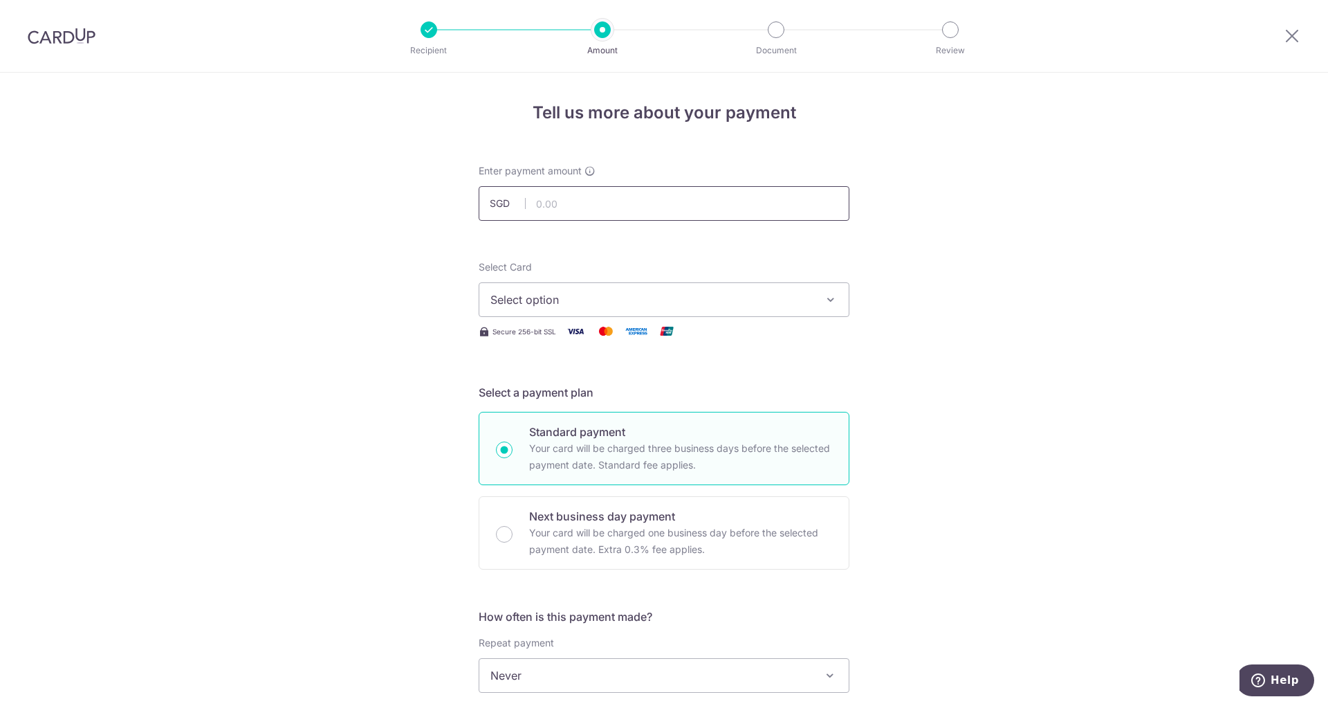
click at [574, 202] on input "text" at bounding box center [664, 203] width 371 height 35
type input "3,245.17"
click at [498, 300] on span "Select option" at bounding box center [651, 299] width 322 height 17
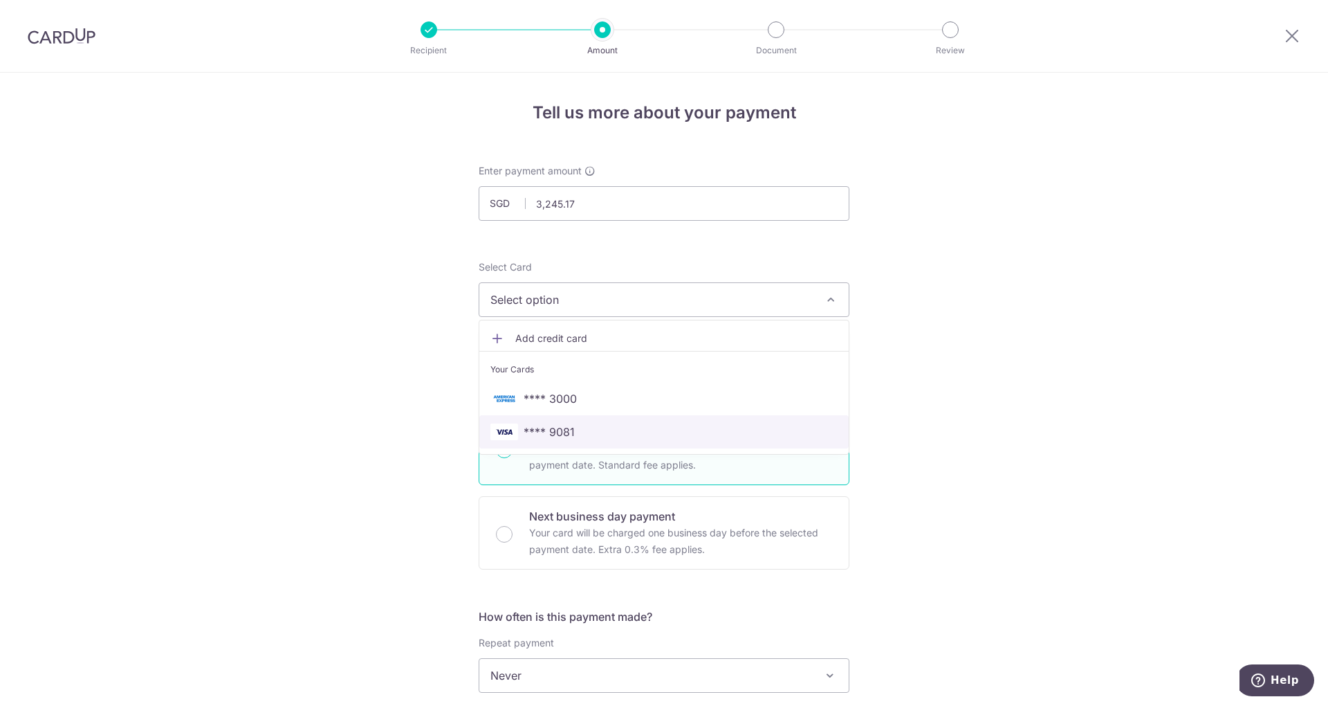
click at [542, 416] on link "**** 9081" at bounding box center [663, 431] width 369 height 33
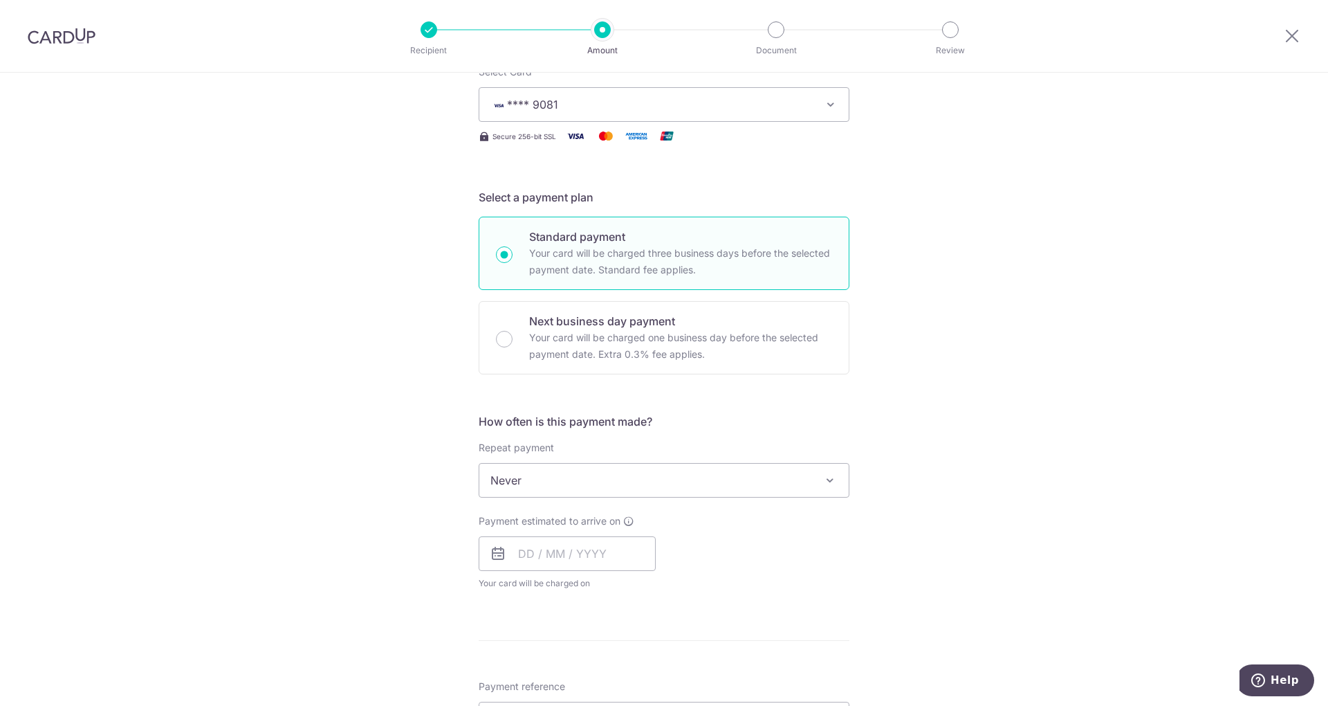
scroll to position [237, 0]
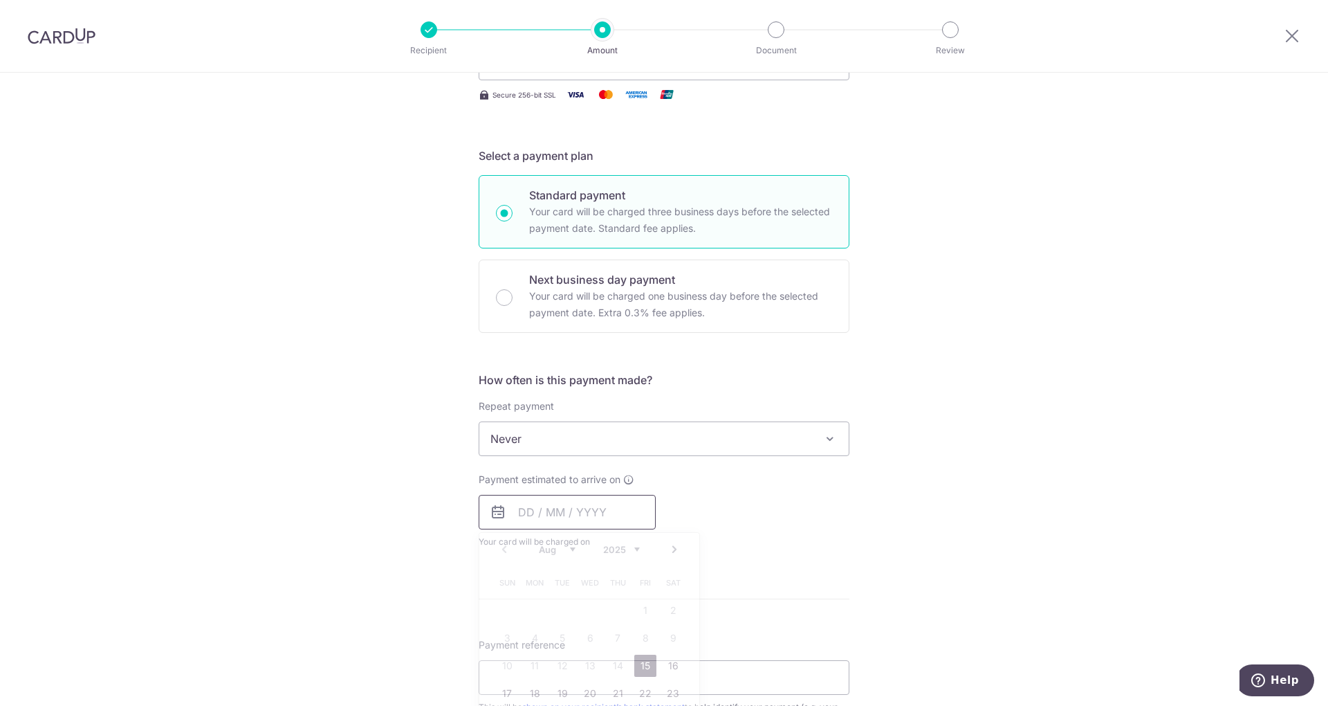
click at [540, 506] on input "text" at bounding box center [567, 512] width 177 height 35
click at [983, 447] on div "Tell us more about your payment Enter payment amount SGD 3,245.17 3245.17 Selec…" at bounding box center [664, 461] width 1328 height 1251
click at [518, 509] on input "text" at bounding box center [567, 512] width 177 height 35
drag, startPoint x: 1318, startPoint y: 306, endPoint x: 1313, endPoint y: 349, distance: 43.2
click at [1313, 349] on div "Tell us more about your payment Enter payment amount SGD 3,245.17 3245.17 Selec…" at bounding box center [664, 461] width 1328 height 1251
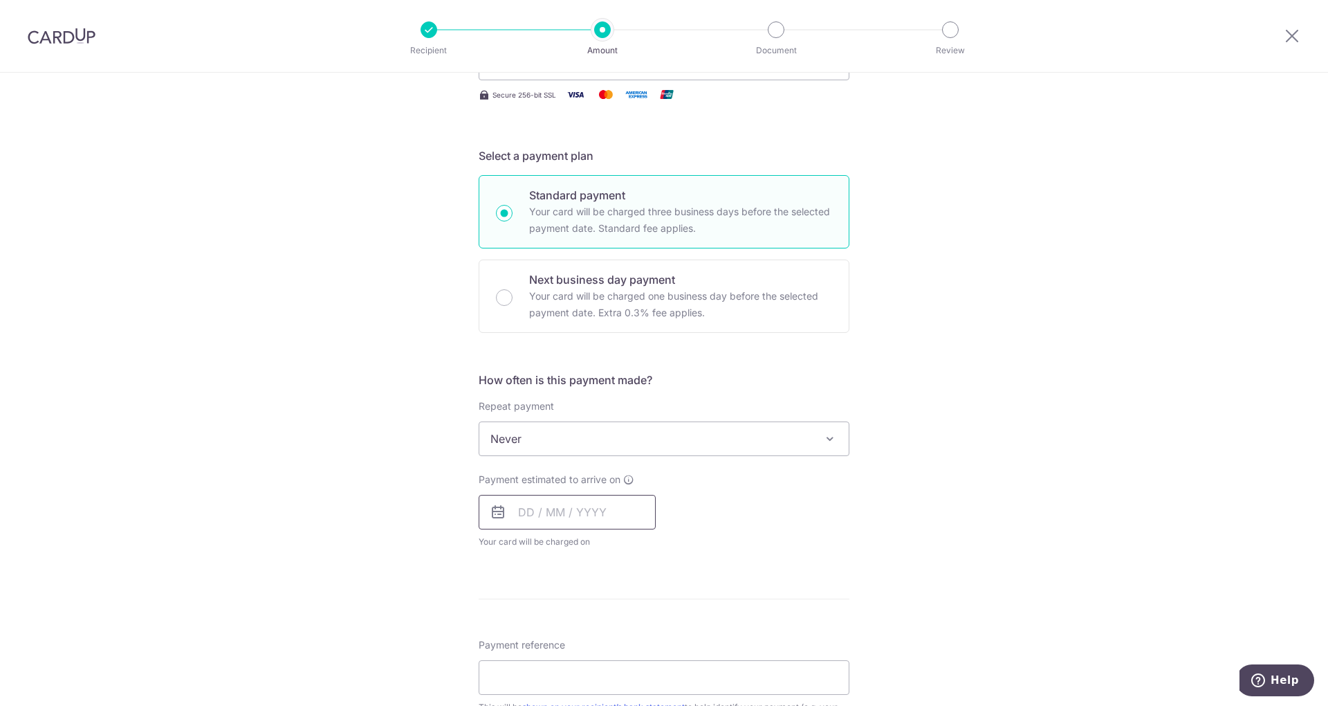
click at [513, 522] on input "text" at bounding box center [567, 512] width 177 height 35
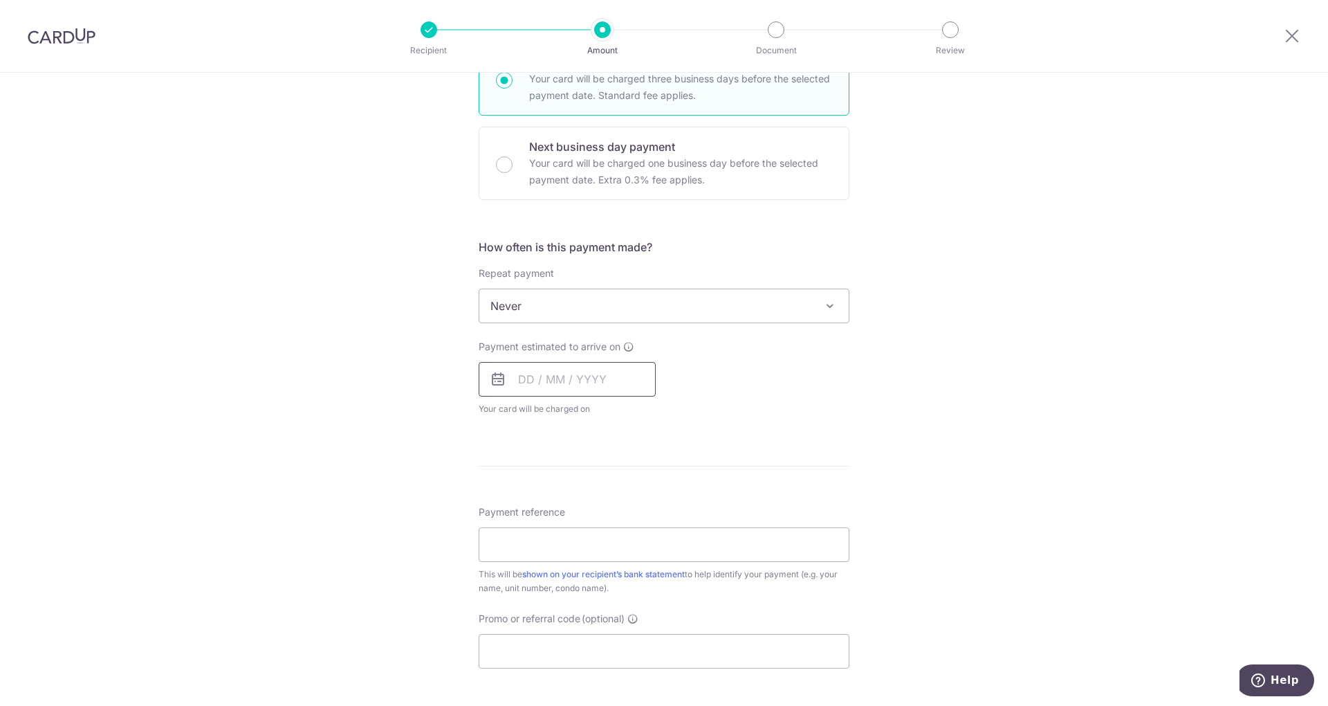
scroll to position [383, 0]
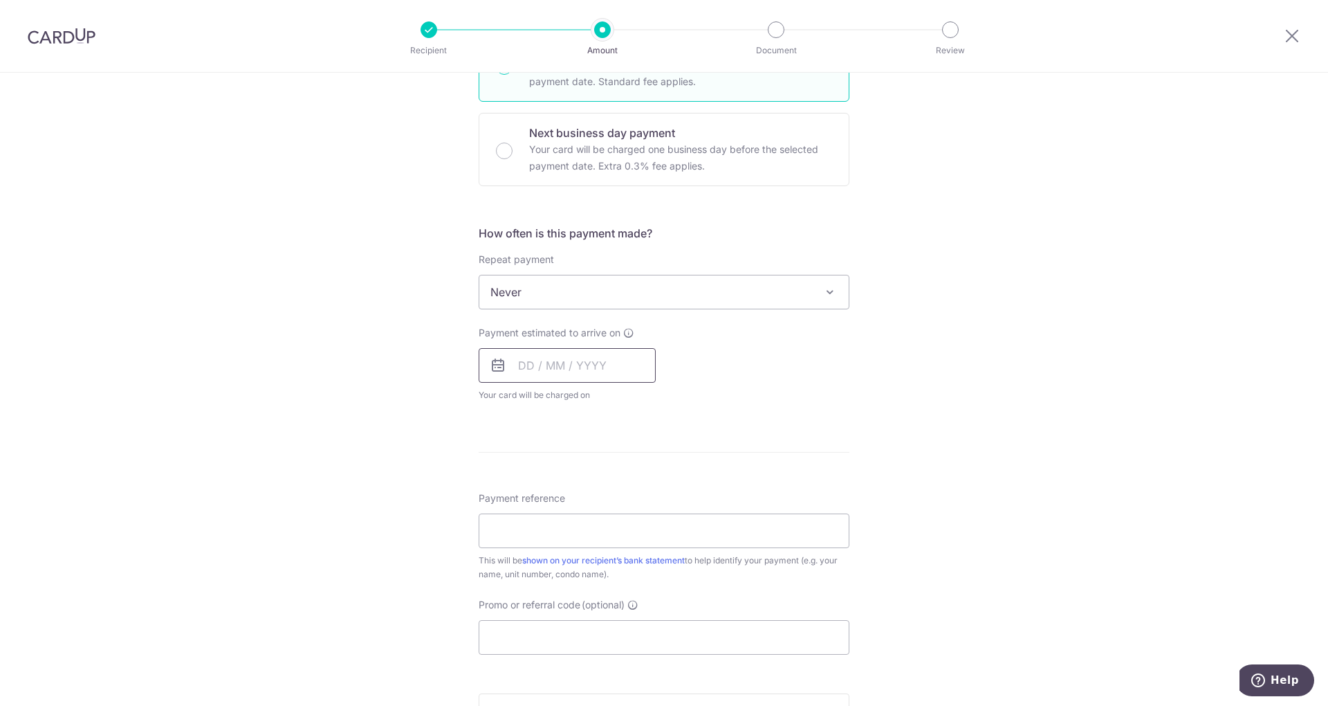
click at [519, 361] on input "text" at bounding box center [567, 365] width 177 height 35
click at [591, 367] on input "text" at bounding box center [567, 365] width 177 height 35
click at [874, 410] on div "Tell us more about your payment Enter payment amount SGD 3,245.17 3245.17 Selec…" at bounding box center [664, 314] width 1328 height 1251
click at [513, 365] on input "text" at bounding box center [567, 365] width 177 height 35
click at [612, 573] on link "28" at bounding box center [618, 574] width 22 height 22
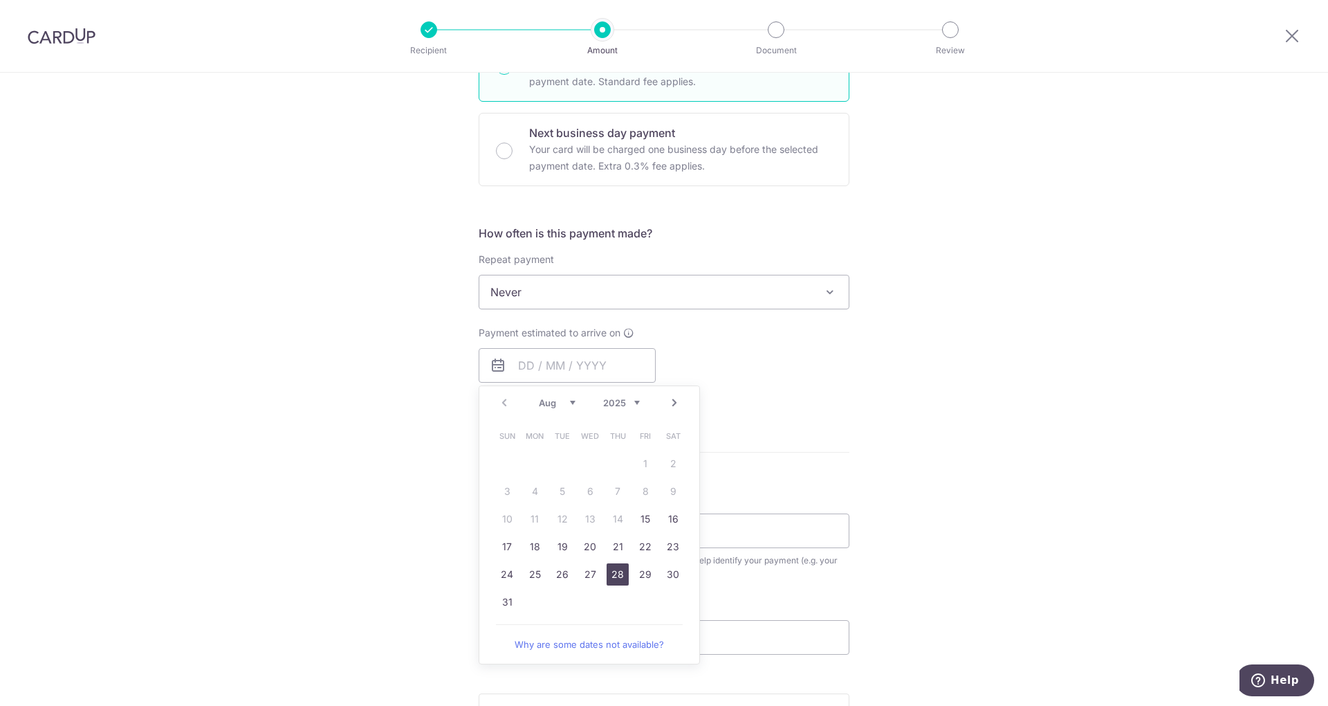
type input "28/08/2025"
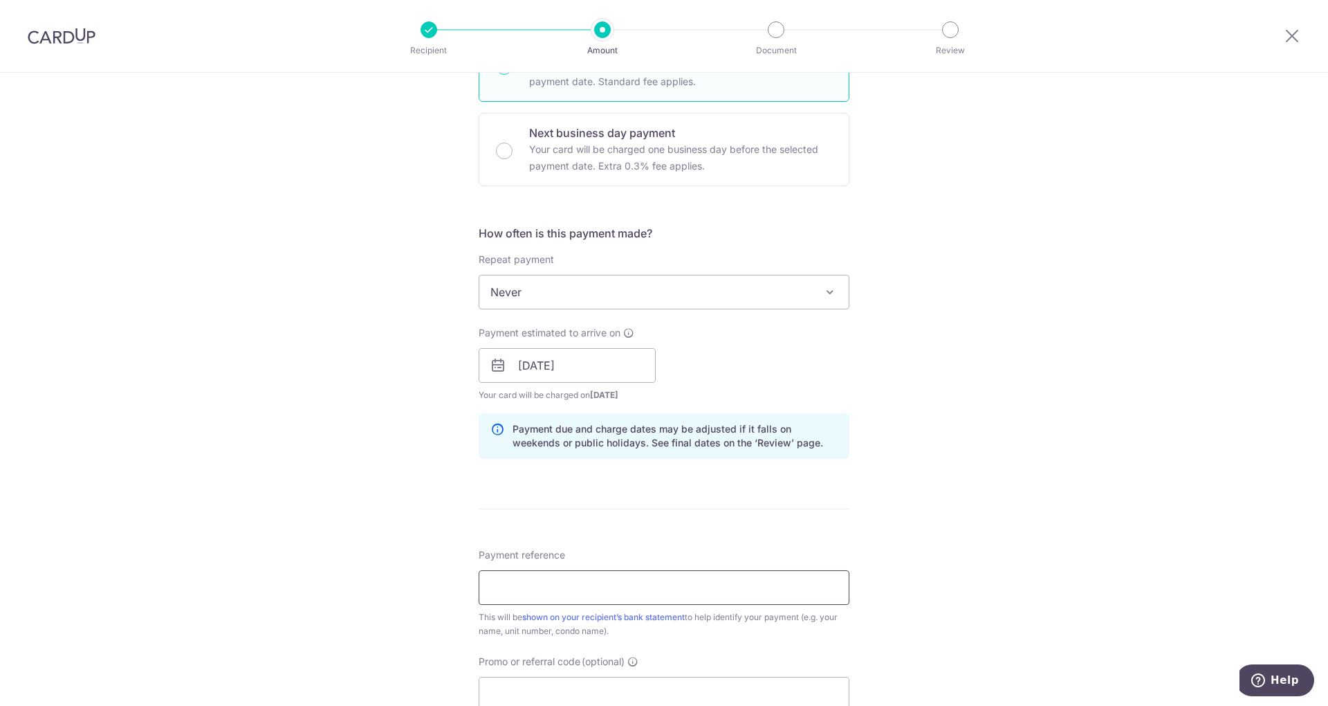
click at [536, 584] on input "Payment reference" at bounding box center [664, 587] width 371 height 35
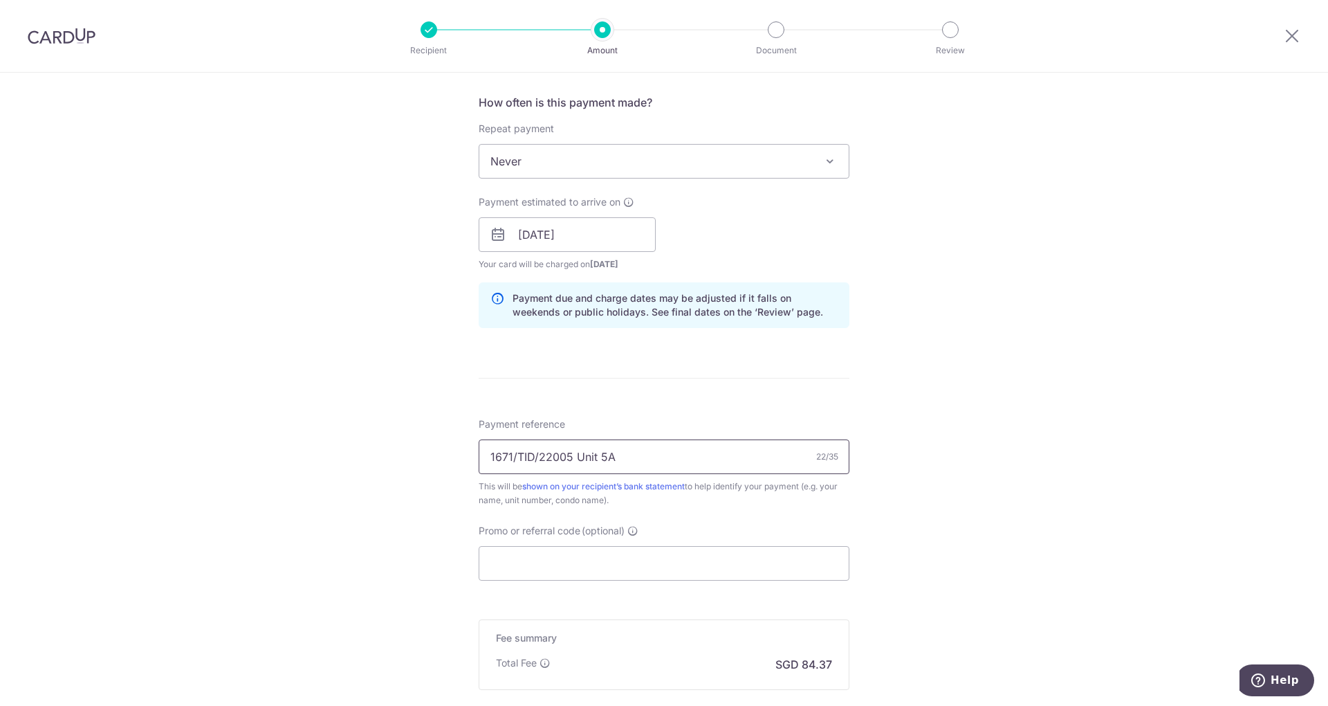
scroll to position [515, 0]
type input "1671/TID/22005 Unit 5A"
click at [610, 552] on input "Promo or referral code (optional)" at bounding box center [664, 562] width 371 height 35
paste input "OFF225"
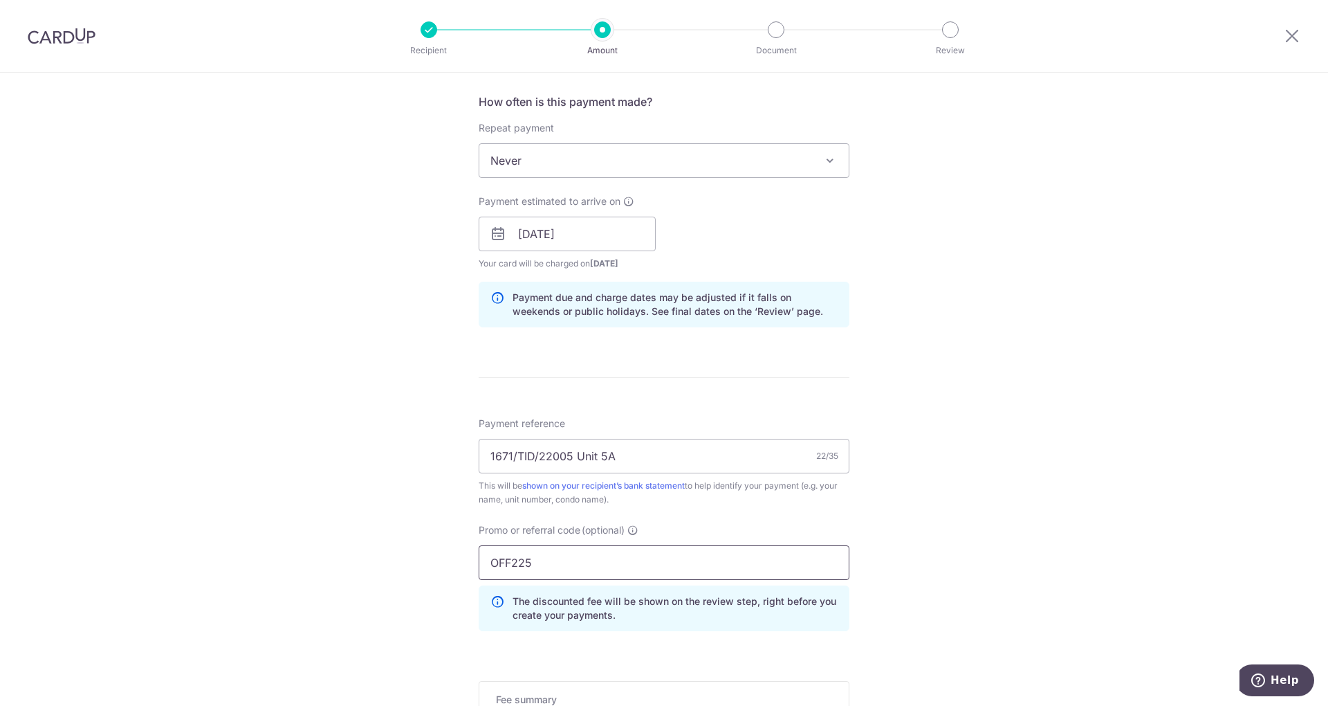
type input "OFF225"
click at [1035, 515] on div "Tell us more about your payment Enter payment amount SGD 3,245.17 3245.17 Selec…" at bounding box center [664, 243] width 1328 height 1370
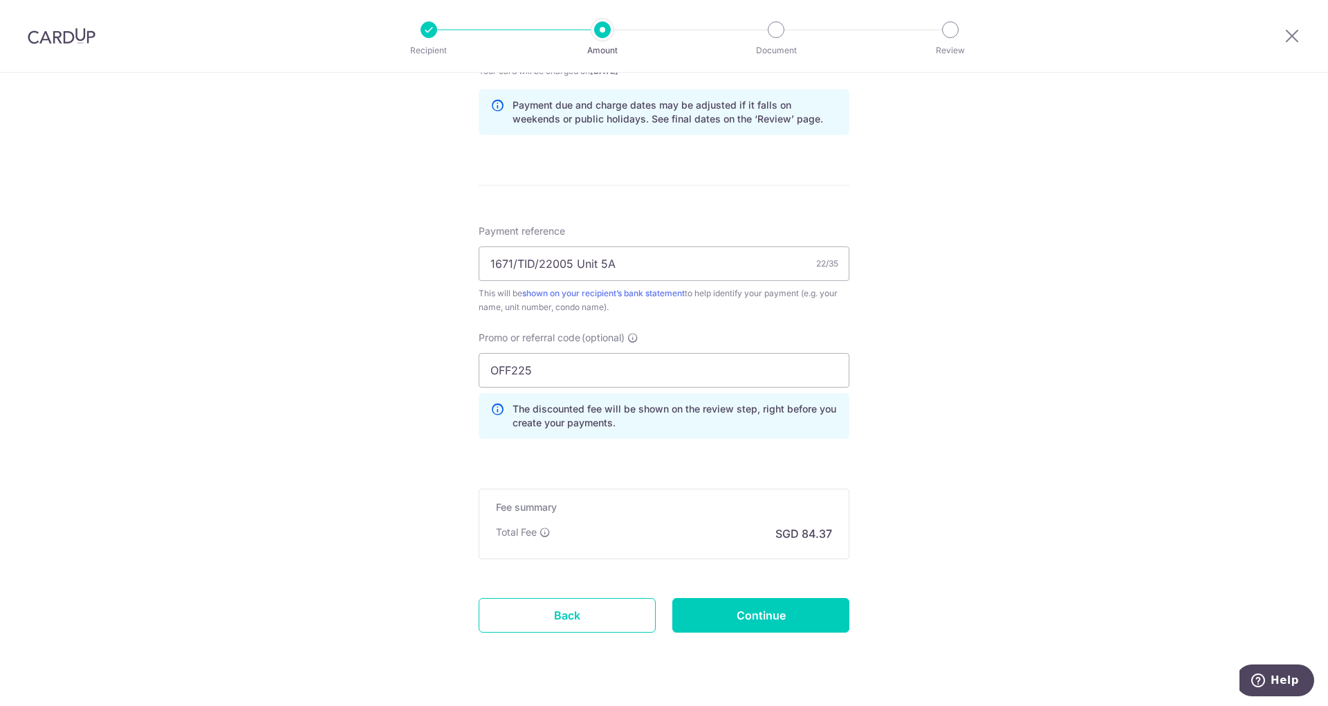
scroll to position [714, 0]
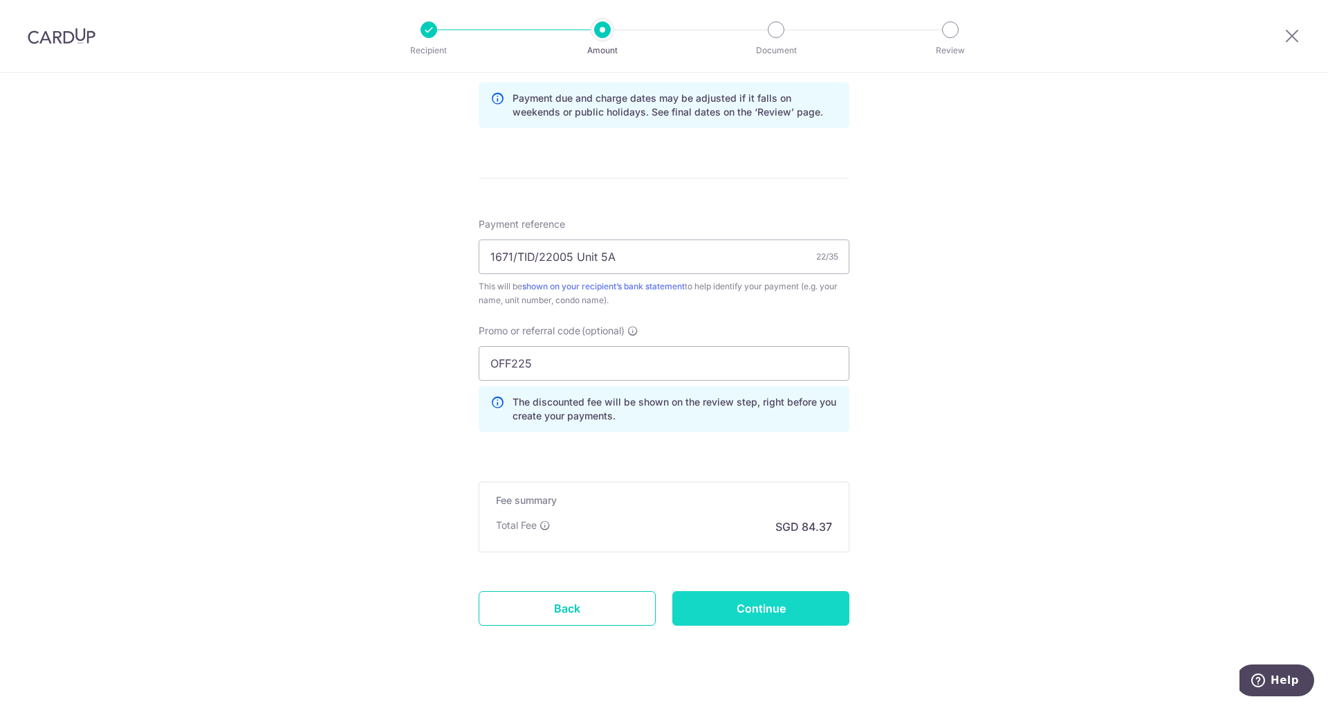
click at [758, 604] on input "Continue" at bounding box center [760, 608] width 177 height 35
type input "Create Schedule"
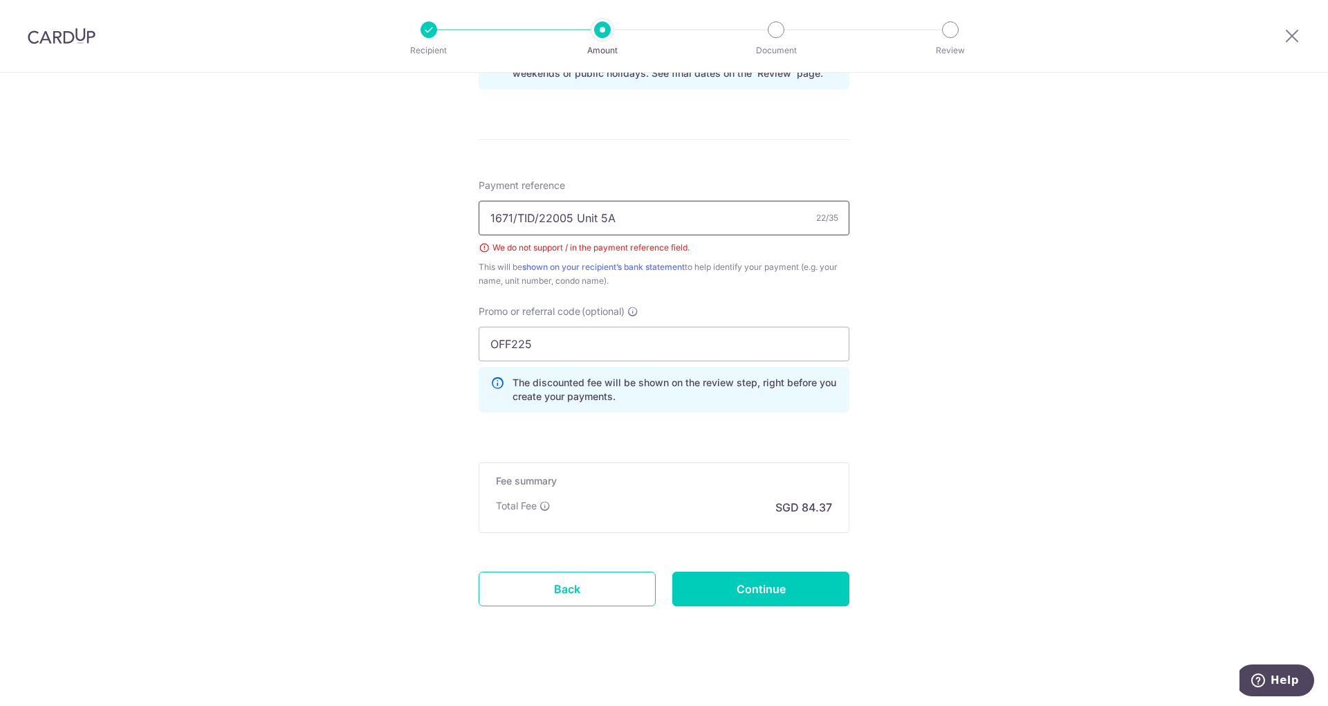
click at [522, 210] on input "1671/TID/22005 Unit 5A" at bounding box center [664, 218] width 371 height 35
type input "MCST 1671 Unit 5A"
click at [979, 295] on div "Tell us more about your payment Enter payment amount SGD 3,245.17 3245.17 Selec…" at bounding box center [664, 15] width 1328 height 1390
click at [775, 582] on input "Continue" at bounding box center [760, 588] width 177 height 35
type input "Create Schedule"
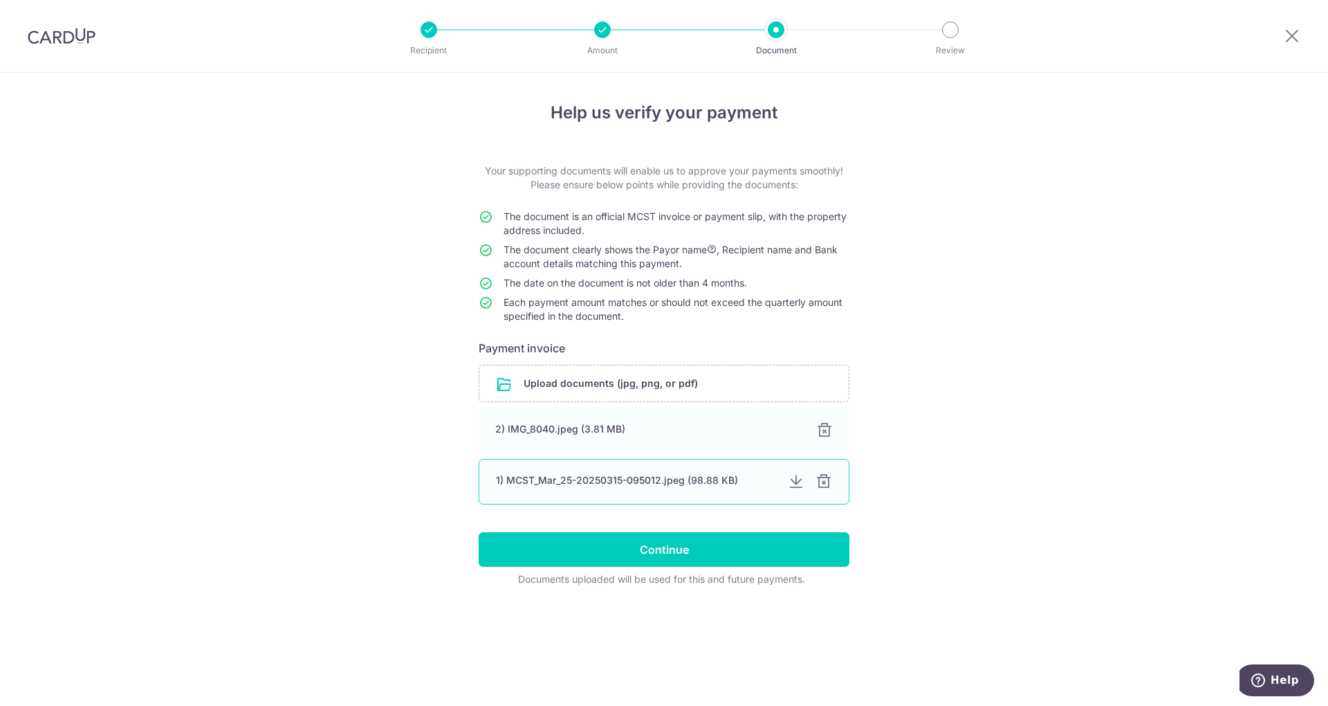
click at [831, 486] on div at bounding box center [823, 481] width 17 height 17
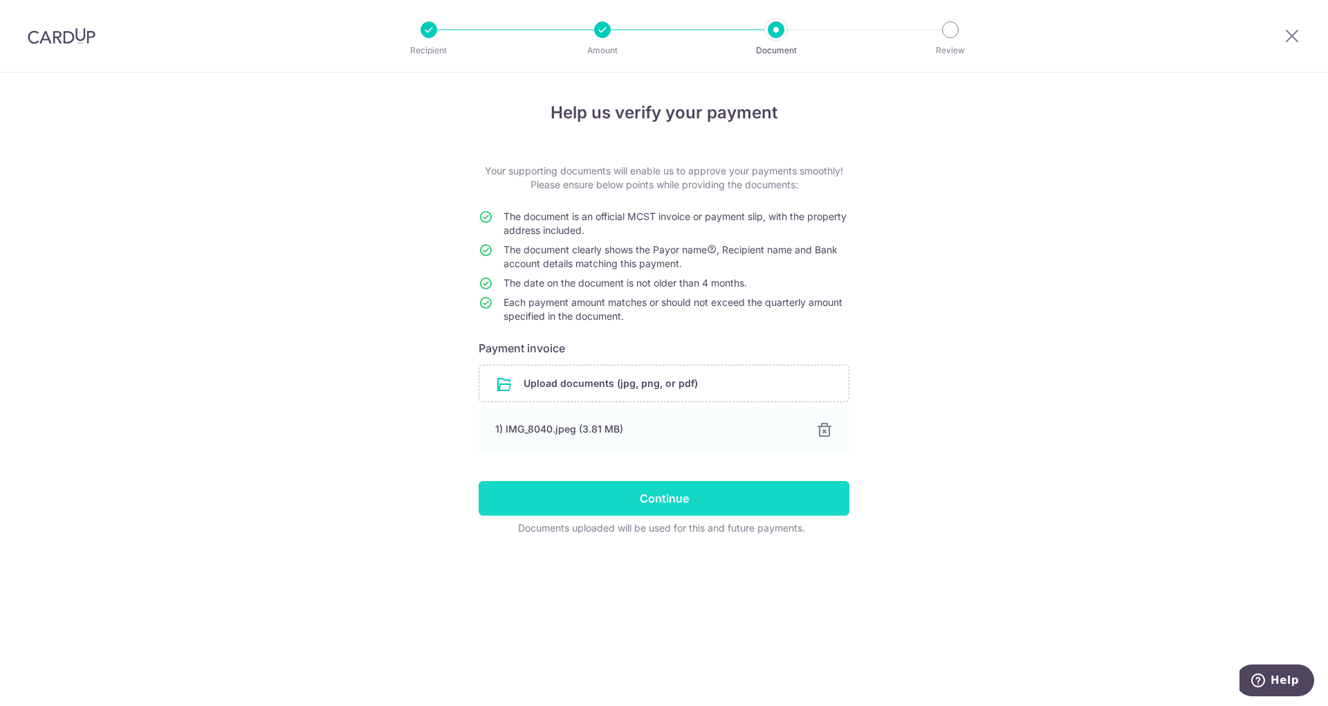
click at [686, 490] on input "Continue" at bounding box center [664, 498] width 371 height 35
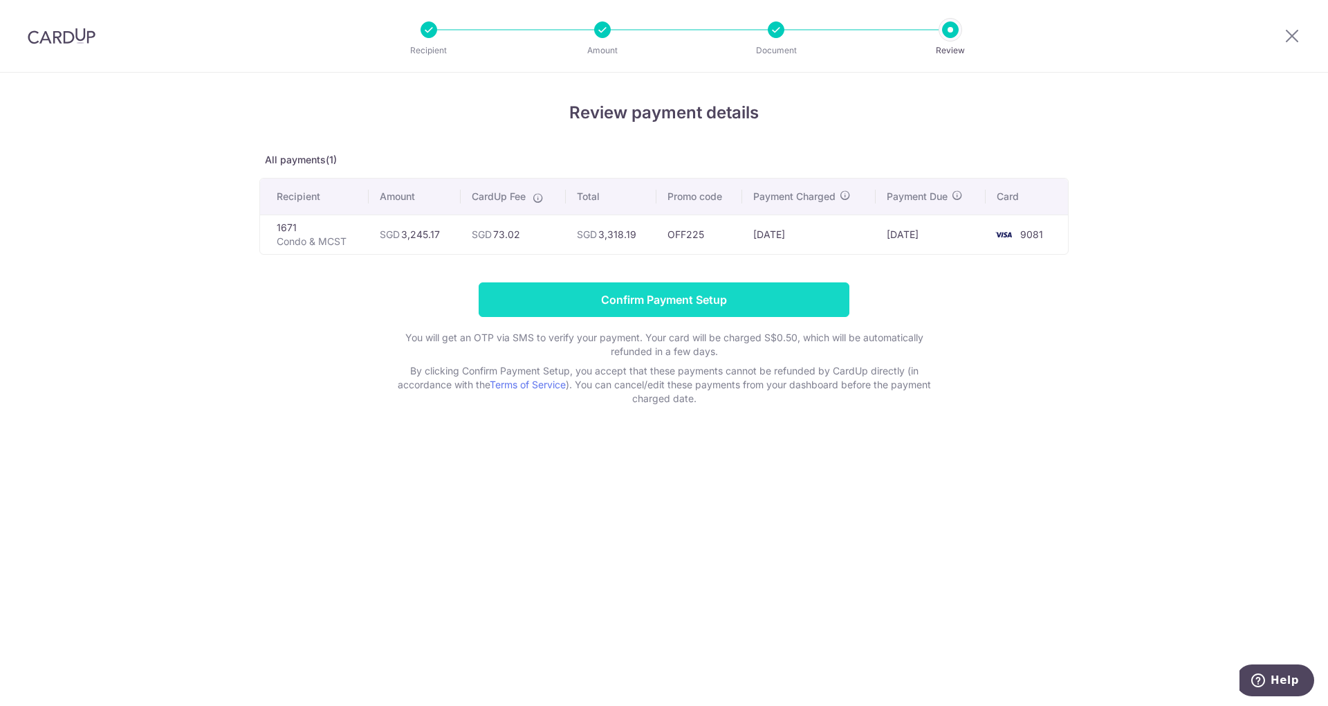
click at [679, 293] on input "Confirm Payment Setup" at bounding box center [664, 299] width 371 height 35
